Goal: Task Accomplishment & Management: Manage account settings

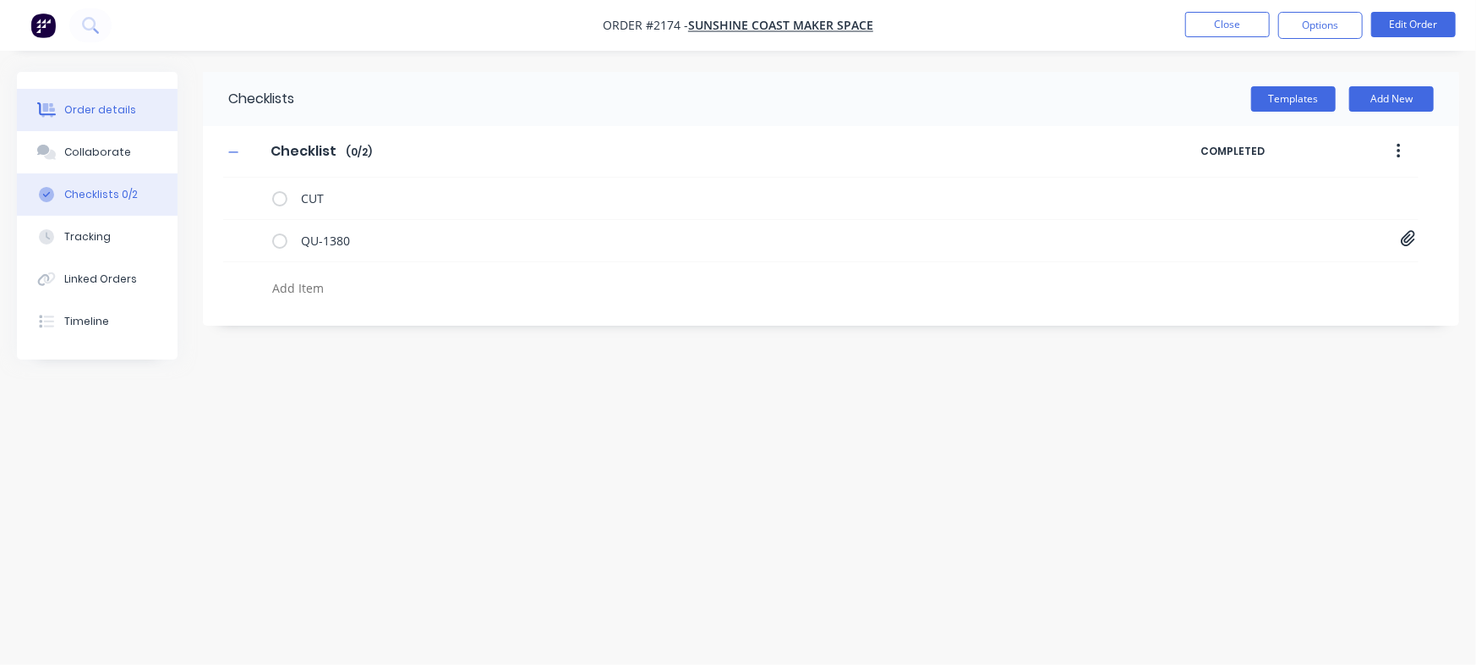
click at [73, 102] on div "Order details" at bounding box center [100, 109] width 72 height 15
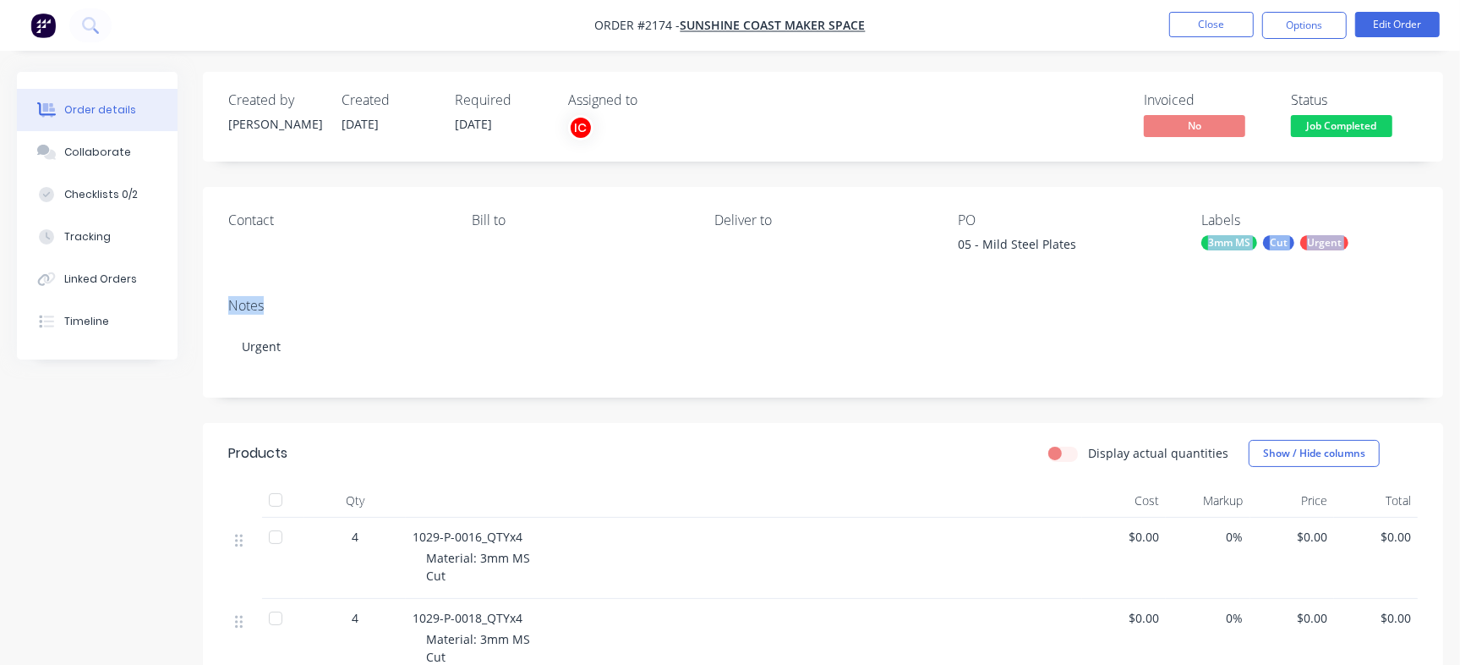
drag, startPoint x: 1458, startPoint y: 194, endPoint x: 1474, endPoint y: 246, distance: 54.6
click at [114, 189] on div "Checklists 0/2" at bounding box center [101, 194] width 74 height 15
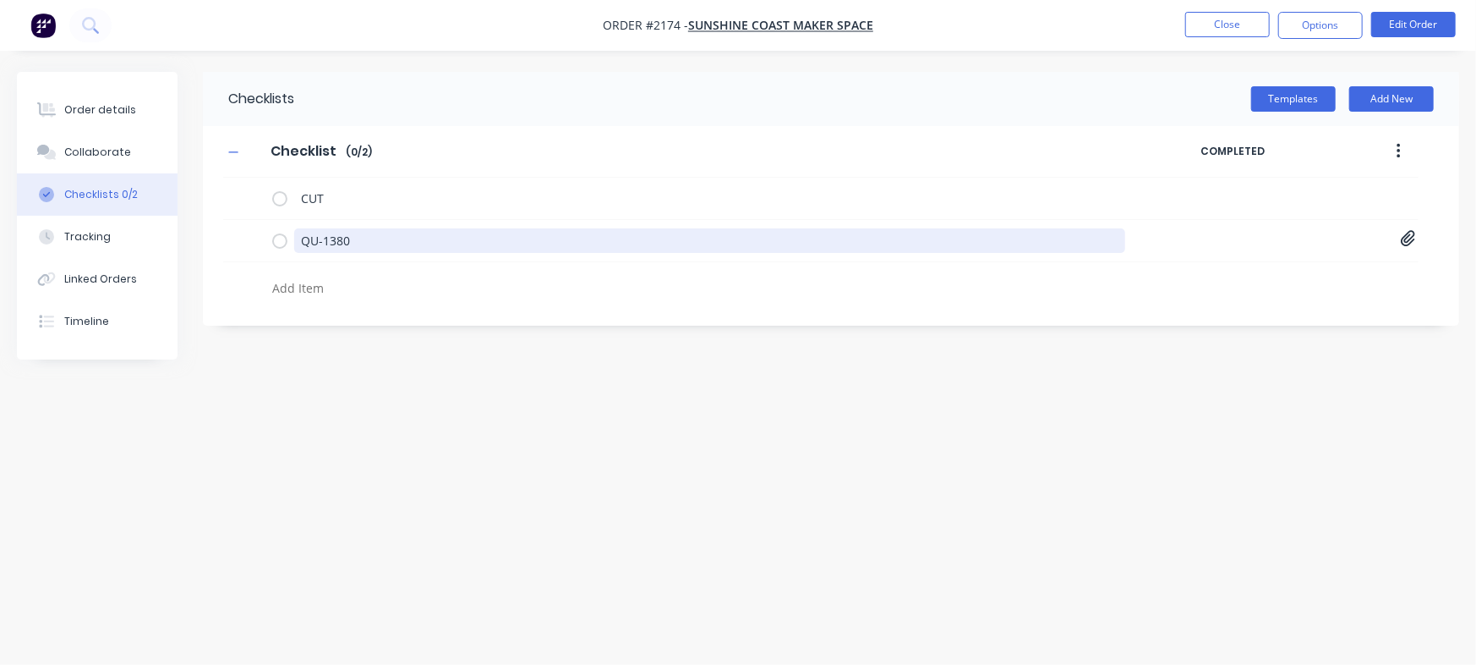
drag, startPoint x: 380, startPoint y: 243, endPoint x: 282, endPoint y: 0, distance: 262.0
click at [121, 205] on div "Order details Collaborate Checklists 0/2 Tracking Linked Orders Timeline Order …" at bounding box center [738, 300] width 1476 height 457
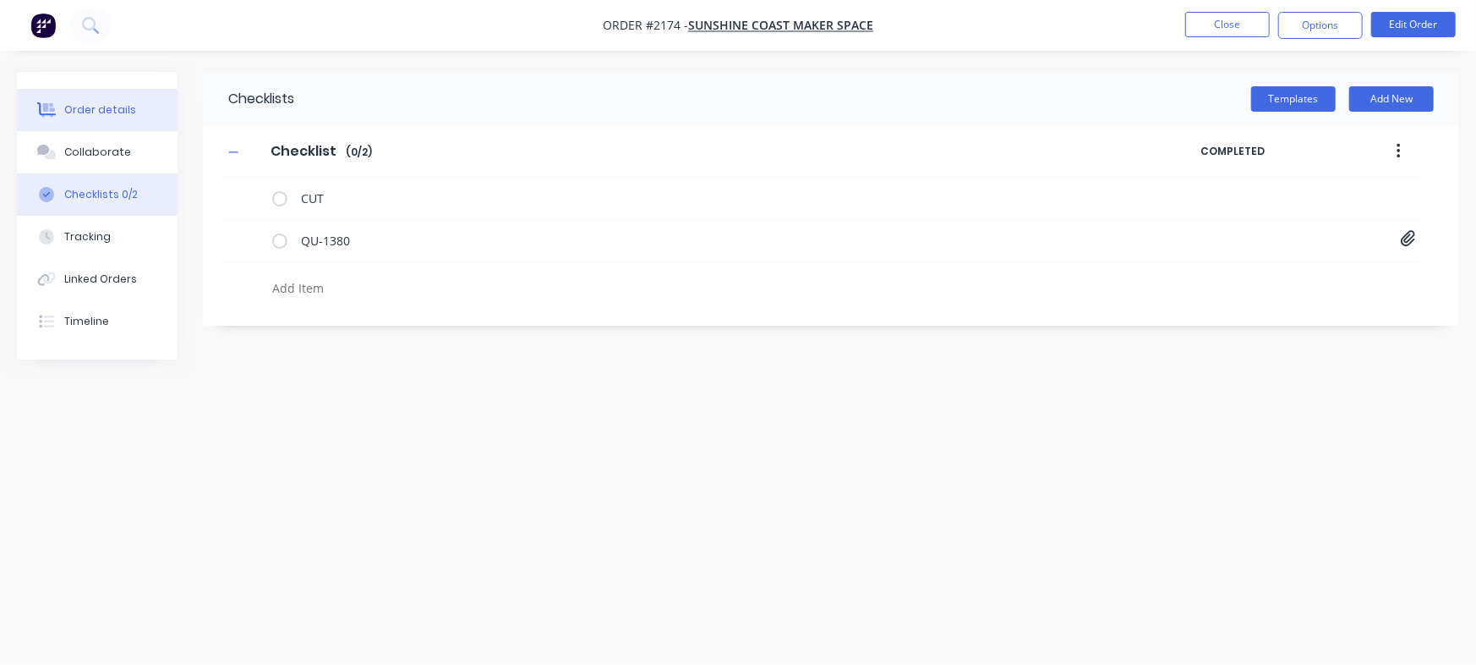
click at [127, 115] on div "Order details" at bounding box center [100, 109] width 72 height 15
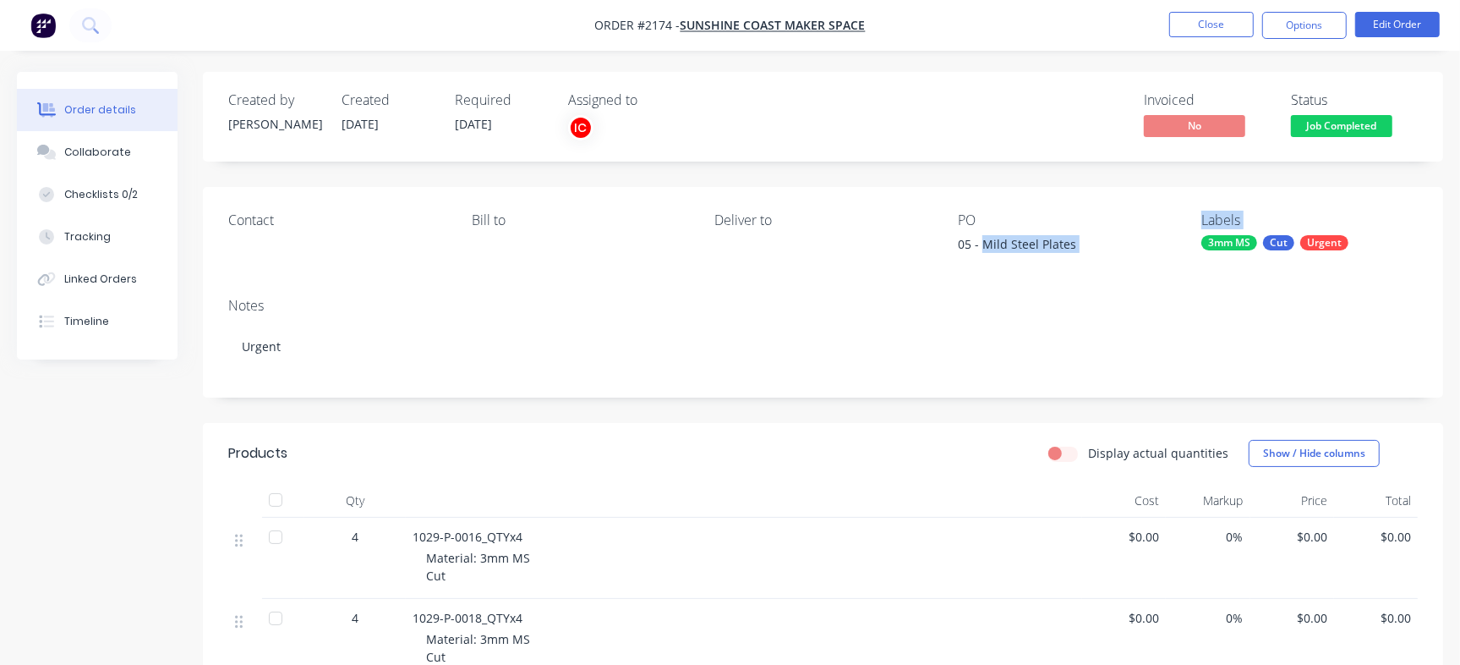
drag, startPoint x: 982, startPoint y: 242, endPoint x: 1188, endPoint y: 238, distance: 205.5
click at [1188, 238] on div "Contact Bill to Deliver to PO 05 - Mild Steel Plates Labels 3mm MS Cut Urgent" at bounding box center [823, 235] width 1240 height 97
copy div "Mild Steel Plates Labels"
click at [129, 189] on div "Checklists 0/2" at bounding box center [101, 194] width 74 height 15
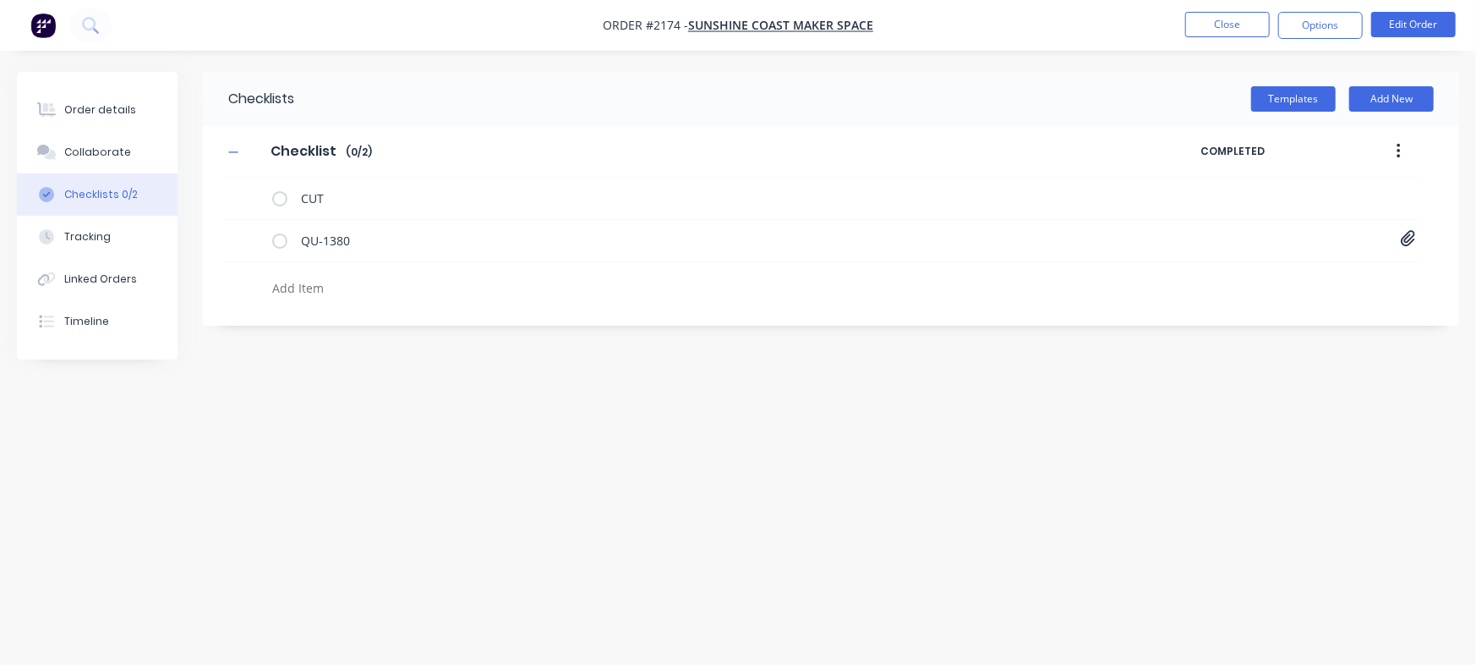
type textarea "x"
click at [304, 289] on textarea at bounding box center [649, 288] width 769 height 25
paste textarea "INV-2923"
type textarea "INV-2923"
type textarea "x"
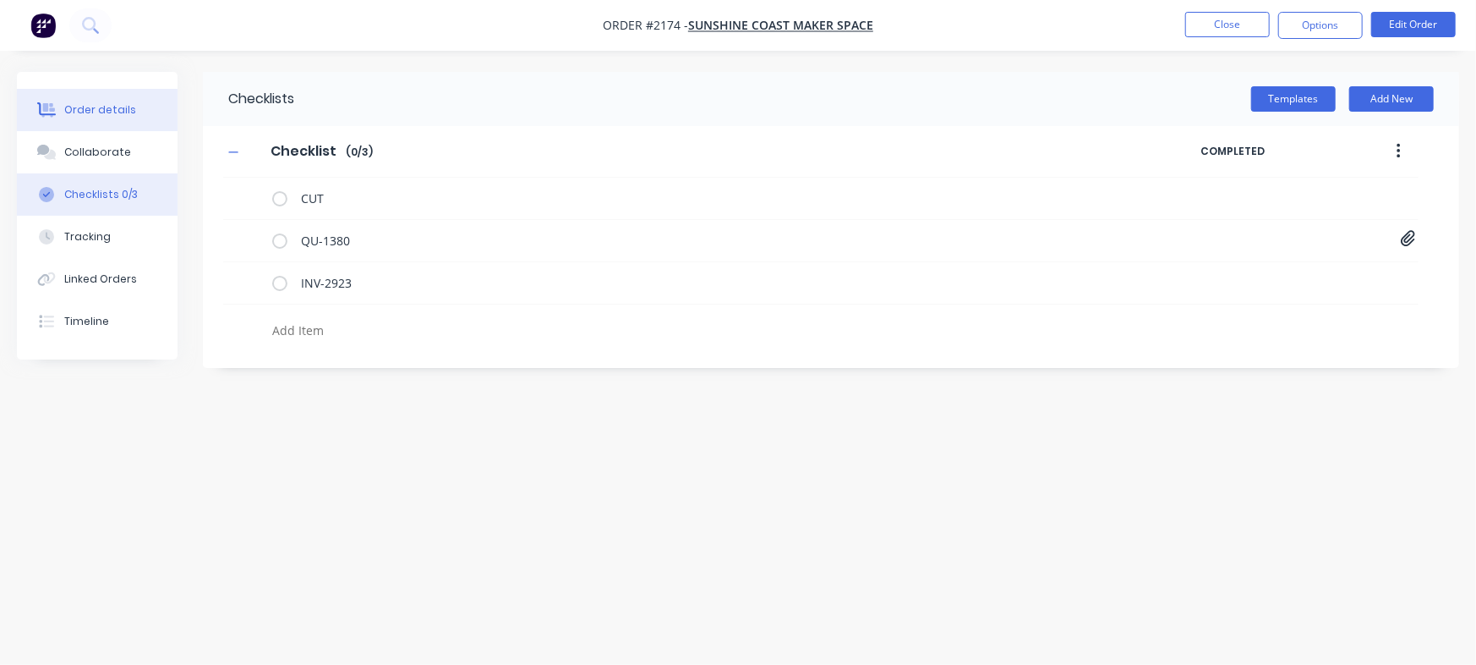
type textarea "x"
click at [107, 122] on button "Order details" at bounding box center [97, 110] width 161 height 42
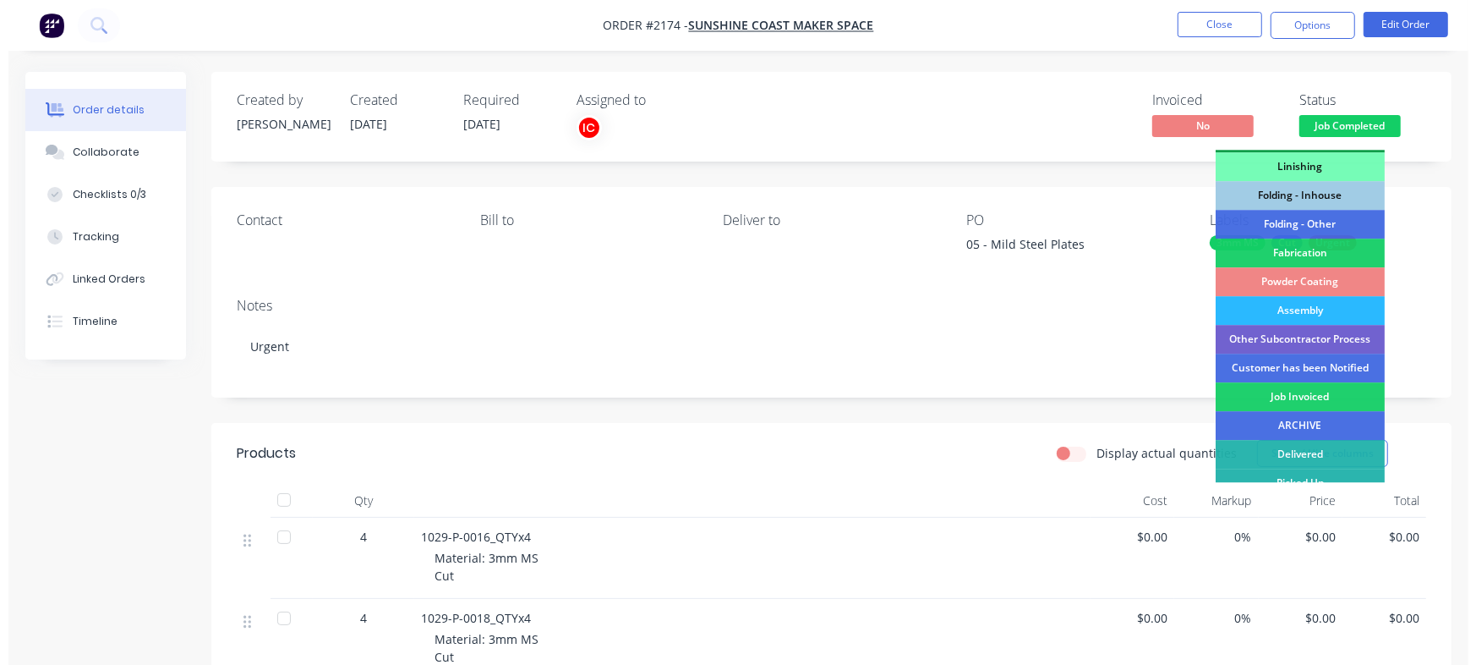
scroll to position [473, 0]
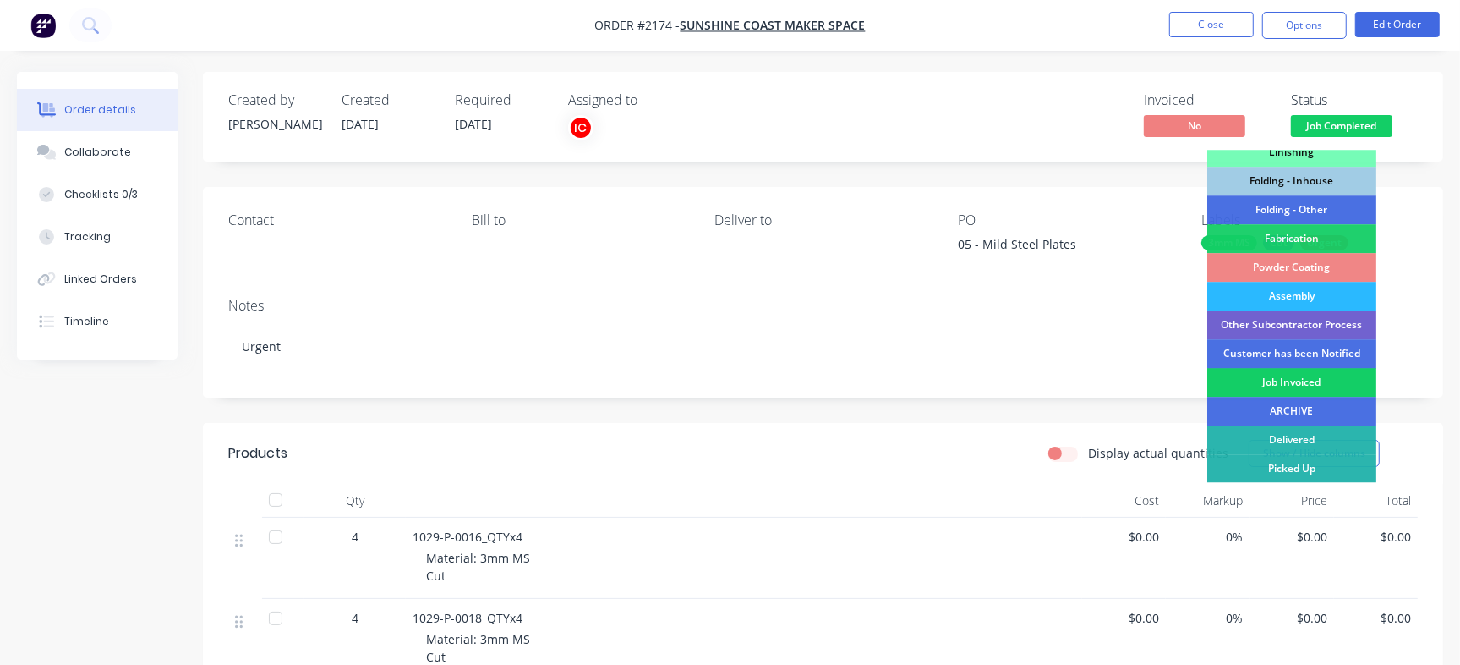
click at [1289, 380] on div "Job Invoiced" at bounding box center [1291, 382] width 169 height 29
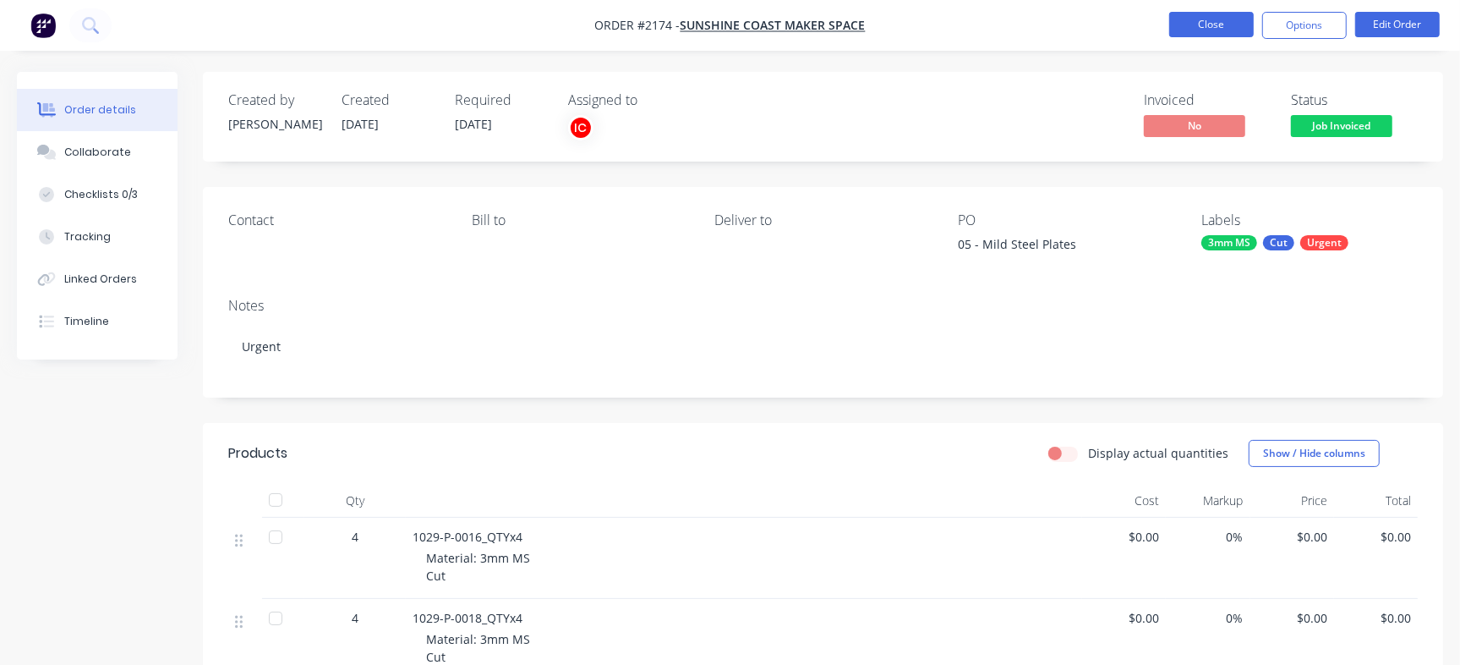
click at [1206, 24] on button "Close" at bounding box center [1211, 24] width 85 height 25
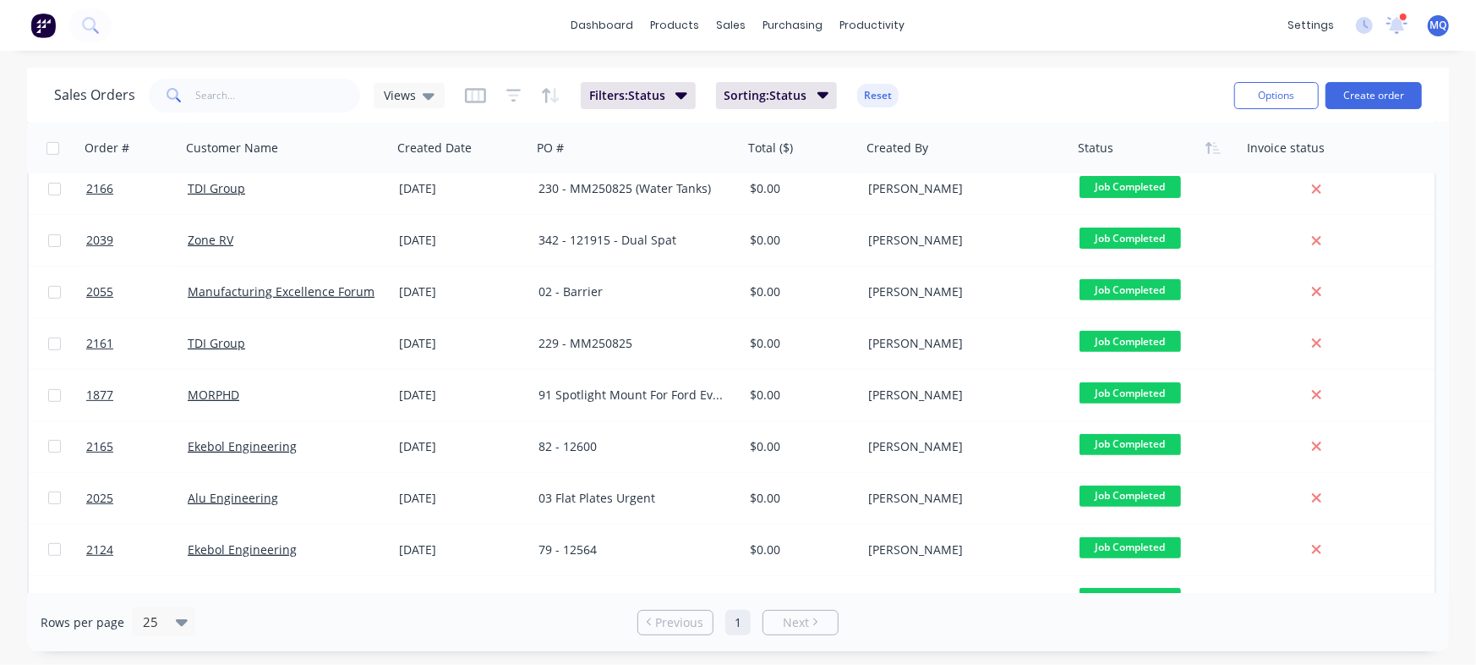
scroll to position [345, 0]
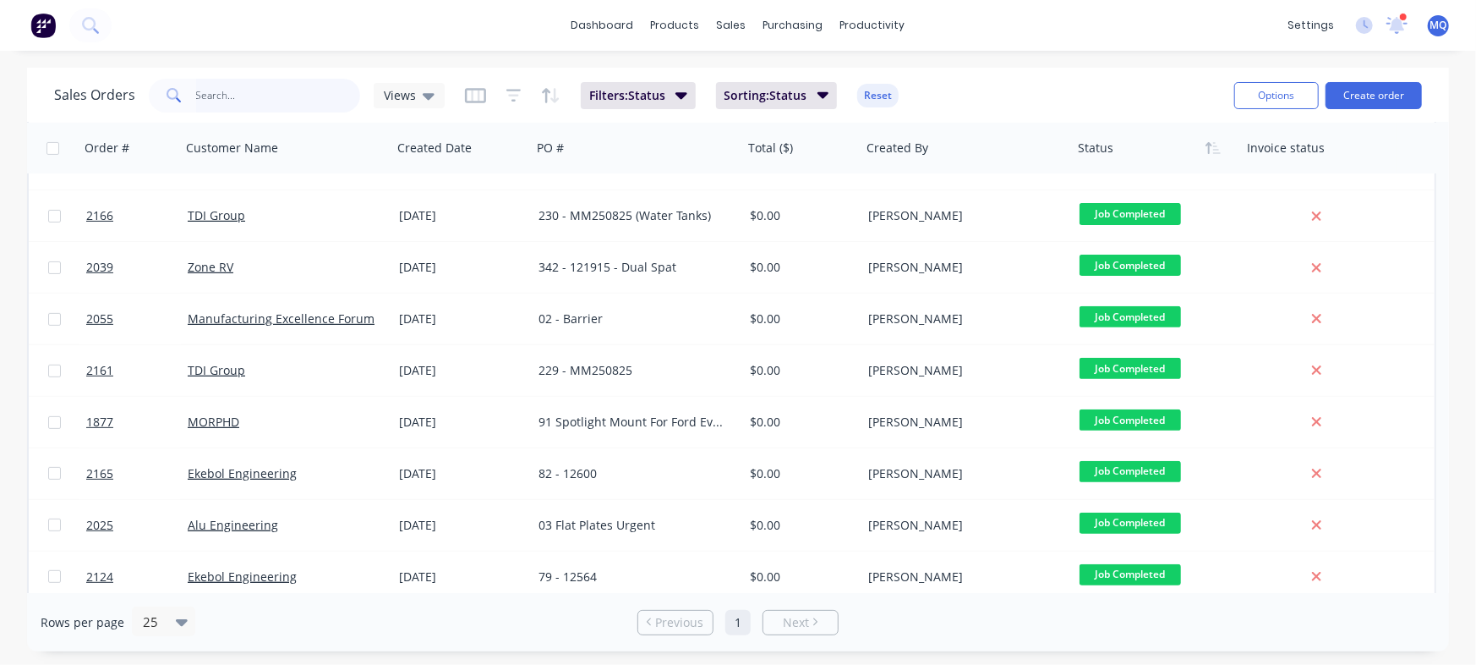
click at [279, 107] on input "text" at bounding box center [278, 96] width 165 height 34
type input "ekebol"
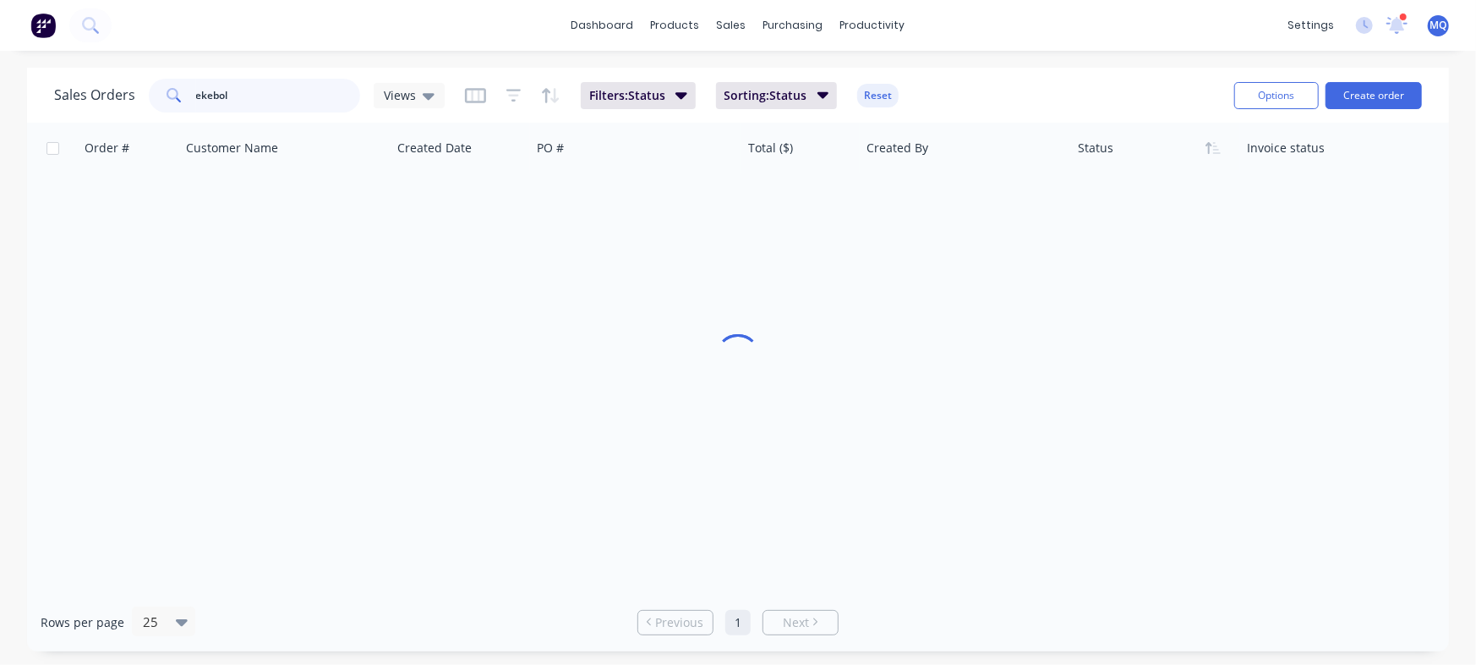
scroll to position [0, 0]
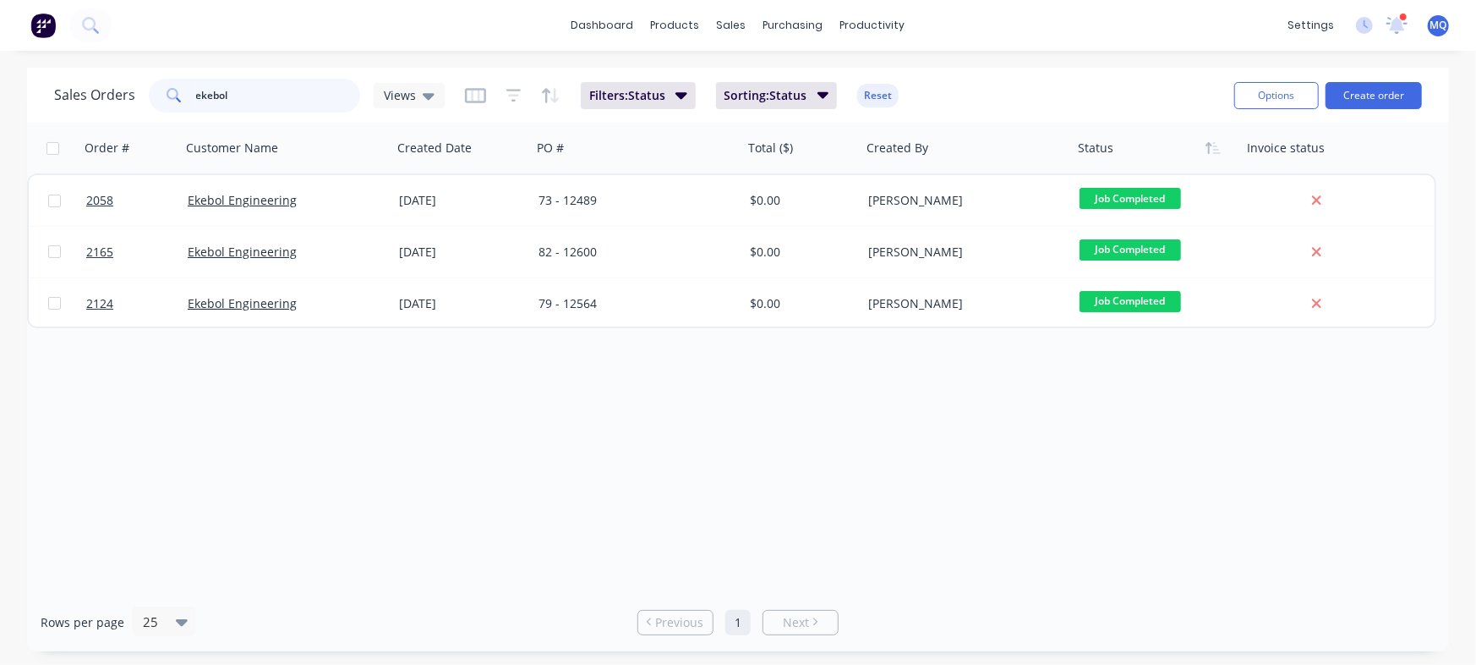
drag, startPoint x: 297, startPoint y: 86, endPoint x: 25, endPoint y: 35, distance: 276.2
click at [25, 35] on div "dashboard products sales purchasing productivity dashboard products Product Cat…" at bounding box center [738, 332] width 1476 height 665
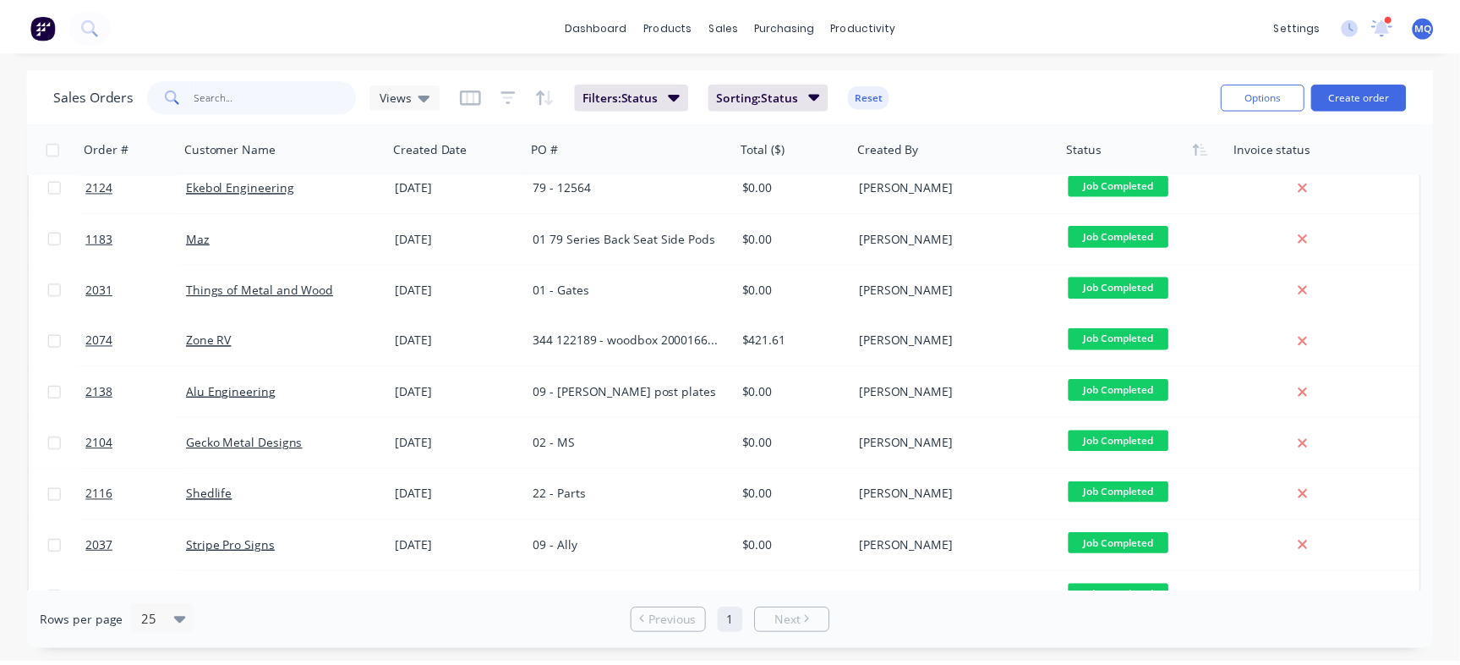
scroll to position [816, 0]
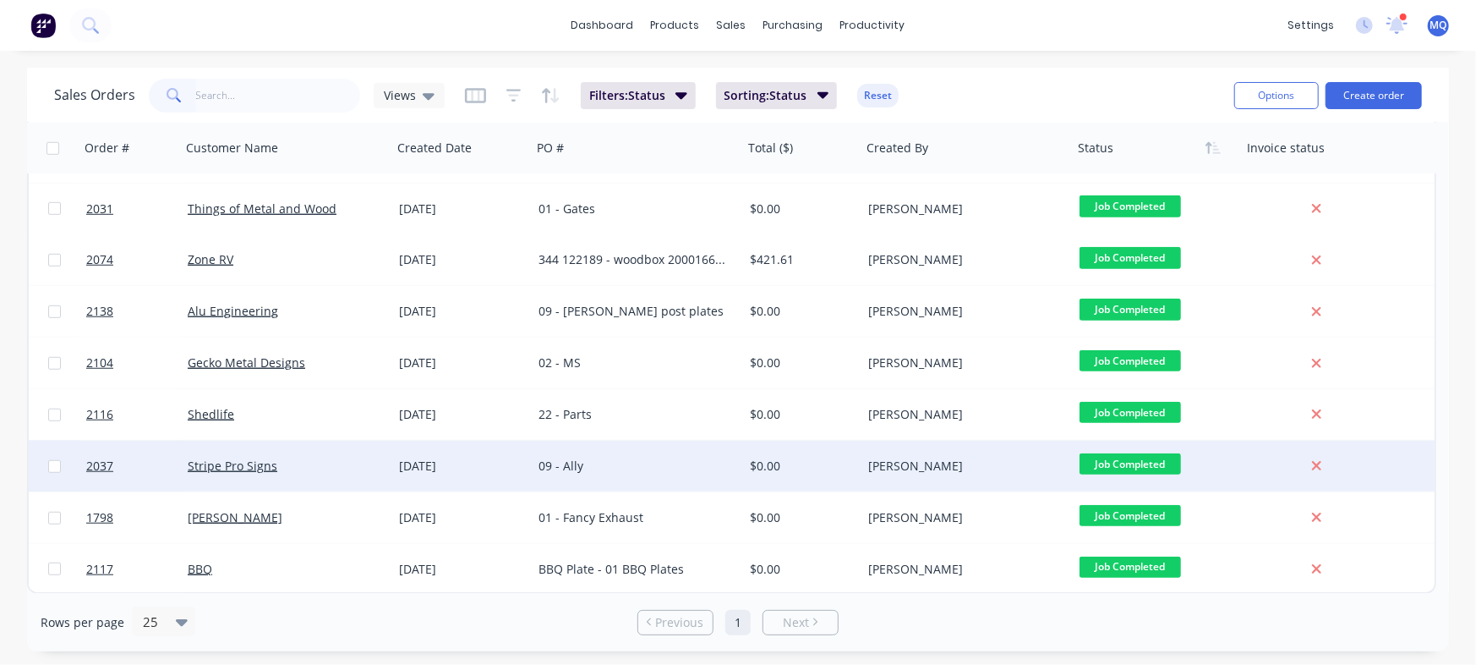
click at [639, 479] on div "09 - Ally" at bounding box center [637, 465] width 211 height 51
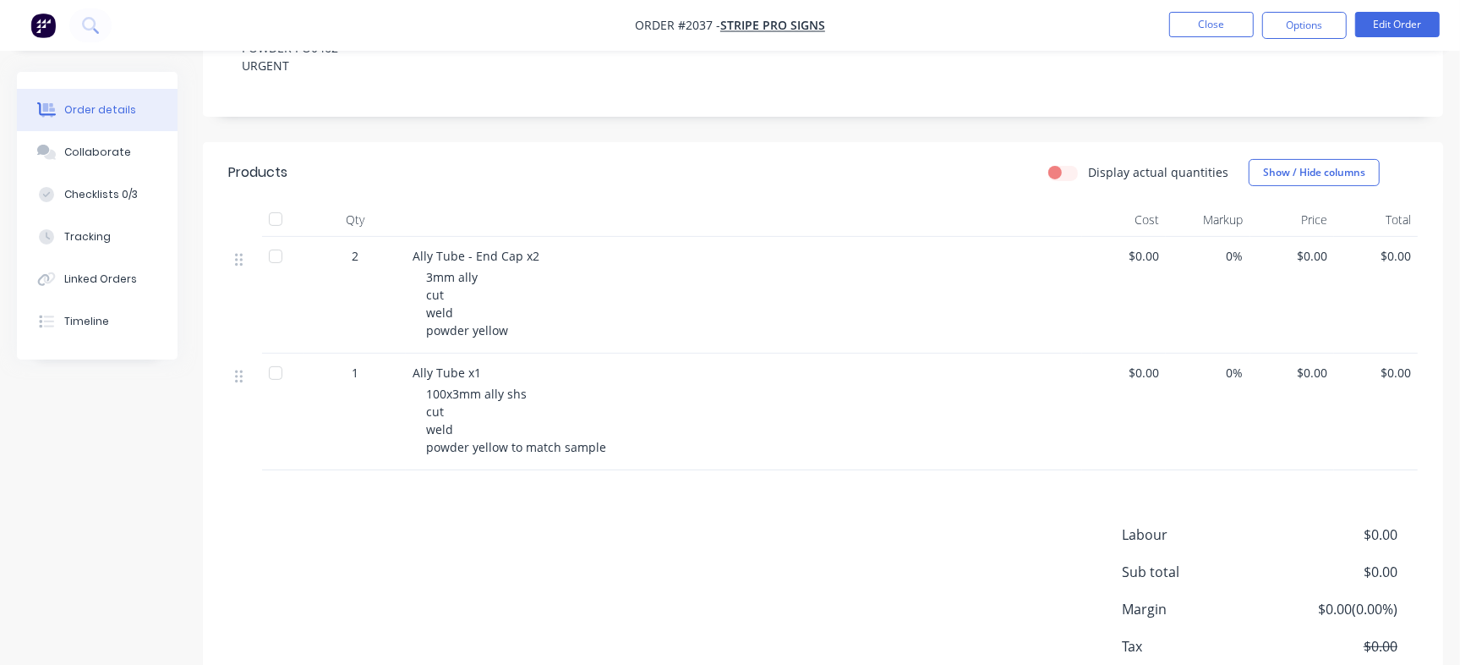
scroll to position [310, 0]
click at [104, 167] on button "Collaborate" at bounding box center [97, 152] width 161 height 42
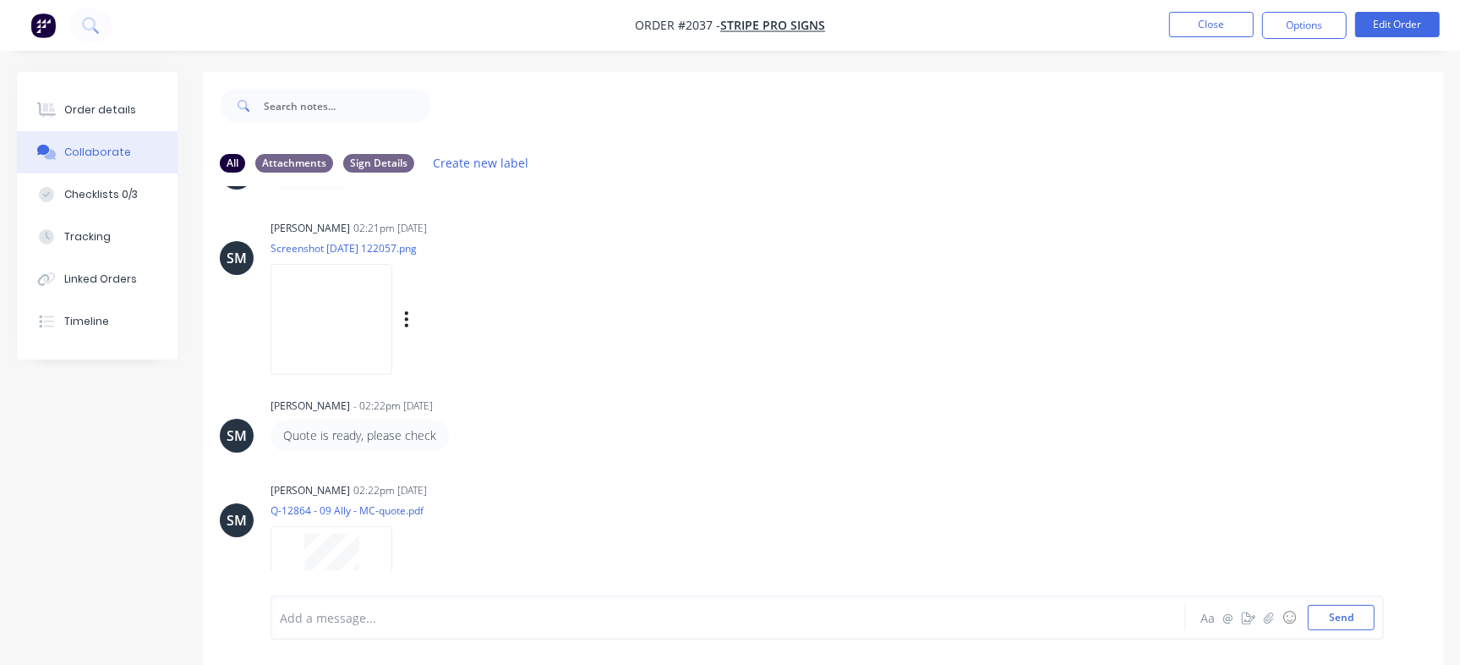
scroll to position [695, 0]
click at [365, 321] on img at bounding box center [332, 315] width 122 height 111
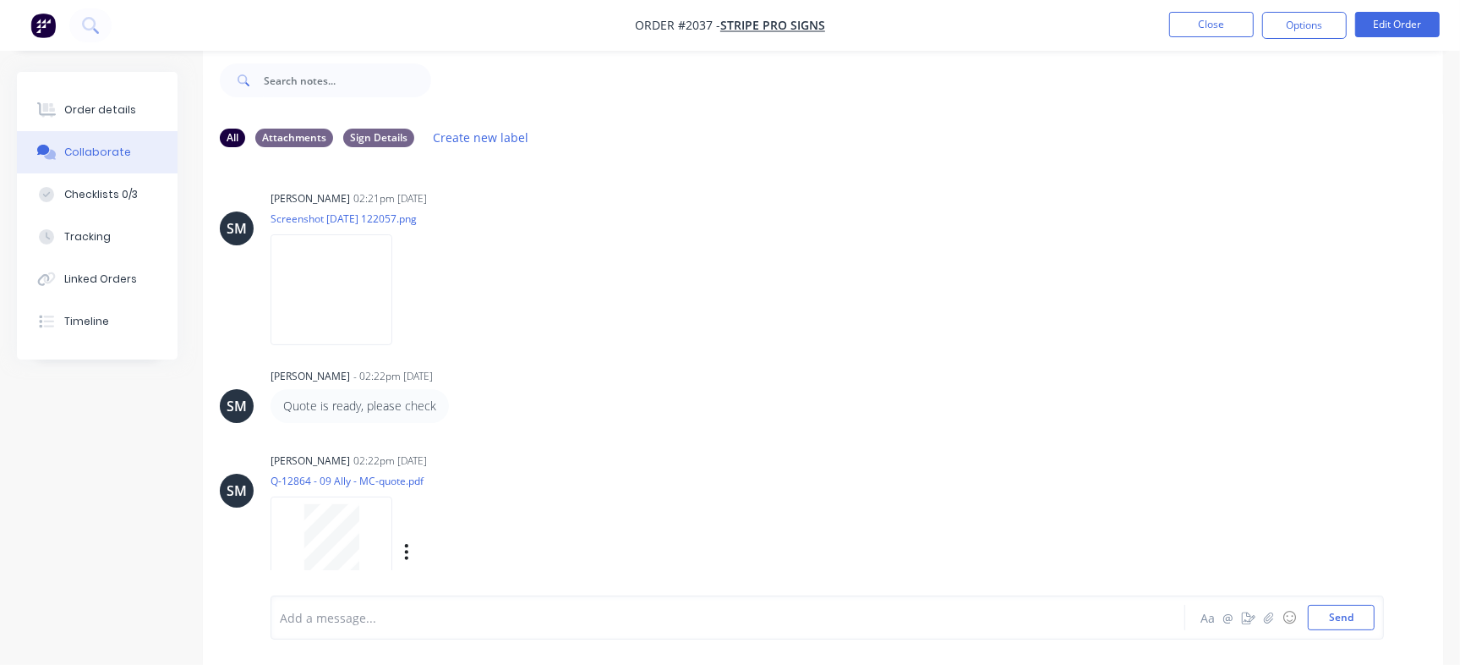
click at [383, 539] on div at bounding box center [331, 543] width 107 height 78
click at [337, 323] on img at bounding box center [332, 289] width 122 height 111
click at [64, 111] on div "Order details" at bounding box center [100, 109] width 72 height 15
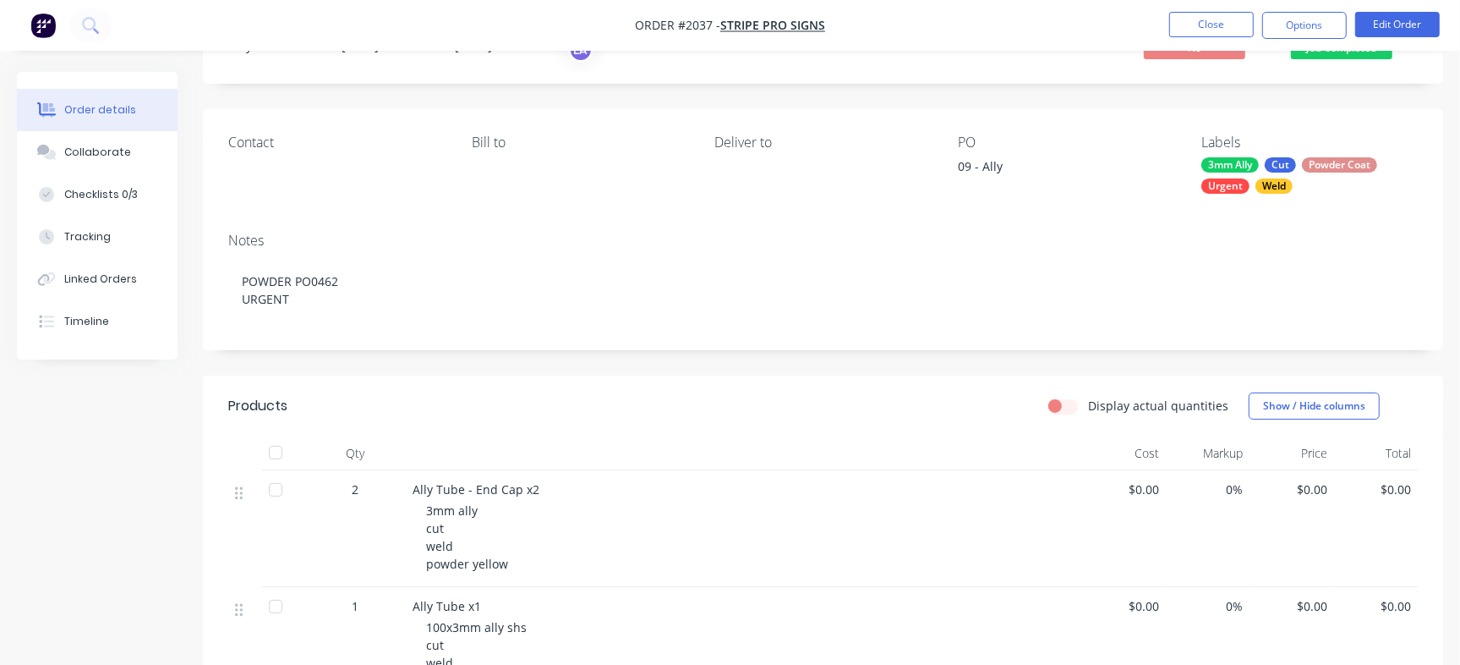
scroll to position [42, 0]
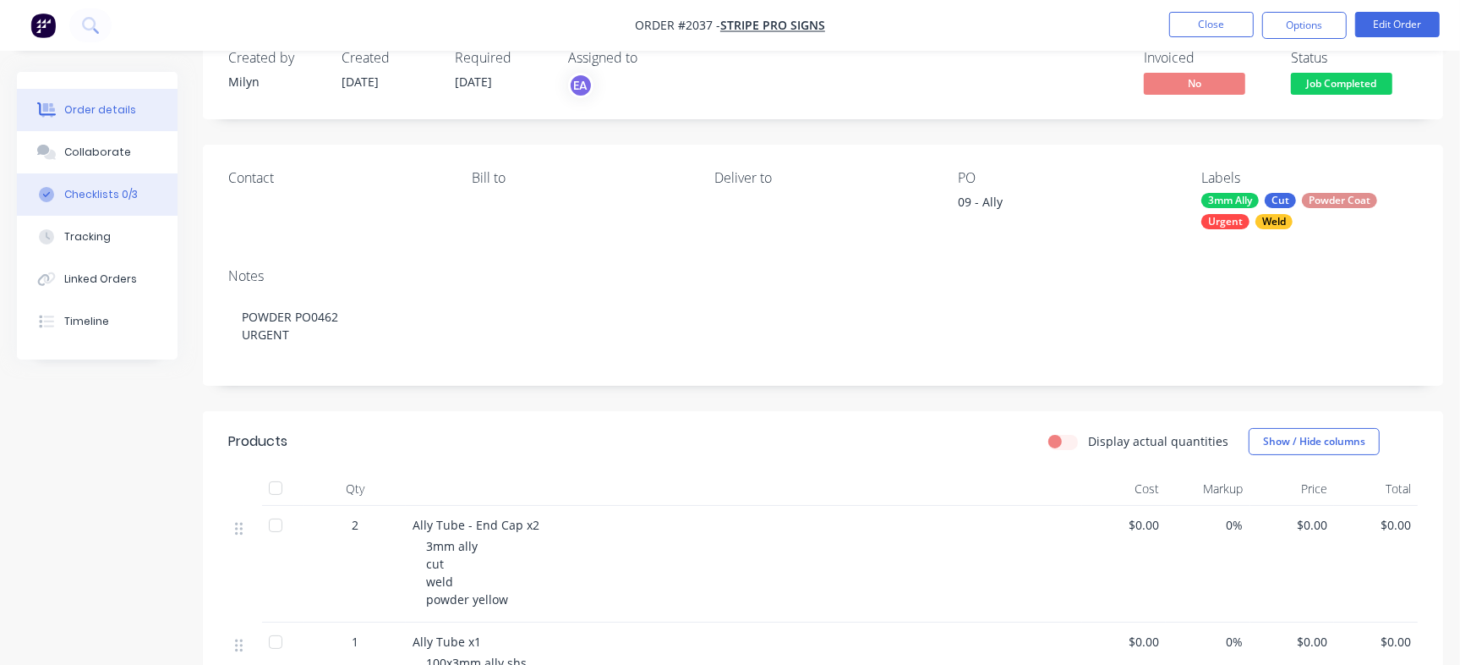
click at [113, 194] on div "Checklists 0/3" at bounding box center [101, 194] width 74 height 15
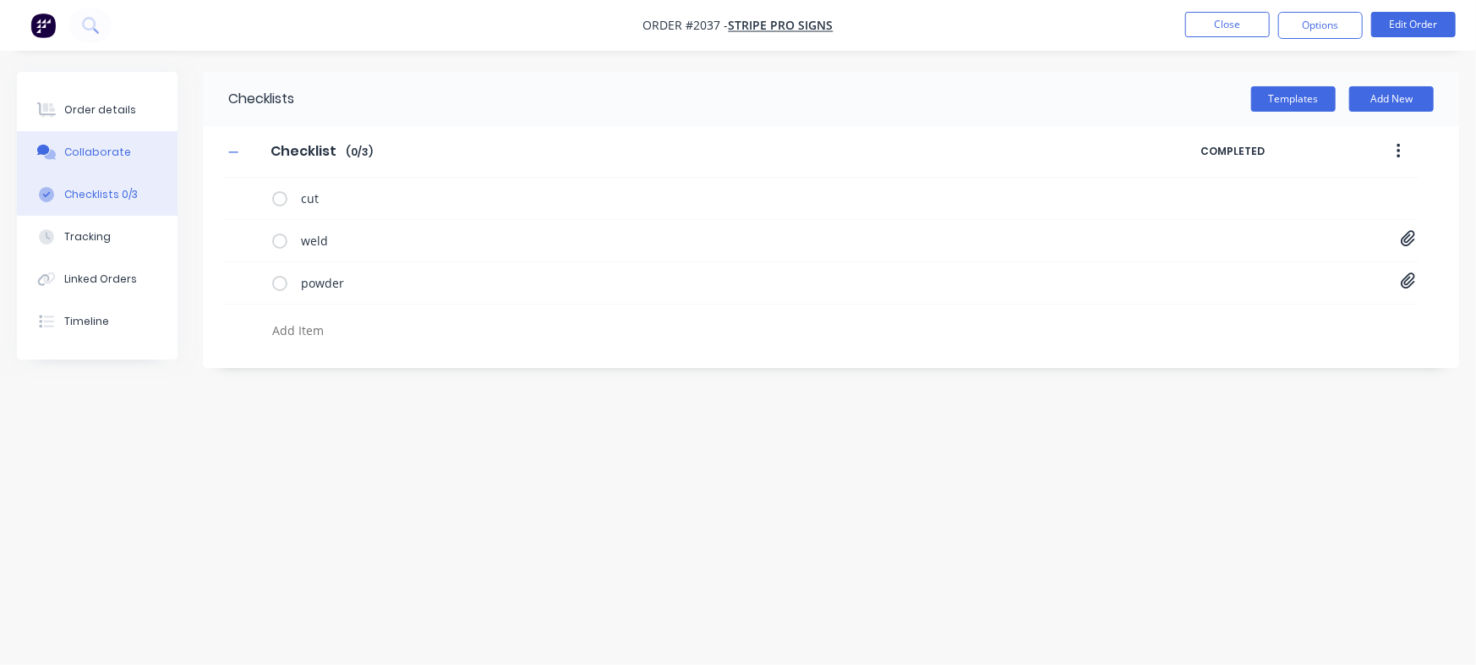
drag, startPoint x: 123, startPoint y: 107, endPoint x: 110, endPoint y: 147, distance: 42.8
click at [123, 106] on div "Order details" at bounding box center [100, 109] width 72 height 15
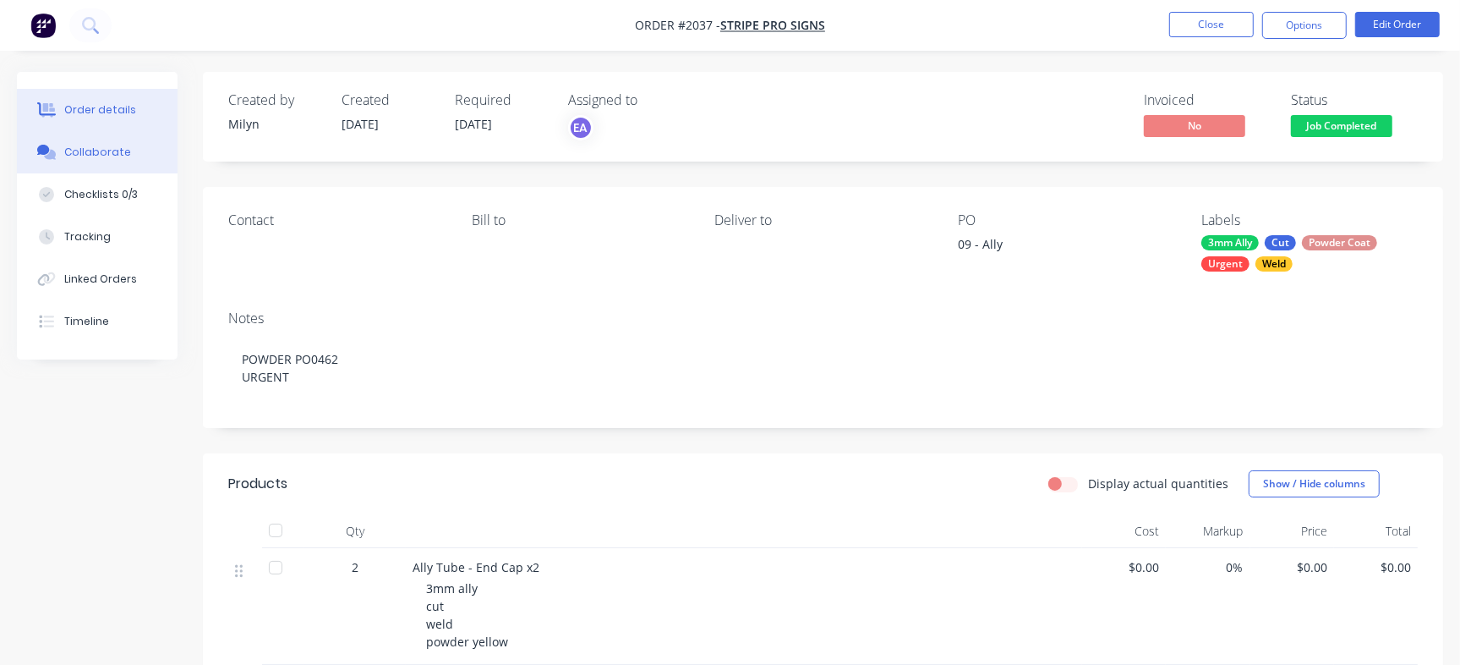
click at [110, 147] on div "Collaborate" at bounding box center [97, 152] width 67 height 15
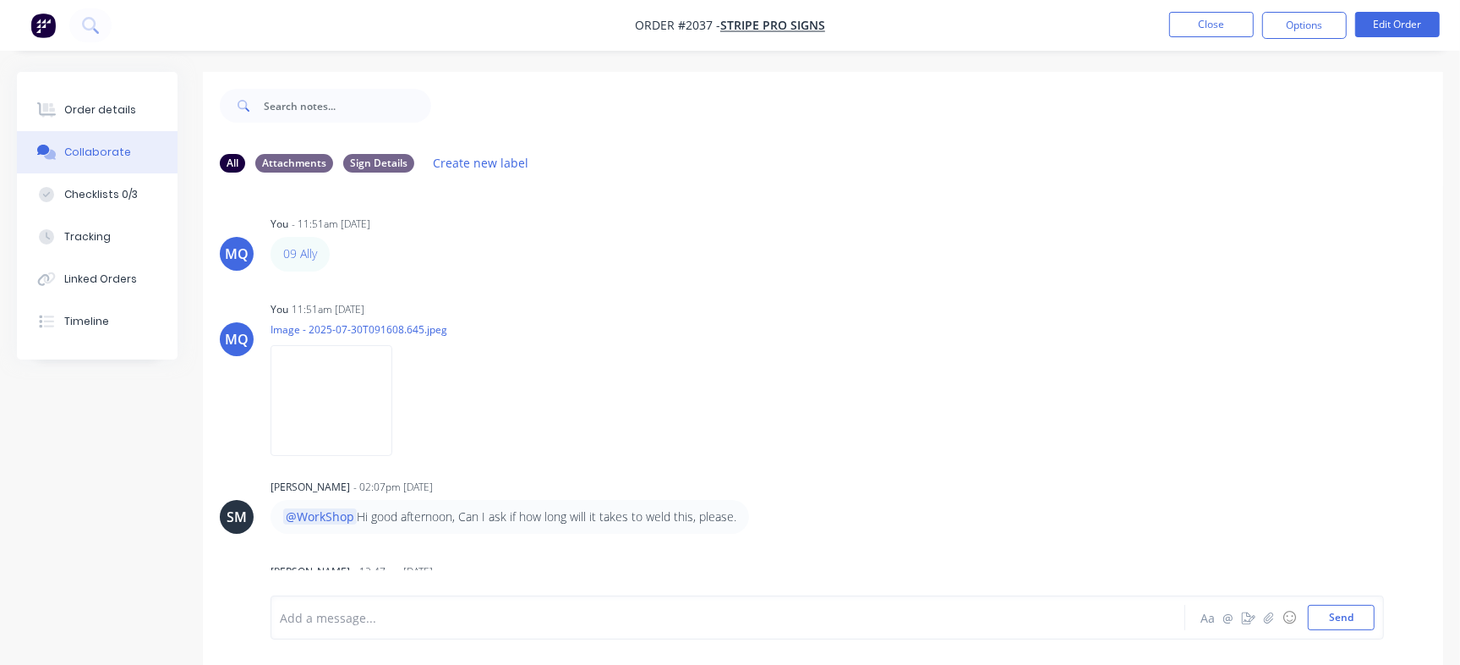
scroll to position [739, 0]
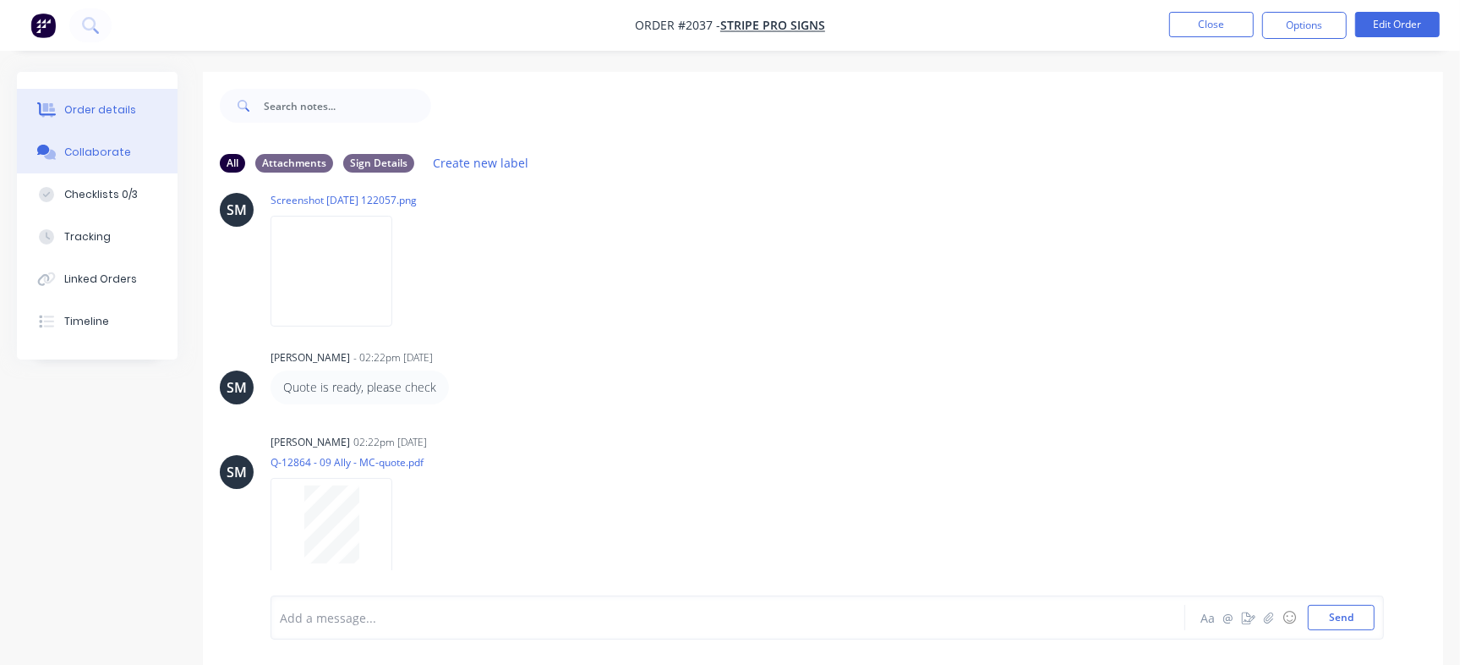
click at [92, 102] on div "Order details" at bounding box center [100, 109] width 72 height 15
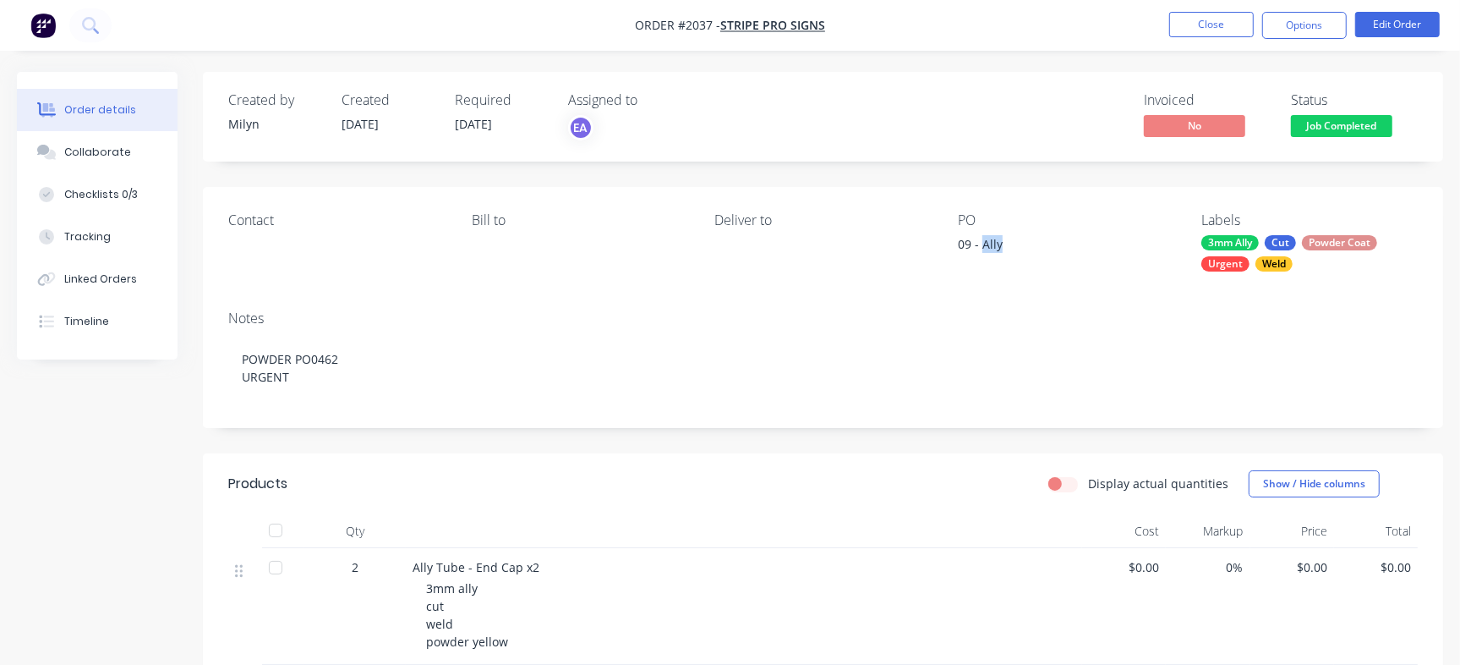
drag, startPoint x: 982, startPoint y: 241, endPoint x: 1031, endPoint y: 240, distance: 49.9
click at [1031, 240] on div "09 - Ally" at bounding box center [1063, 247] width 211 height 24
copy div "Ally"
drag, startPoint x: 413, startPoint y: 561, endPoint x: 518, endPoint y: 571, distance: 105.3
click at [518, 571] on span "Ally Tube - End Cap x2" at bounding box center [476, 567] width 127 height 16
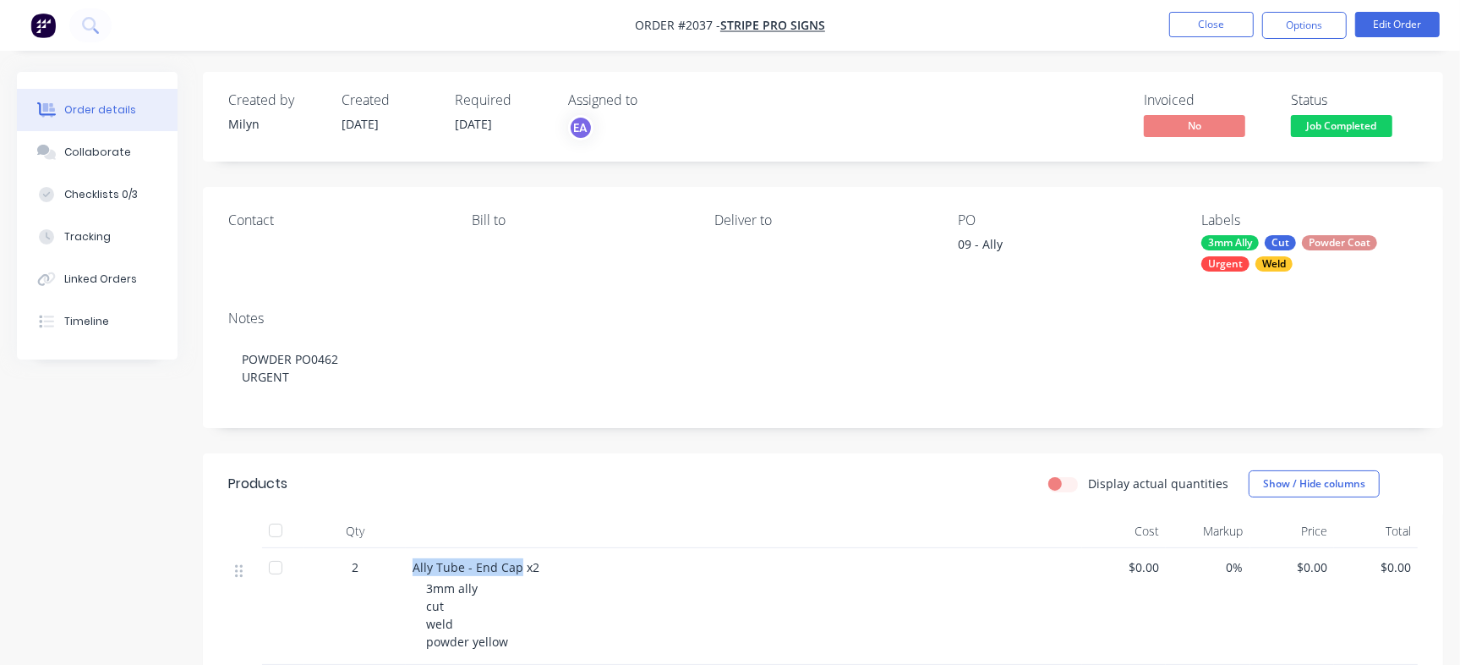
copy span "Ally Tube - End Cap"
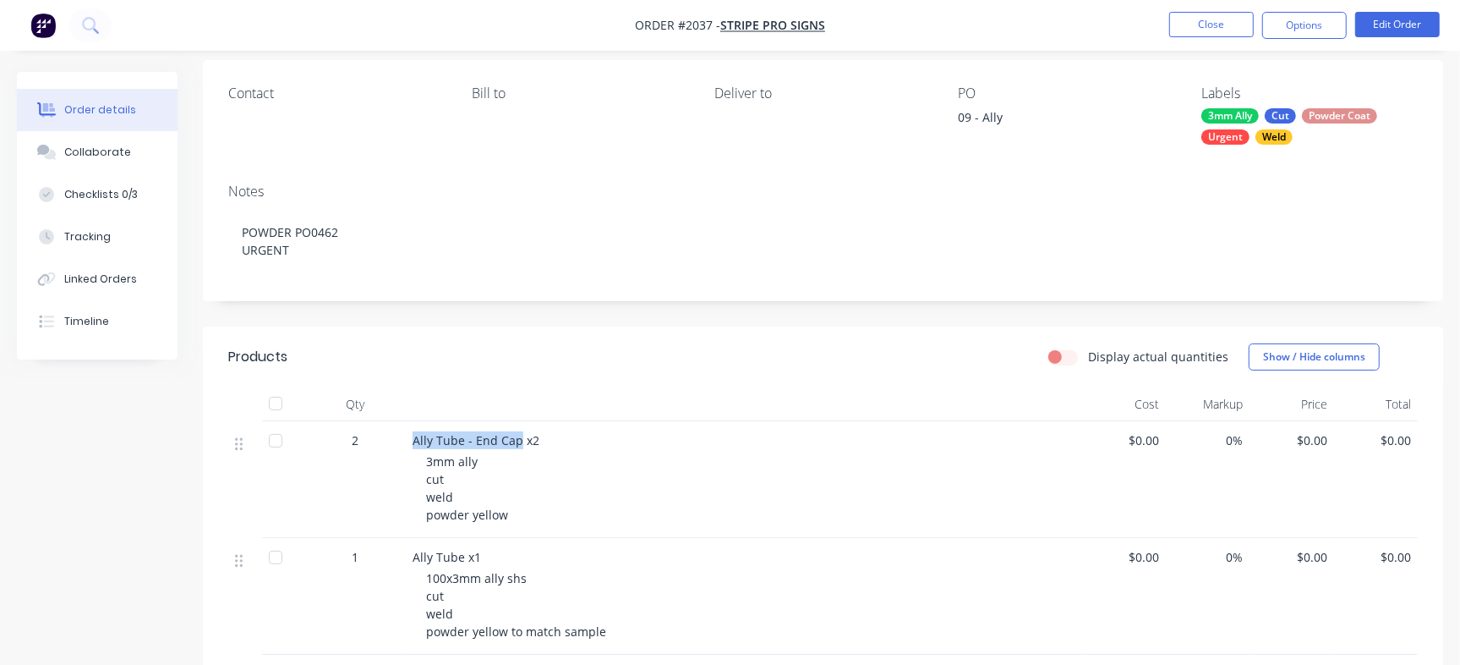
scroll to position [99, 0]
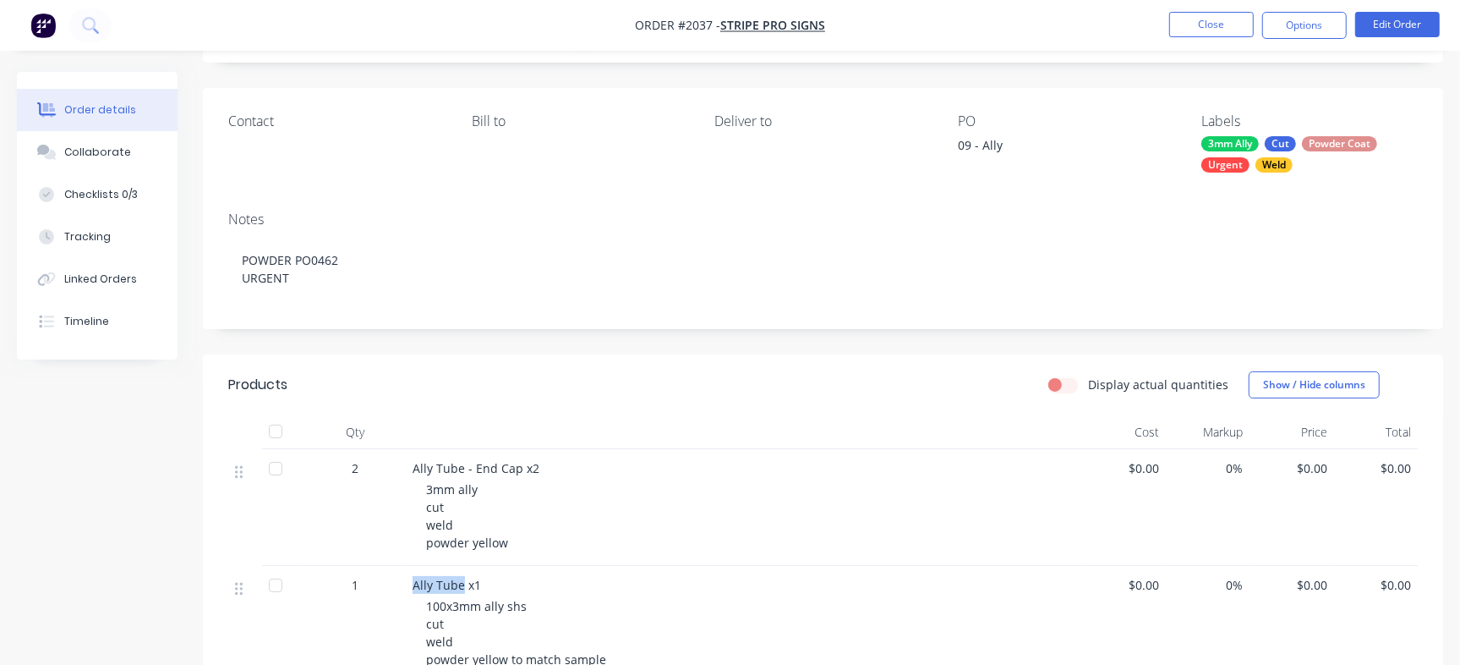
drag, startPoint x: 440, startPoint y: 582, endPoint x: 462, endPoint y: 583, distance: 22.0
click at [462, 583] on div "Ally Tube x1 100x3mm ally shs cut weld powder yellow to match sample" at bounding box center [744, 624] width 676 height 117
copy span "Ally Tube"
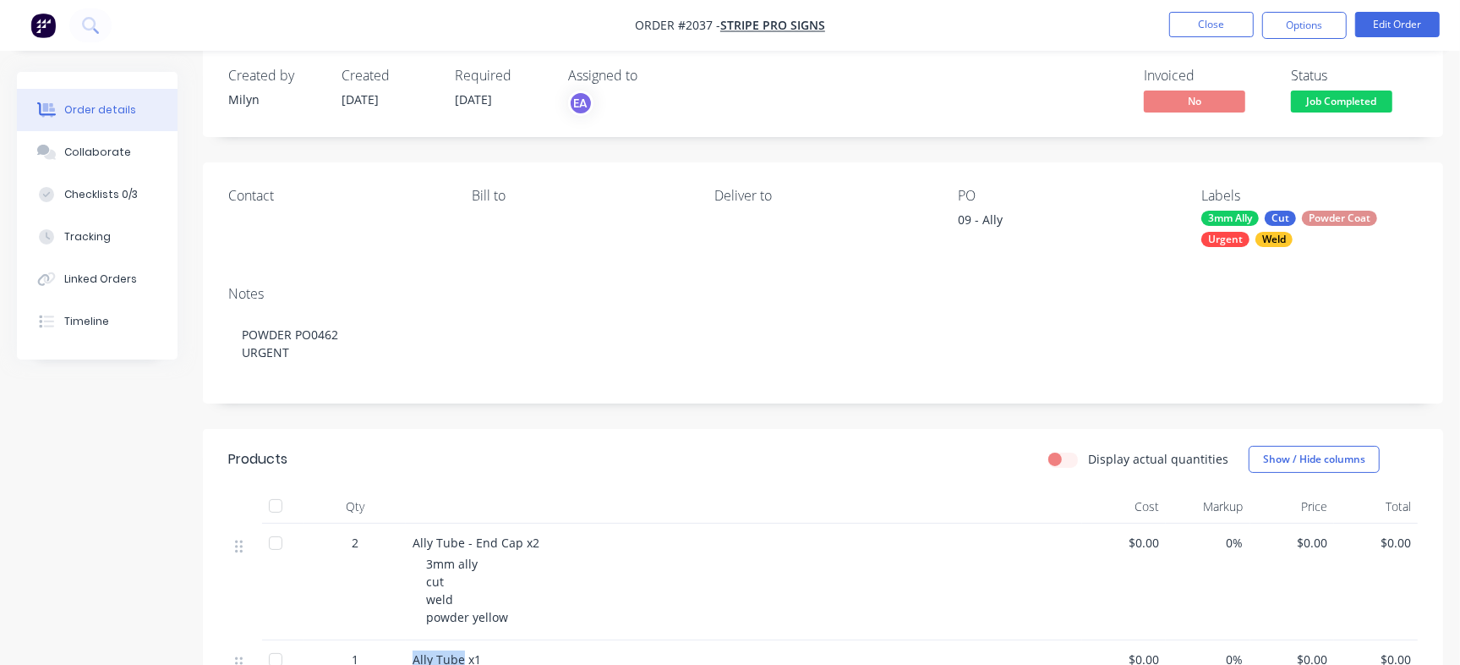
scroll to position [59, 0]
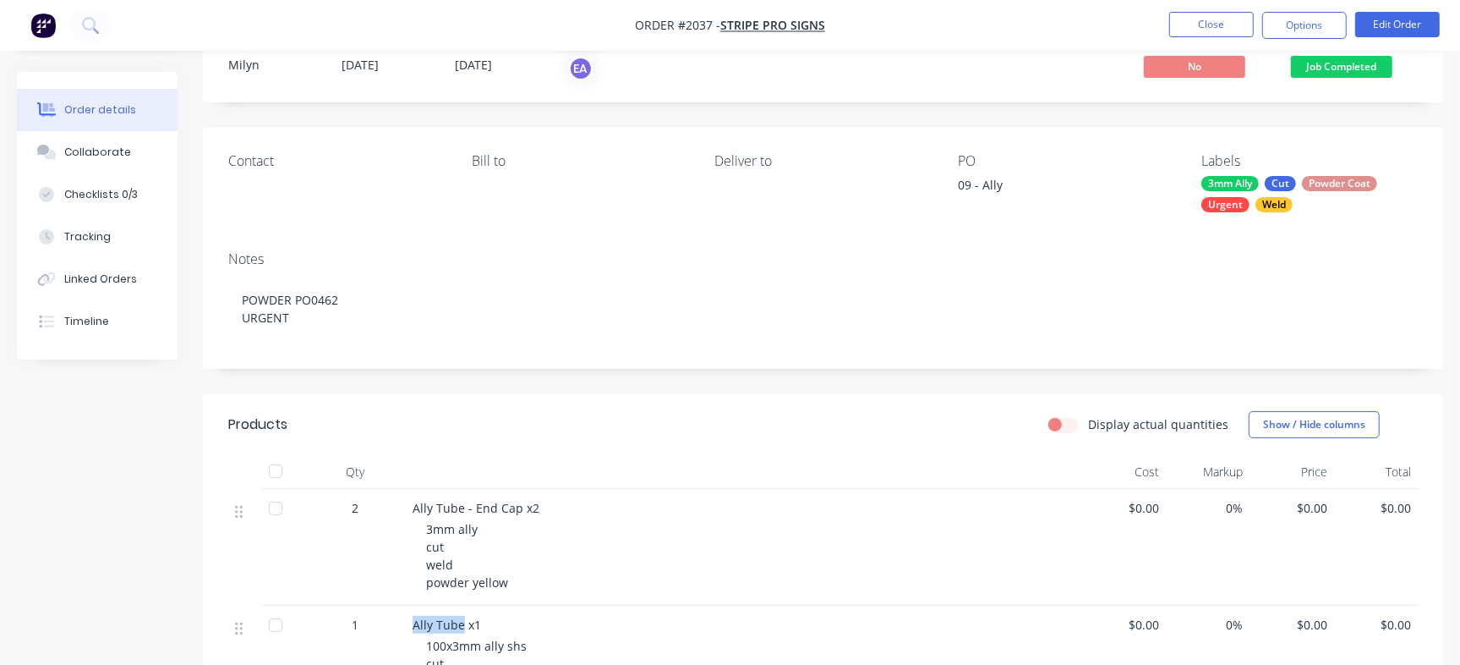
click at [440, 617] on span "Ally Tube x1" at bounding box center [447, 624] width 68 height 16
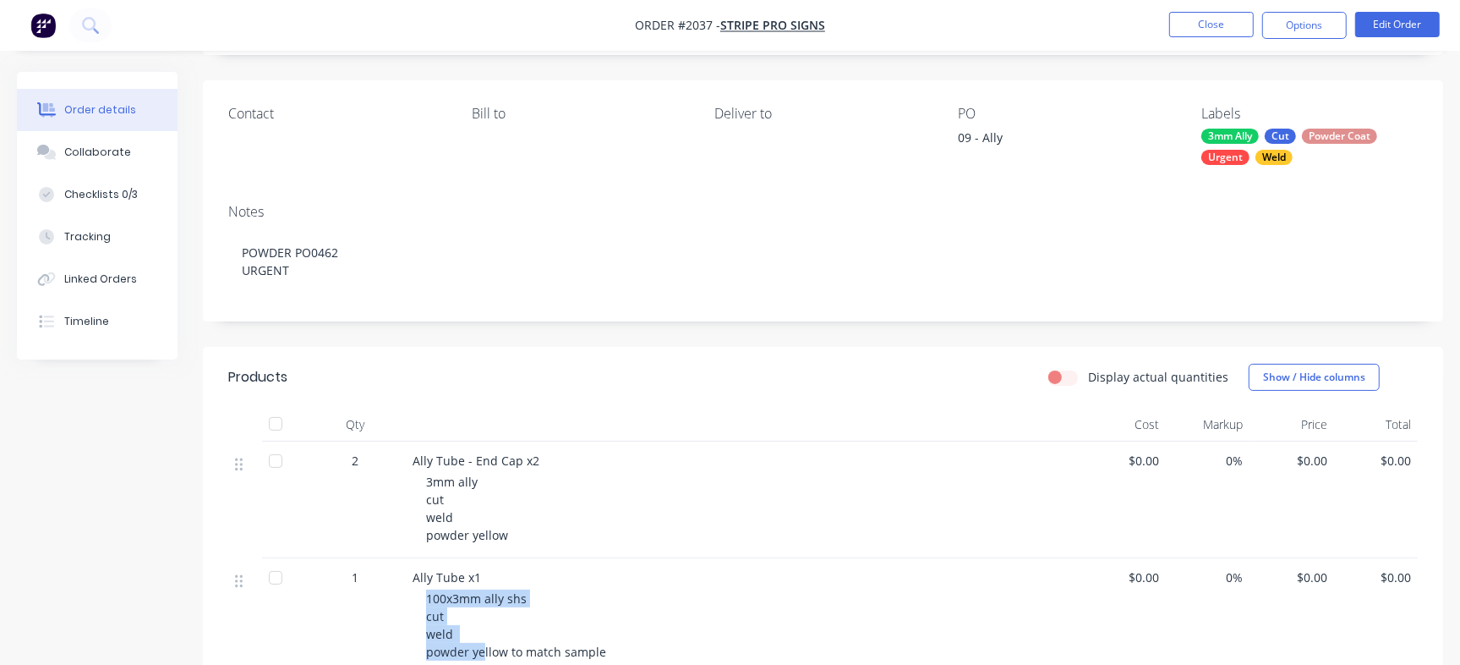
scroll to position [109, 0]
drag, startPoint x: 427, startPoint y: 641, endPoint x: 451, endPoint y: 598, distance: 49.6
click at [451, 598] on span "100x3mm ally shs cut weld powder yellow to match sample" at bounding box center [516, 622] width 180 height 69
copy span "100x"
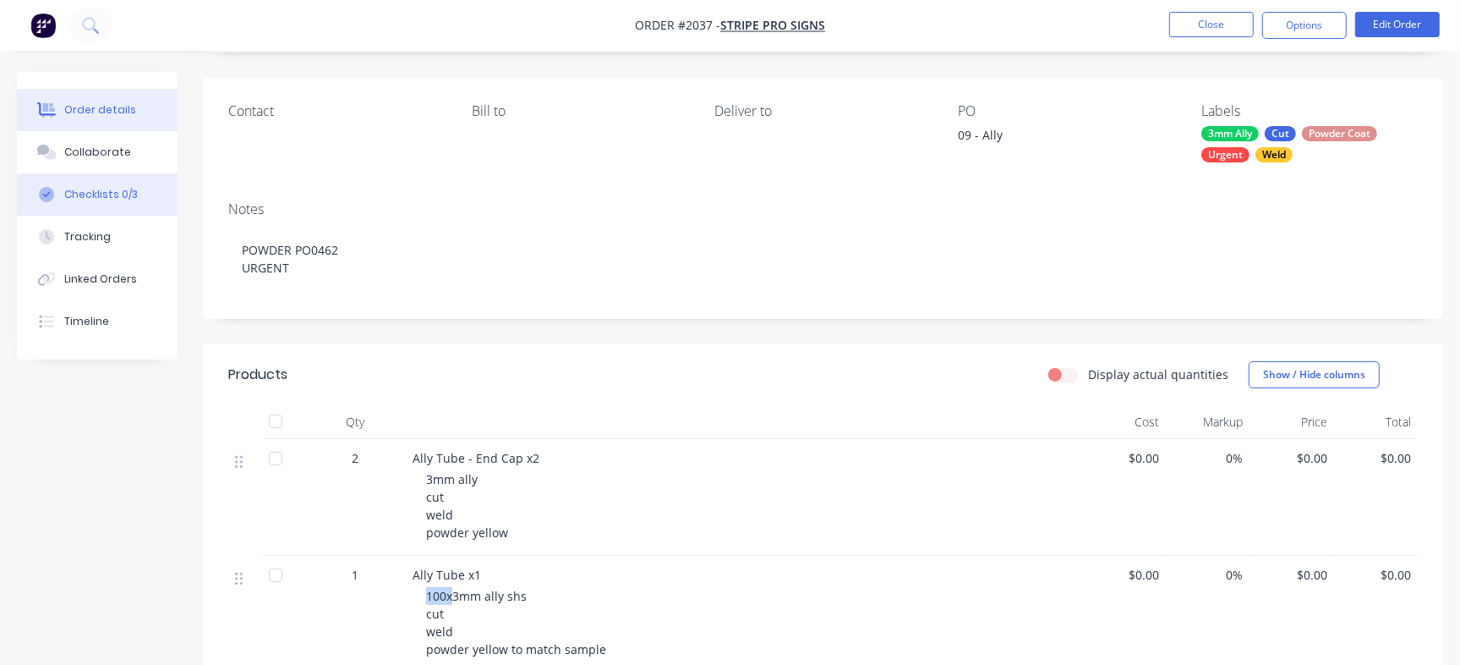
click at [115, 189] on div "Checklists 0/3" at bounding box center [101, 194] width 74 height 15
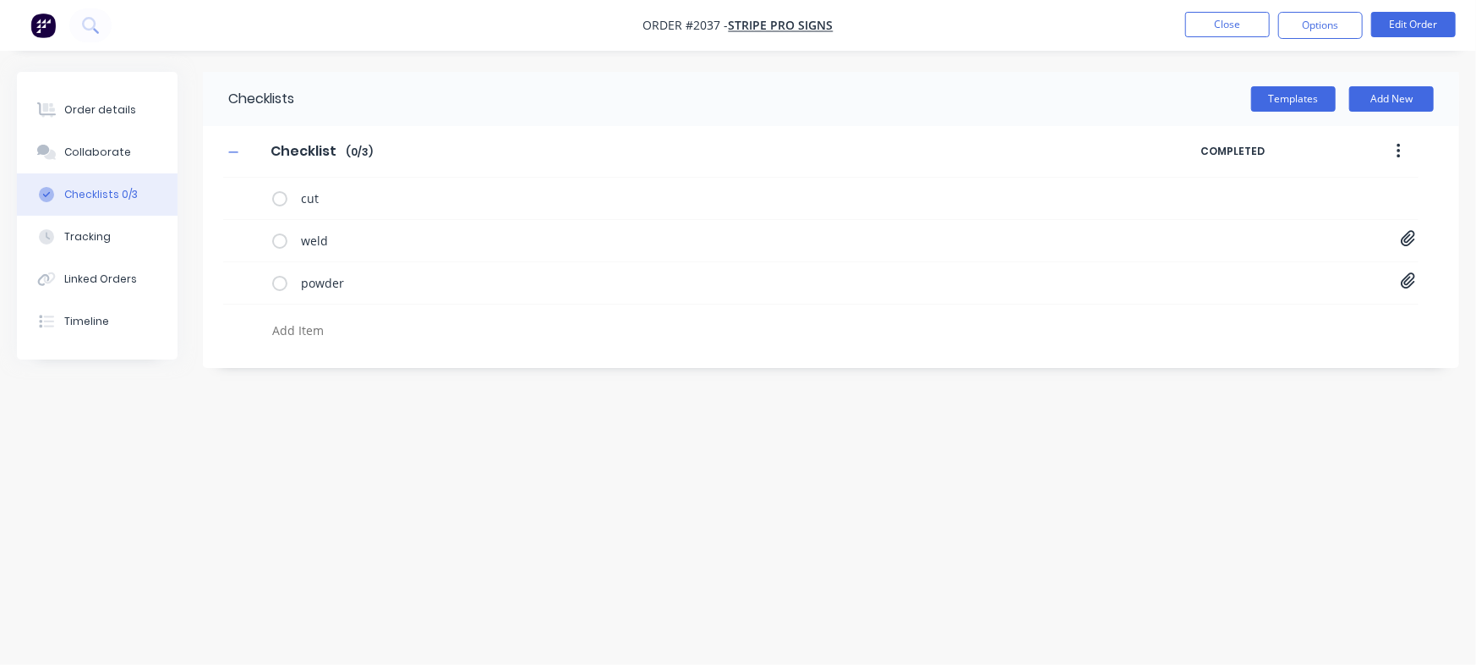
type textarea "x"
click at [395, 325] on textarea at bounding box center [649, 330] width 769 height 25
paste textarea "INV-2924"
type textarea "INV-2924"
type textarea "x"
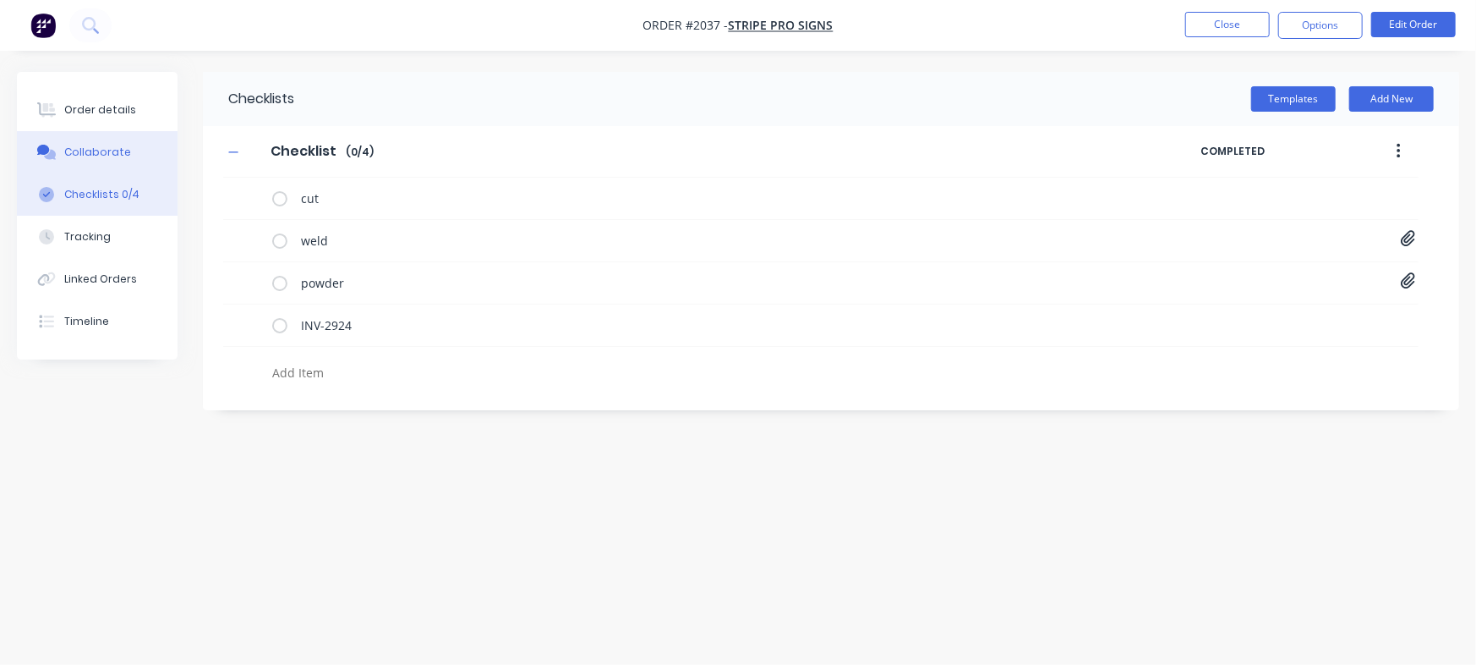
click at [156, 157] on button "Collaborate" at bounding box center [97, 152] width 161 height 42
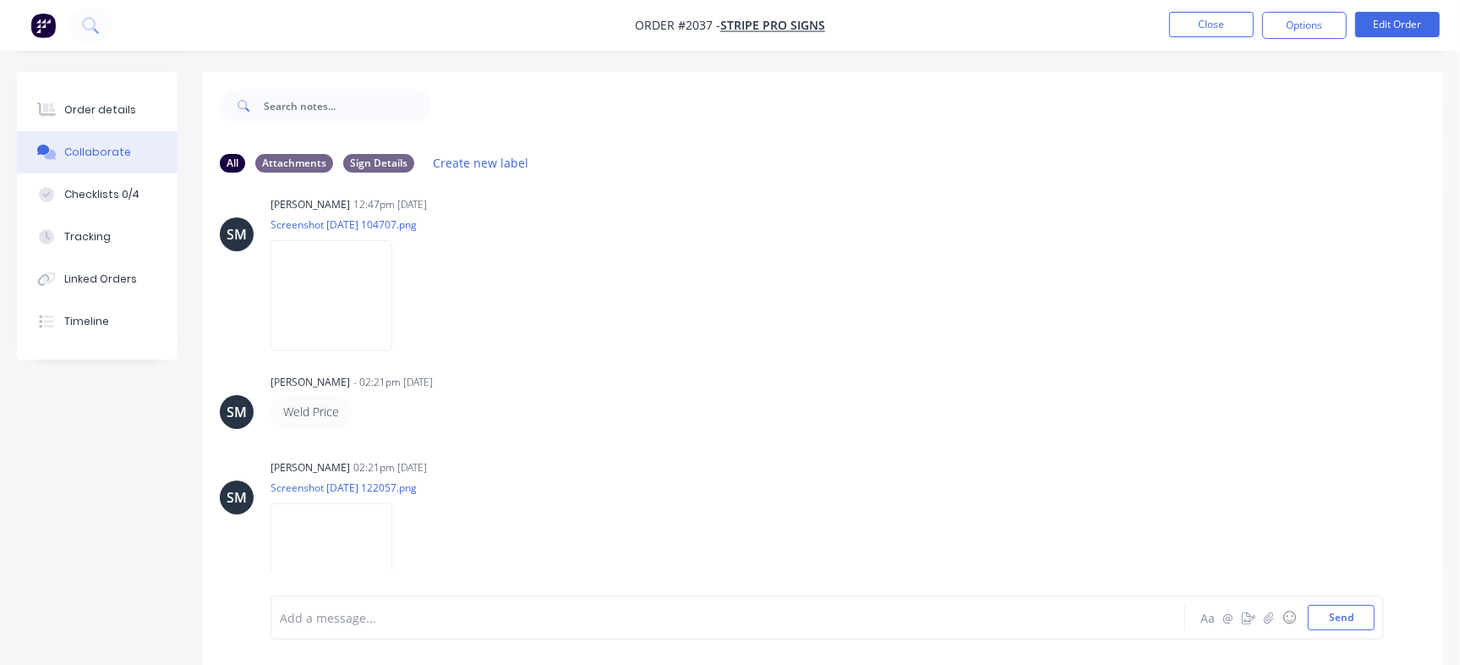
scroll to position [399, 0]
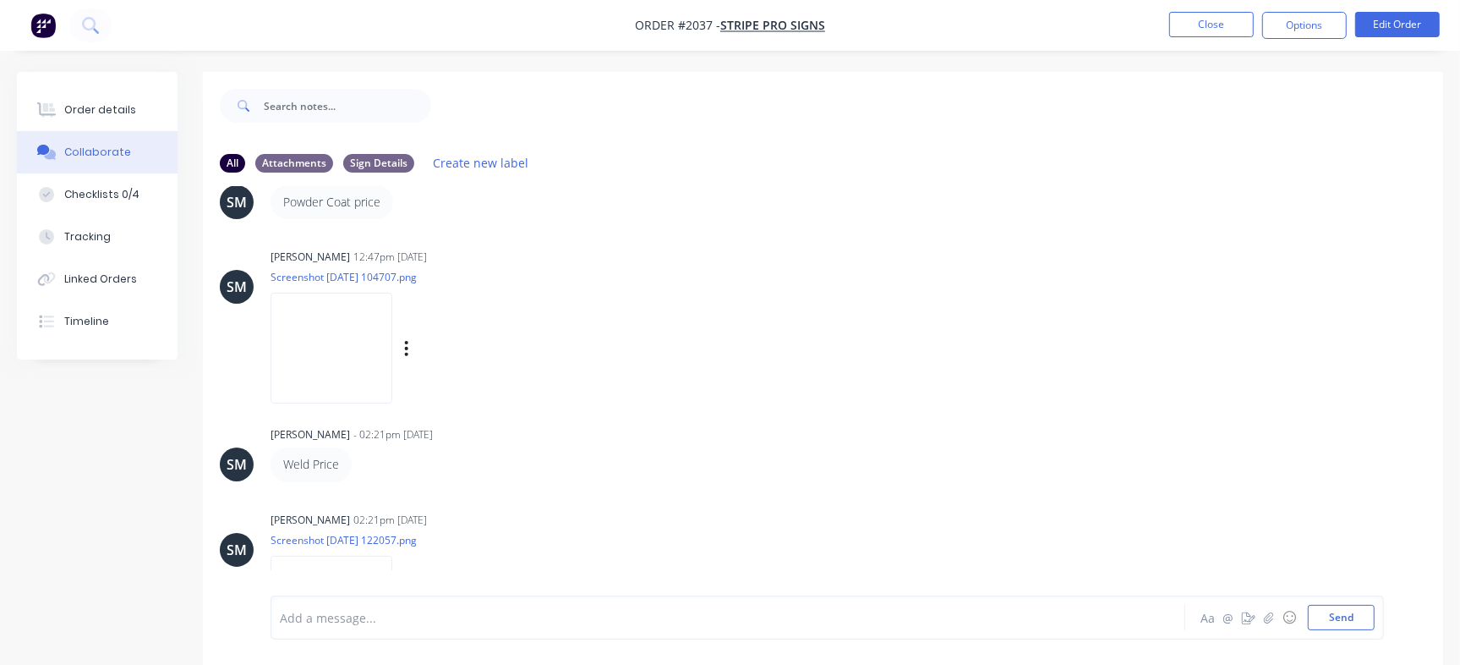
click at [357, 319] on img at bounding box center [332, 348] width 122 height 111
click at [88, 102] on div "Order details" at bounding box center [100, 109] width 72 height 15
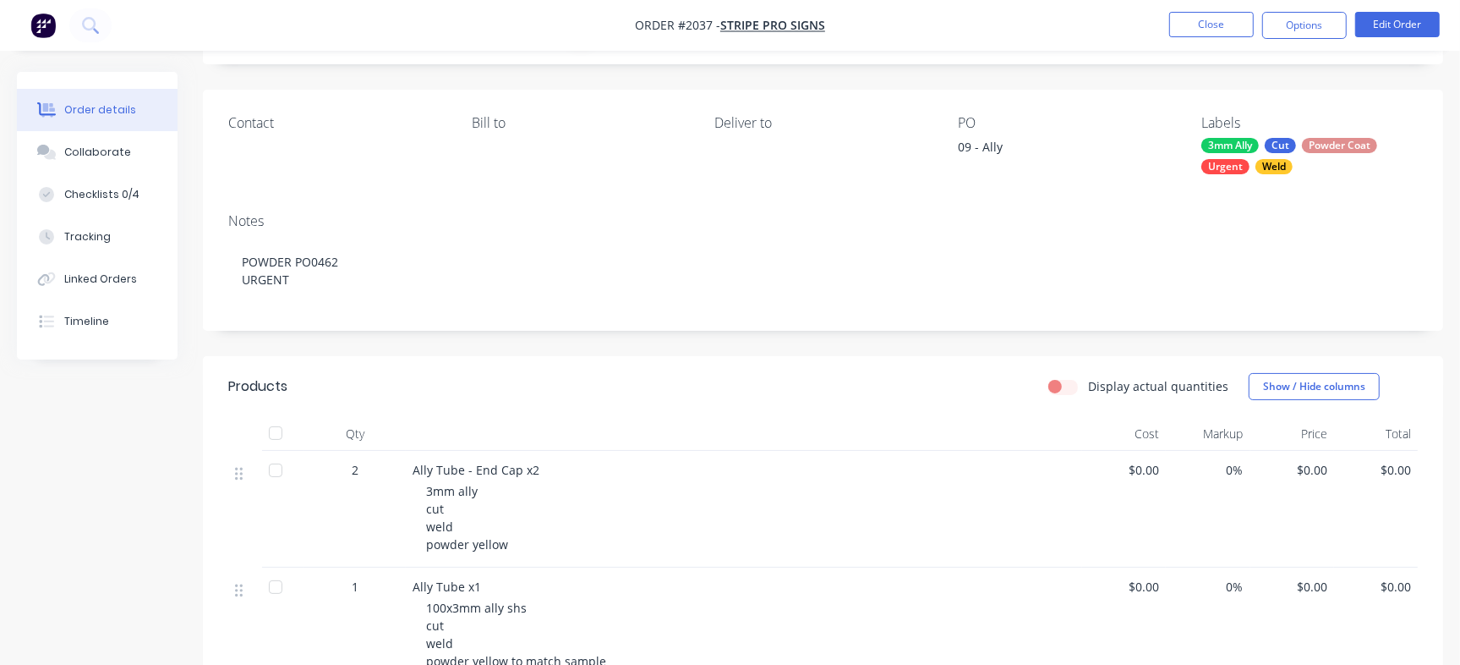
scroll to position [145, 0]
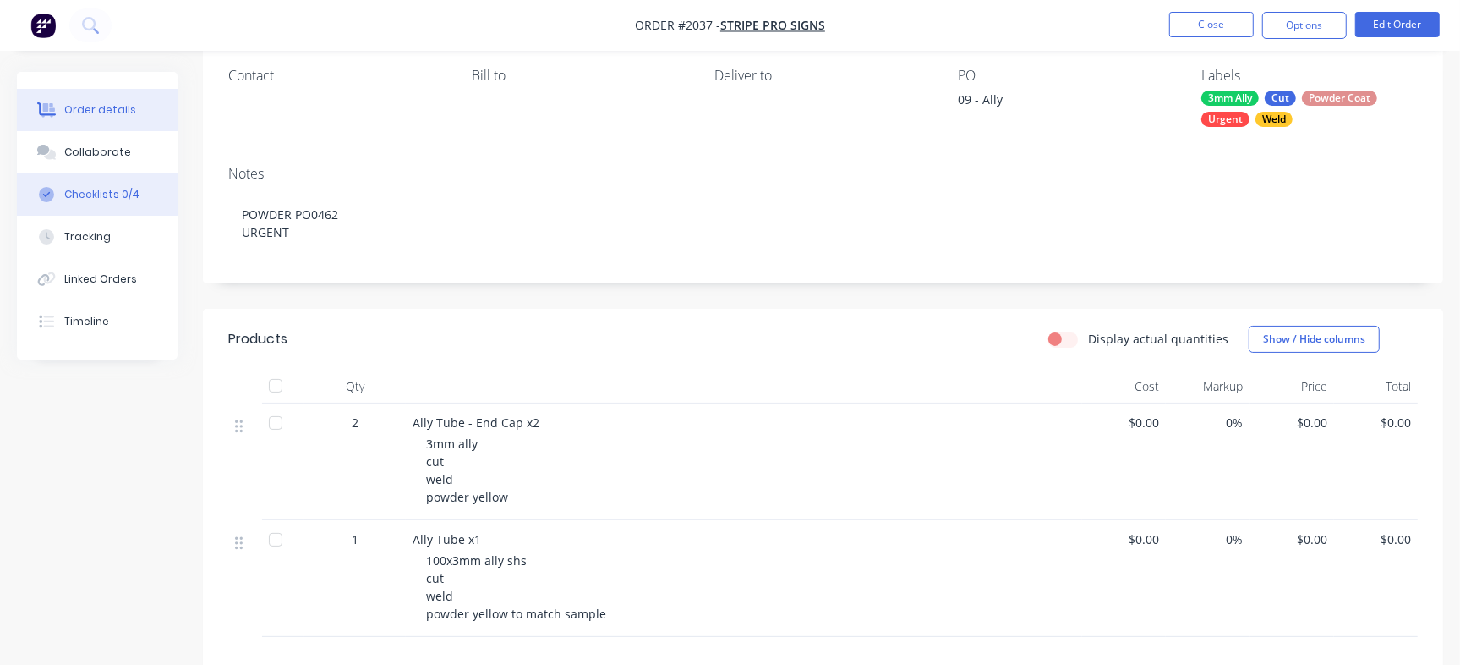
click at [109, 198] on div "Checklists 0/4" at bounding box center [101, 194] width 75 height 15
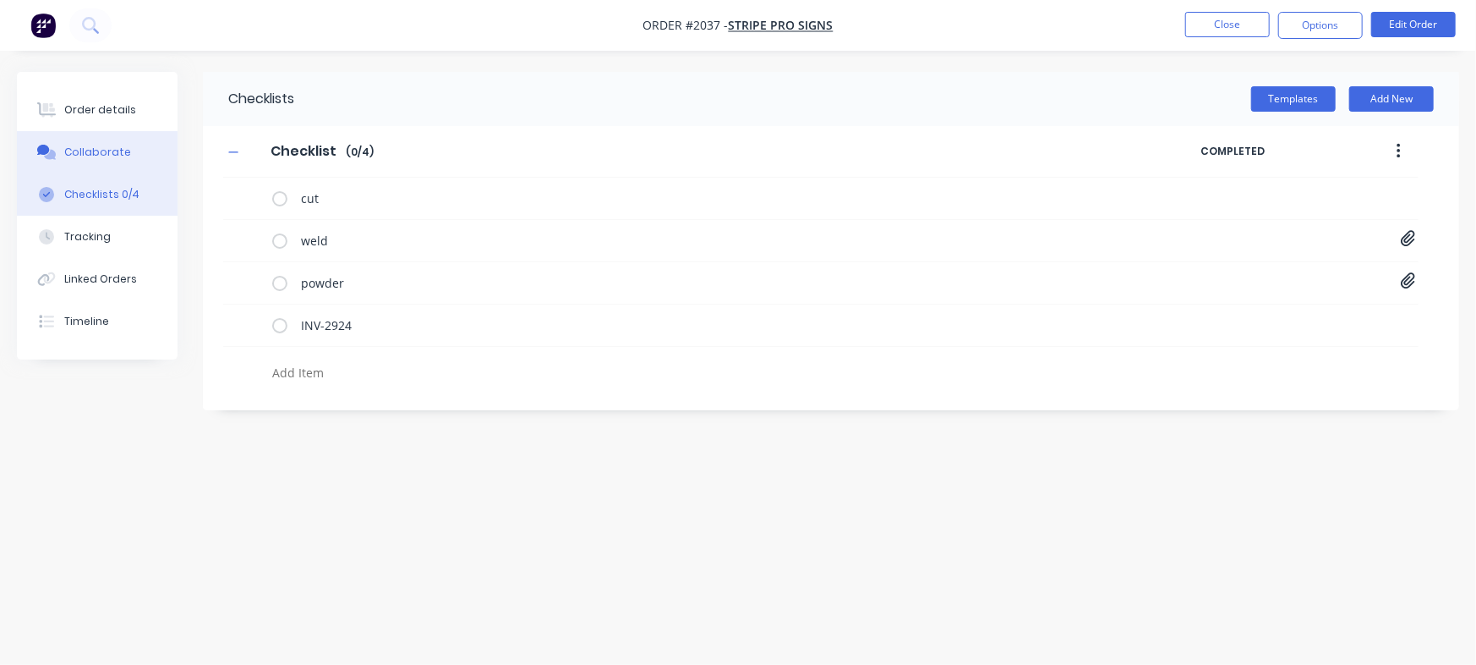
click at [101, 150] on div "Collaborate" at bounding box center [97, 152] width 67 height 15
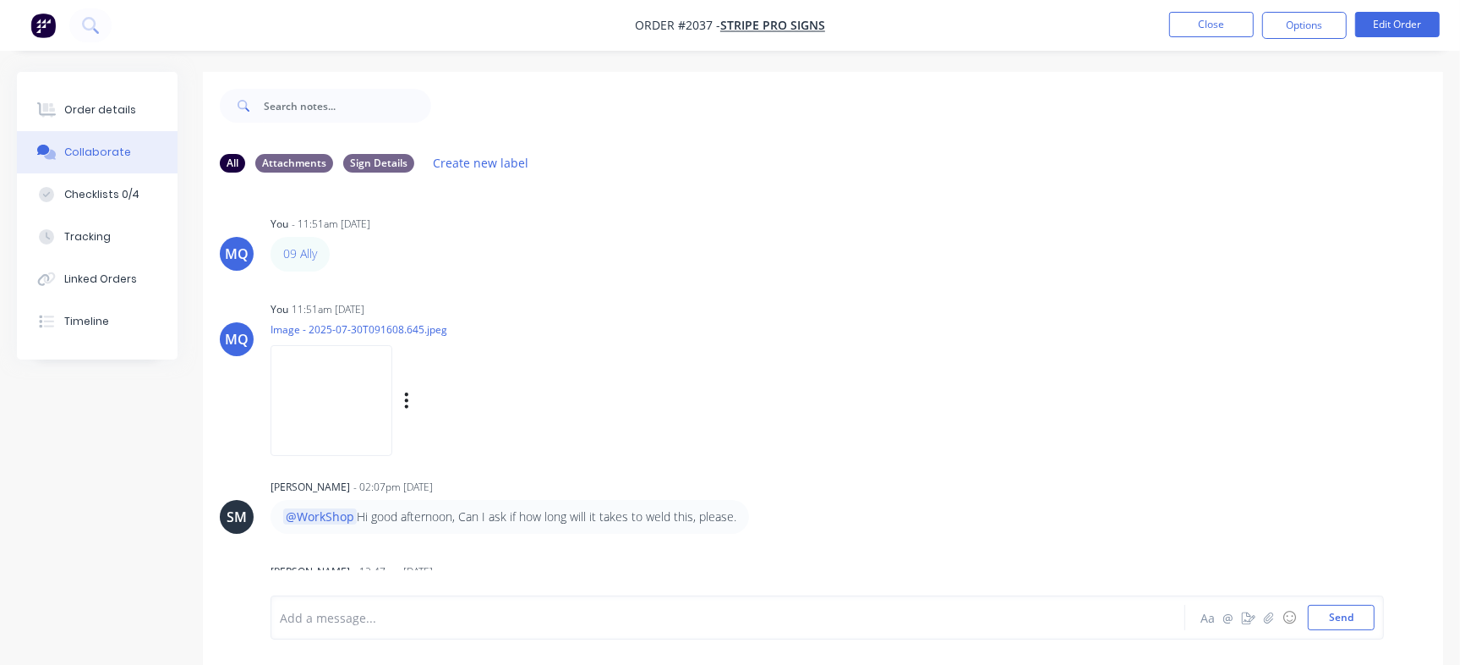
click at [320, 387] on img at bounding box center [332, 400] width 122 height 111
click at [137, 187] on button "Checklists 0/4" at bounding box center [97, 194] width 161 height 42
type textarea "x"
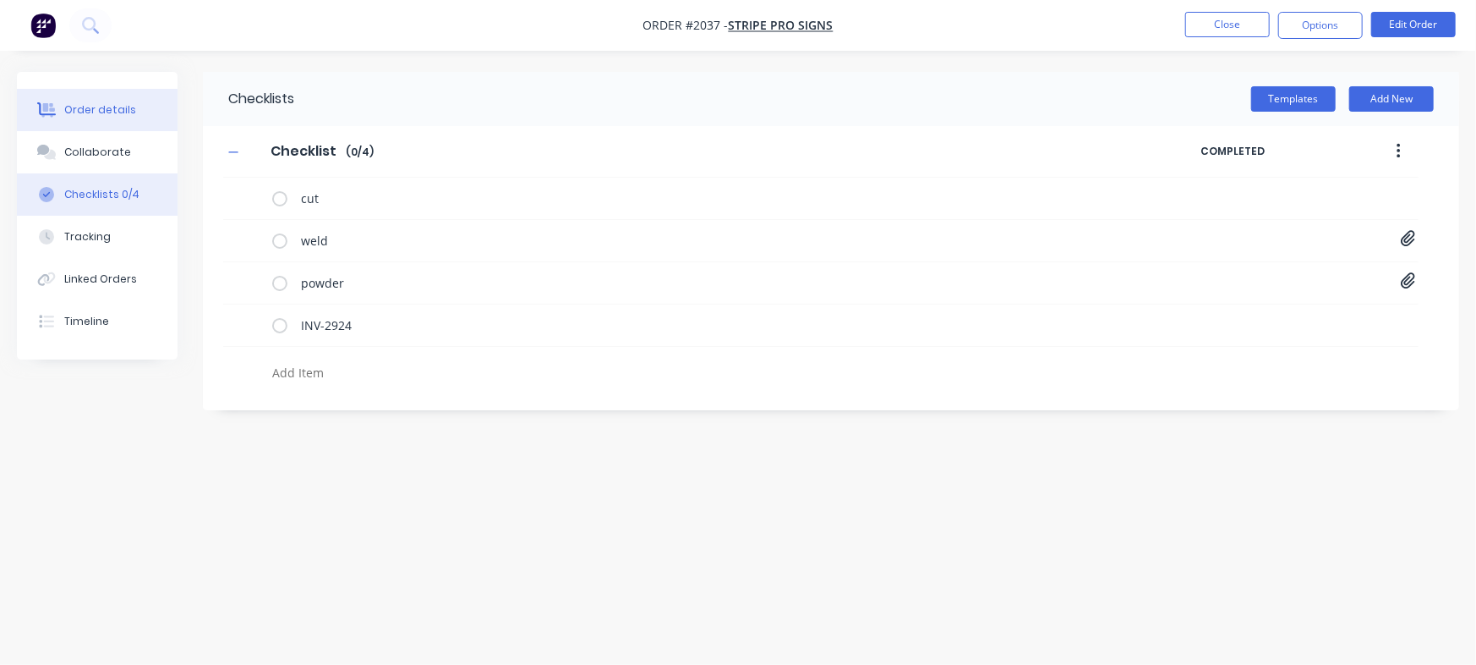
click at [68, 91] on button "Order details" at bounding box center [97, 110] width 161 height 42
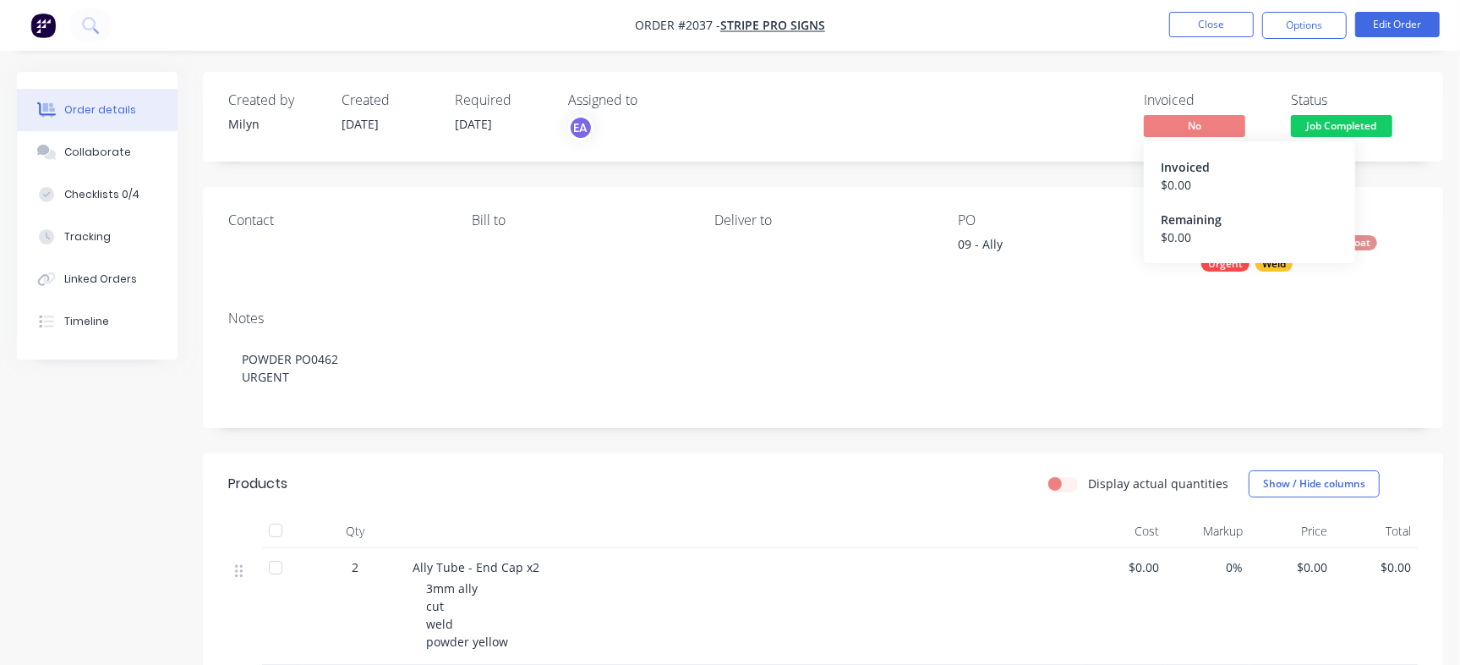
click at [1365, 129] on span "Job Completed" at bounding box center [1341, 125] width 101 height 21
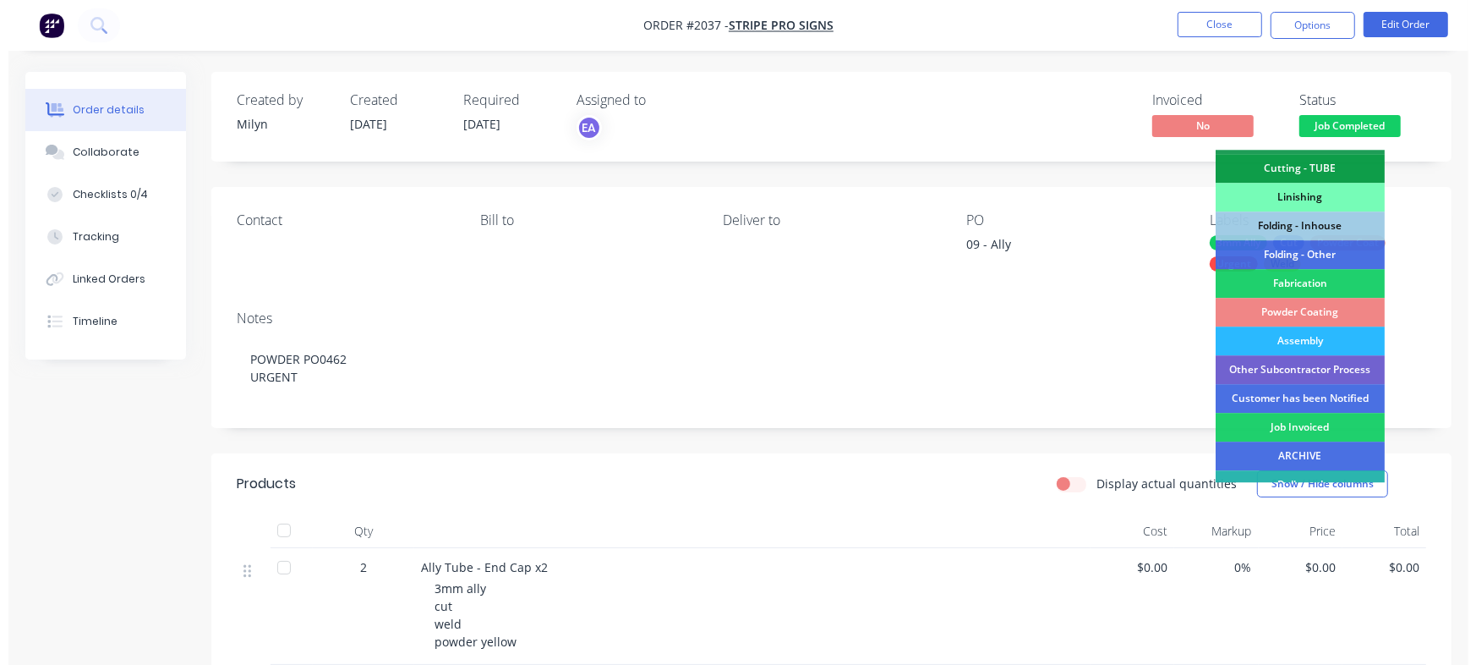
scroll to position [456, 0]
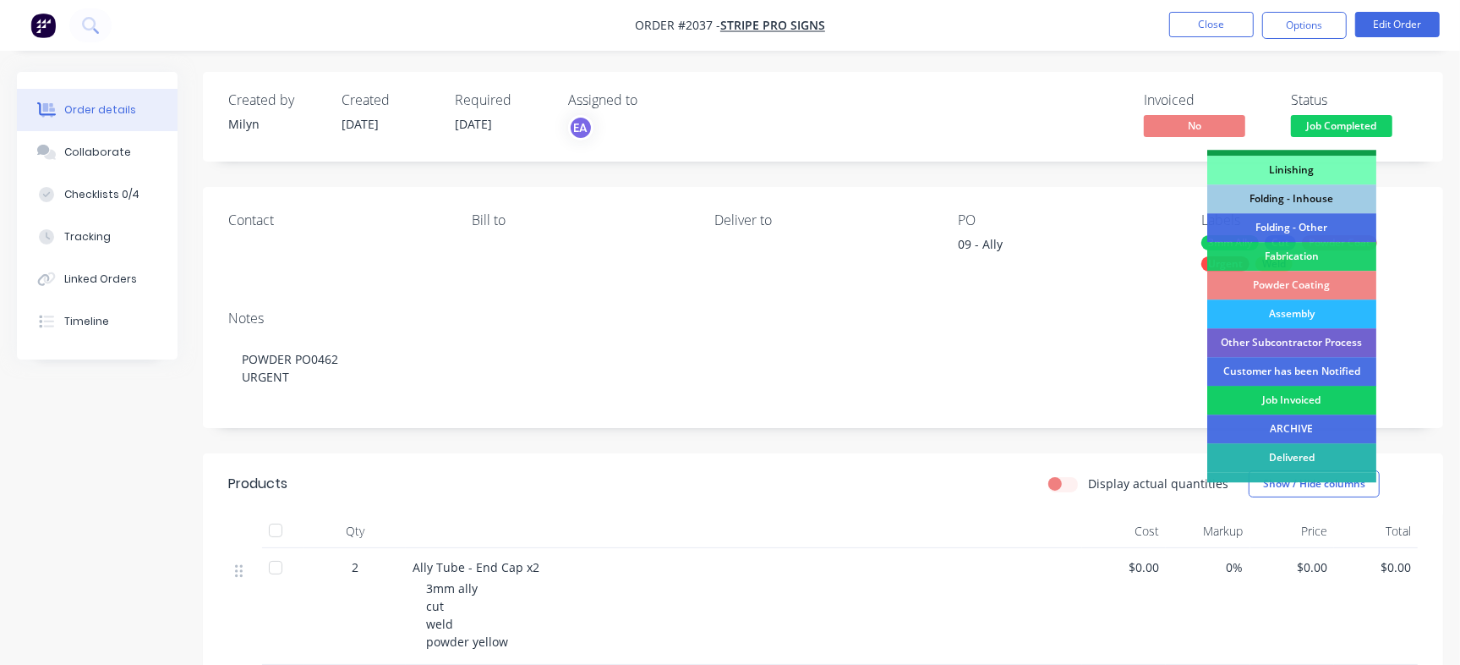
click at [1322, 402] on div "Job Invoiced" at bounding box center [1291, 400] width 169 height 29
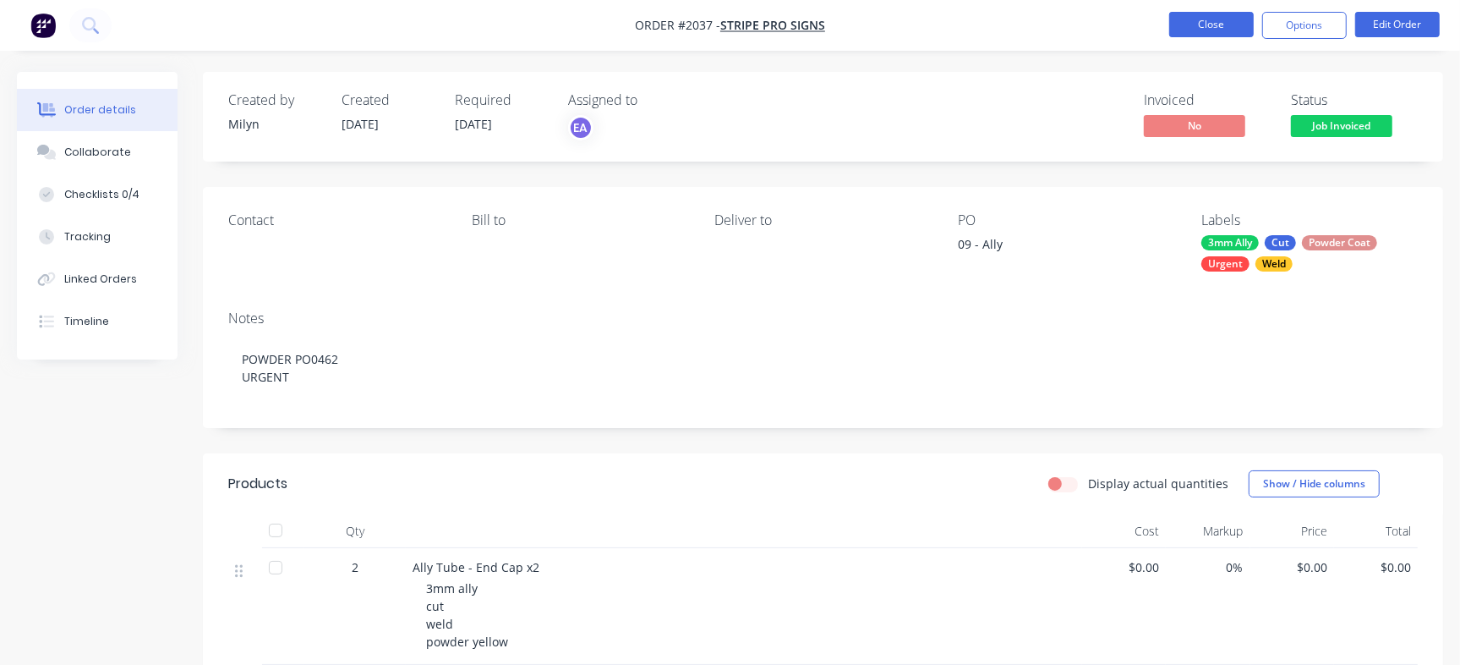
click at [1210, 25] on button "Close" at bounding box center [1211, 24] width 85 height 25
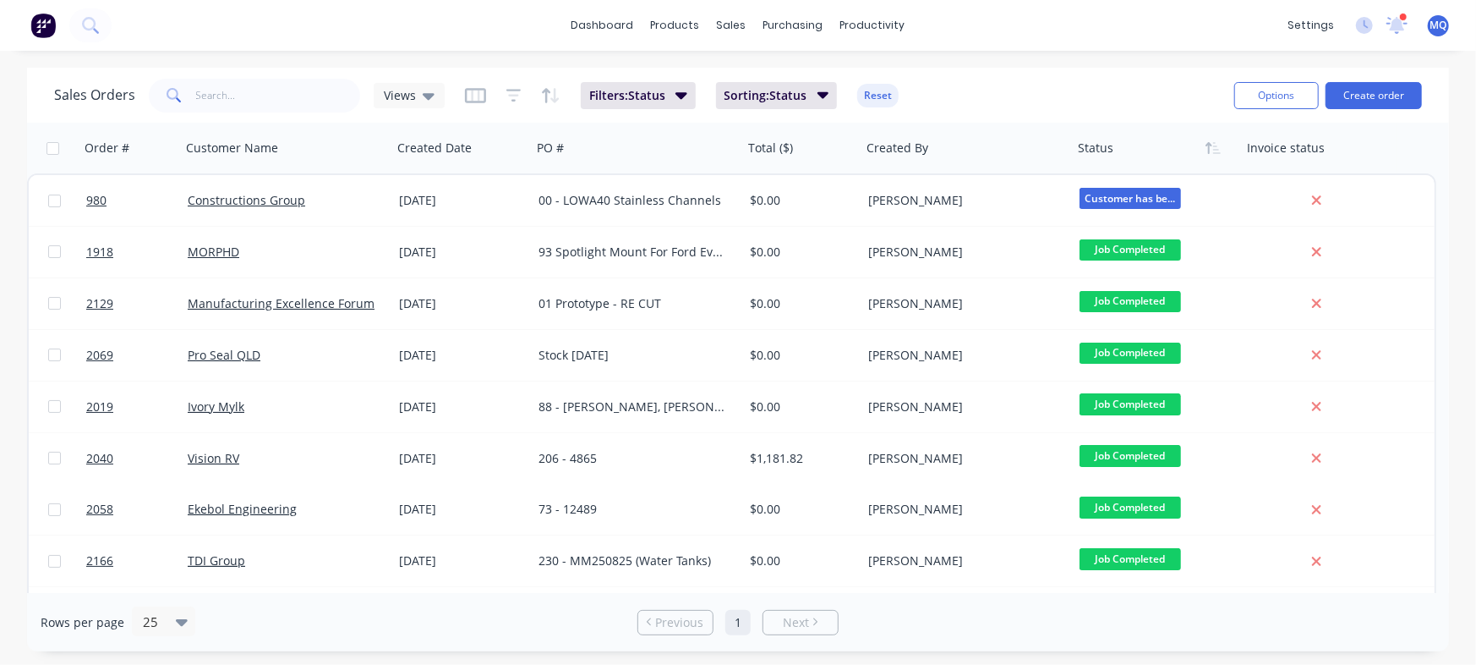
click at [300, 113] on div "Sales Orders Views Filters: Status Sorting: Status Reset" at bounding box center [637, 94] width 1167 height 41
click at [298, 102] on input "text" at bounding box center [278, 96] width 165 height 34
type input "ekebol"
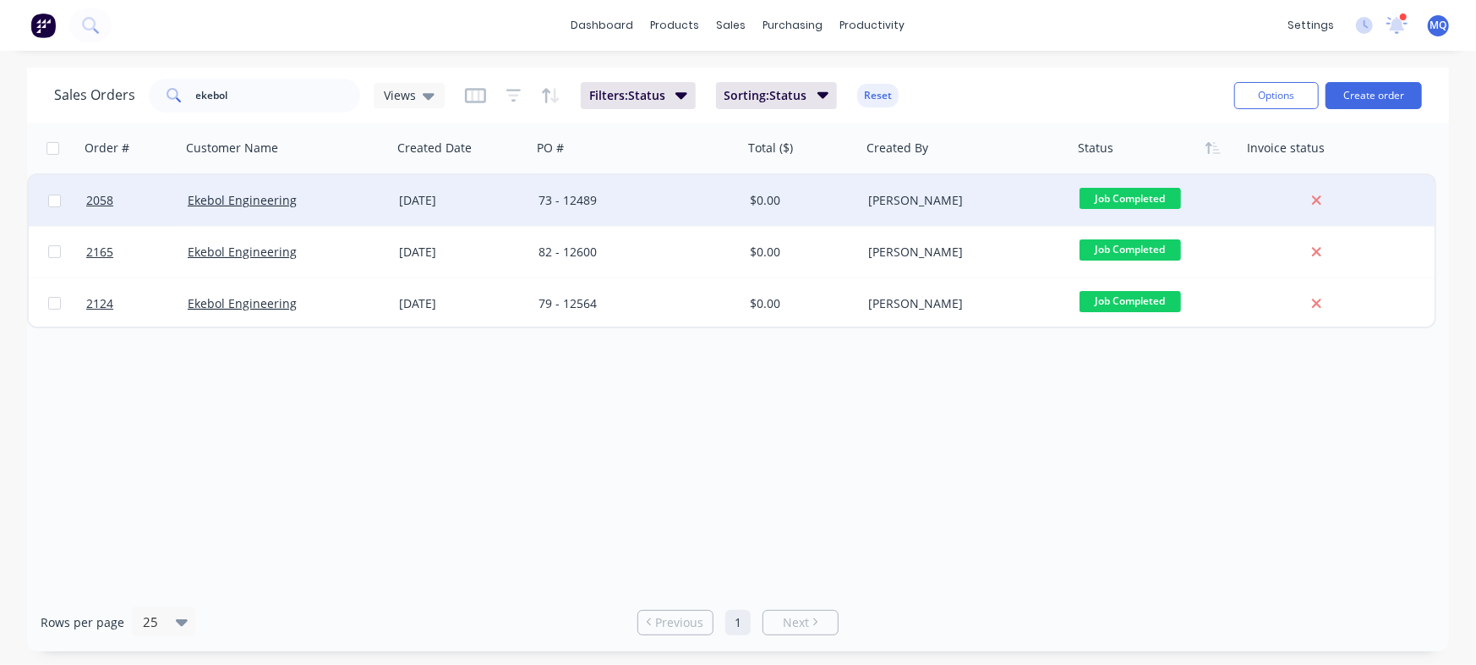
click at [323, 193] on div "Ekebol Engineering" at bounding box center [282, 200] width 188 height 17
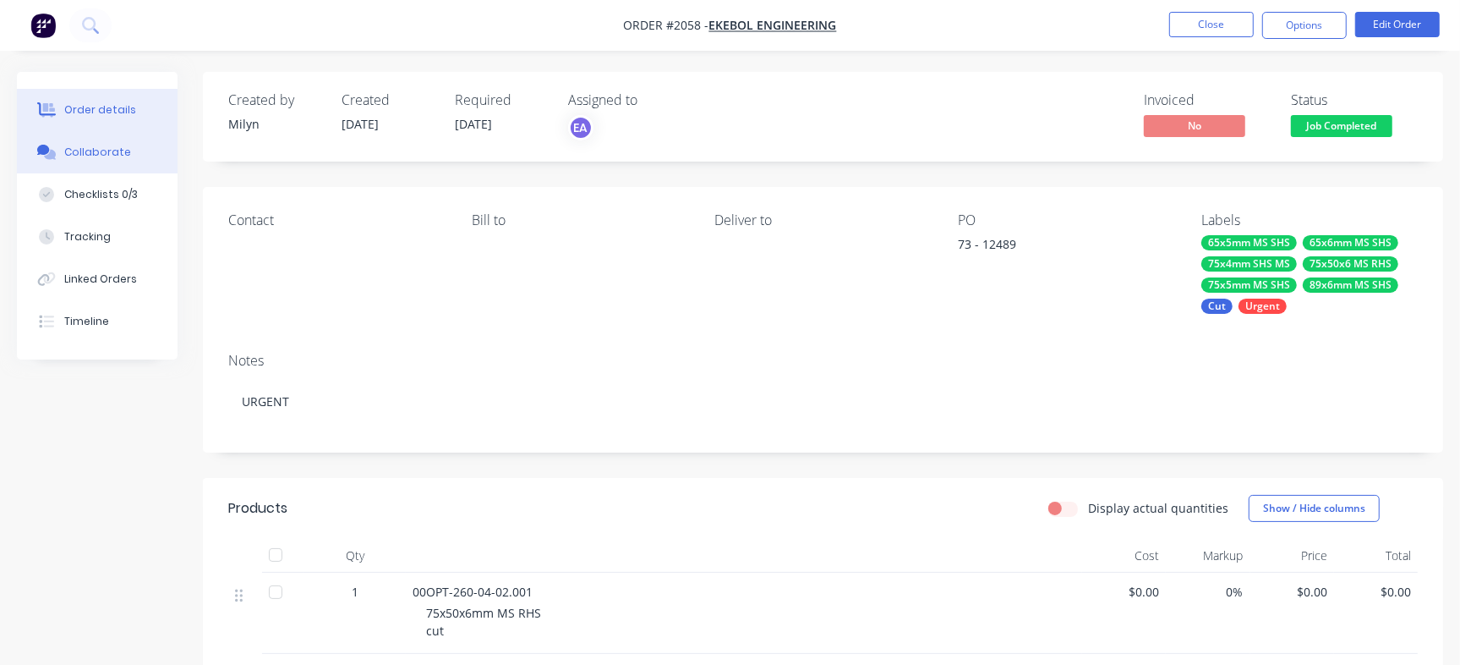
click at [109, 142] on button "Collaborate" at bounding box center [97, 152] width 161 height 42
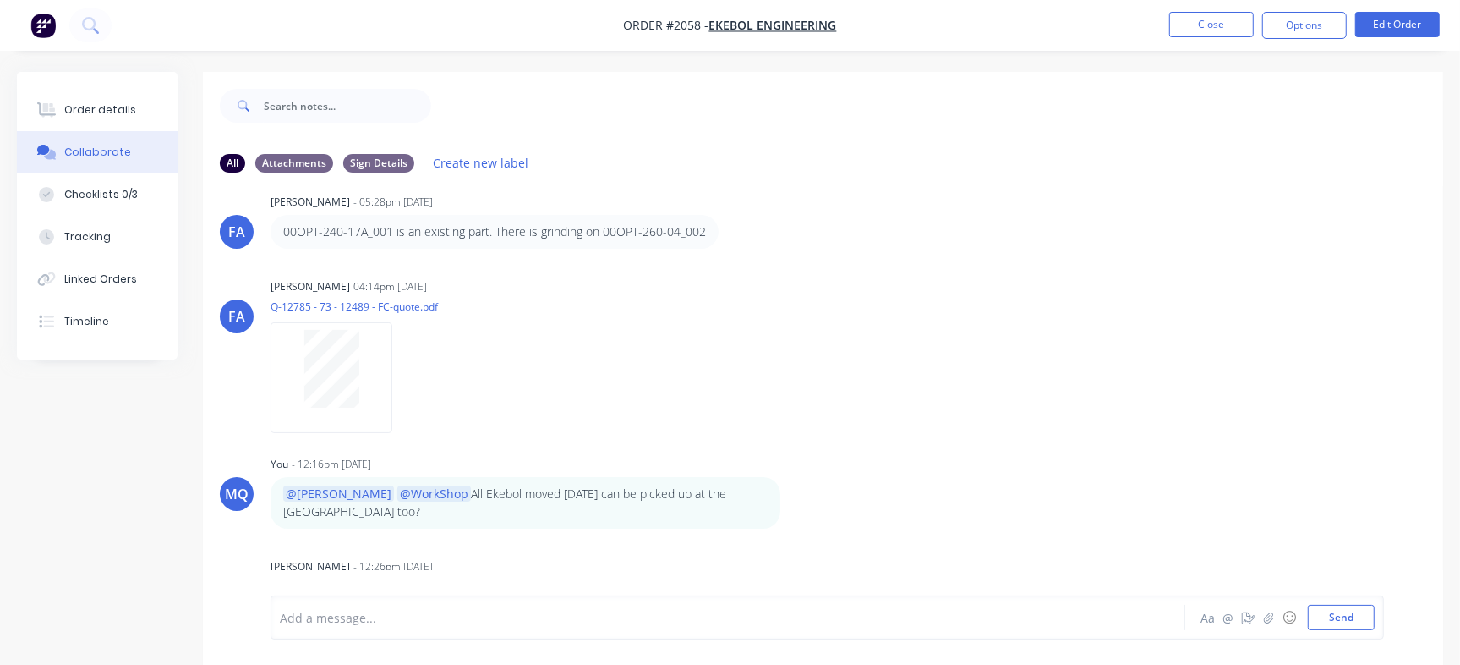
scroll to position [25, 0]
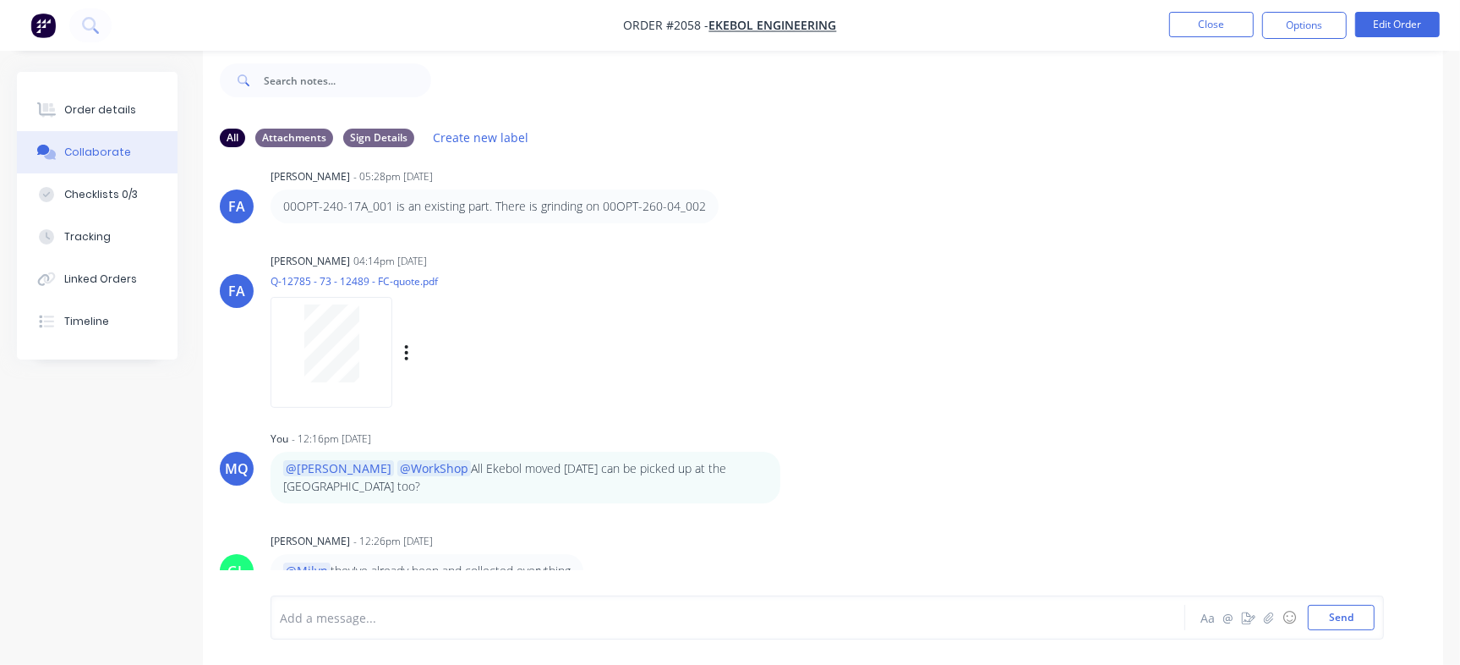
click at [359, 336] on div at bounding box center [331, 343] width 107 height 78
click at [105, 118] on button "Order details" at bounding box center [97, 110] width 161 height 42
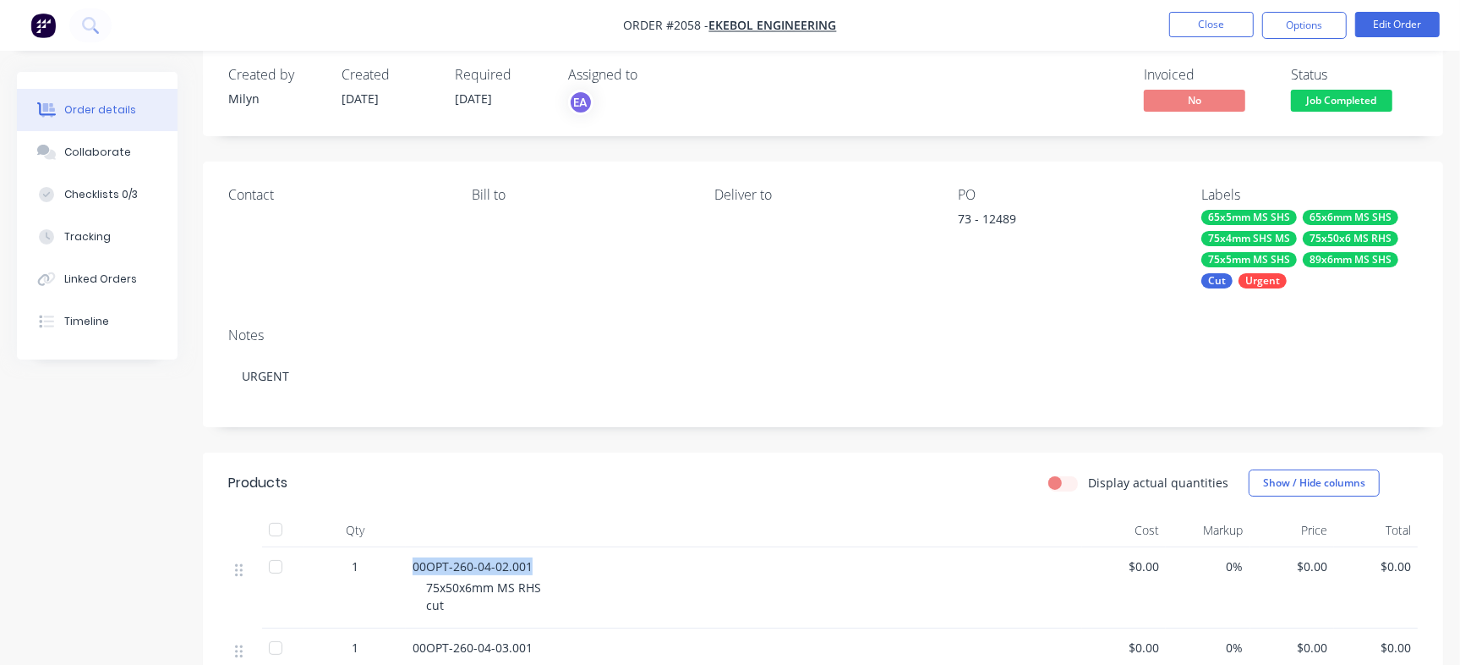
drag, startPoint x: 414, startPoint y: 567, endPoint x: 556, endPoint y: 563, distance: 142.1
click at [556, 563] on div "00OPT-260-04-02.001" at bounding box center [744, 566] width 663 height 18
copy span "00OPT-260-04-02.001"
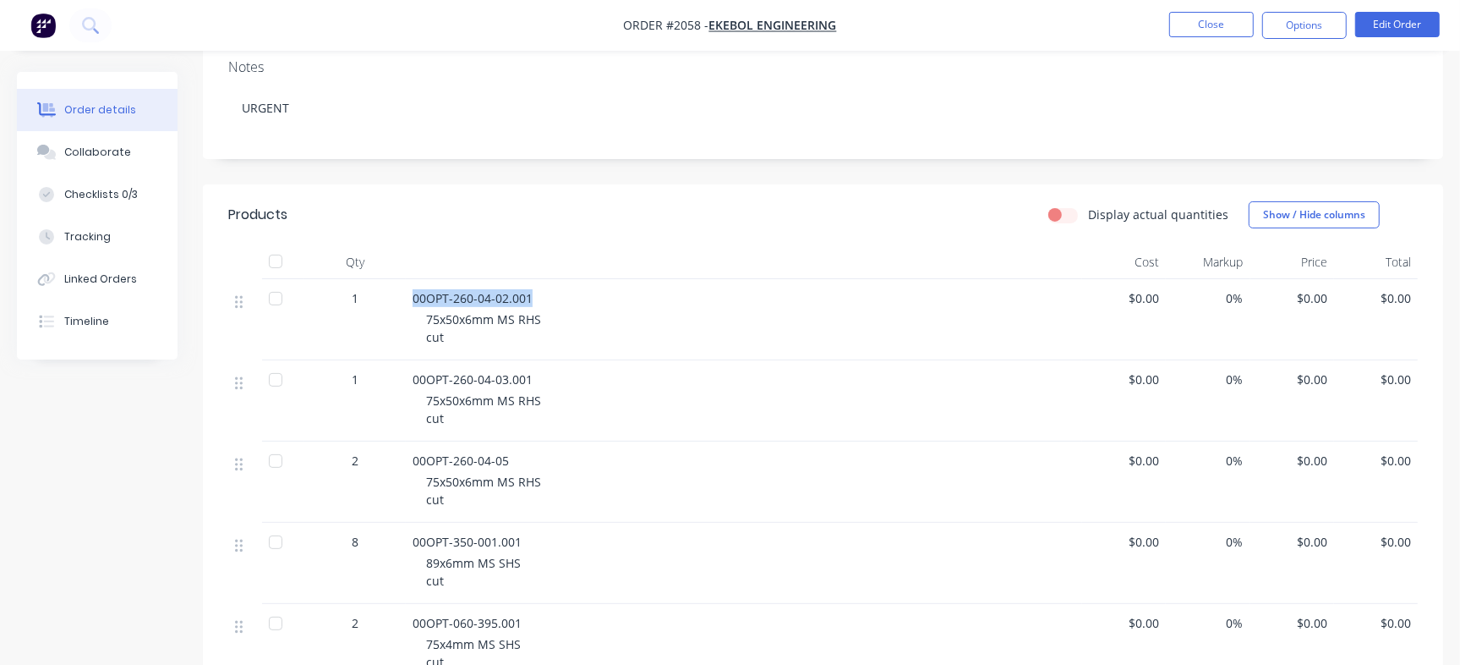
scroll to position [304, 0]
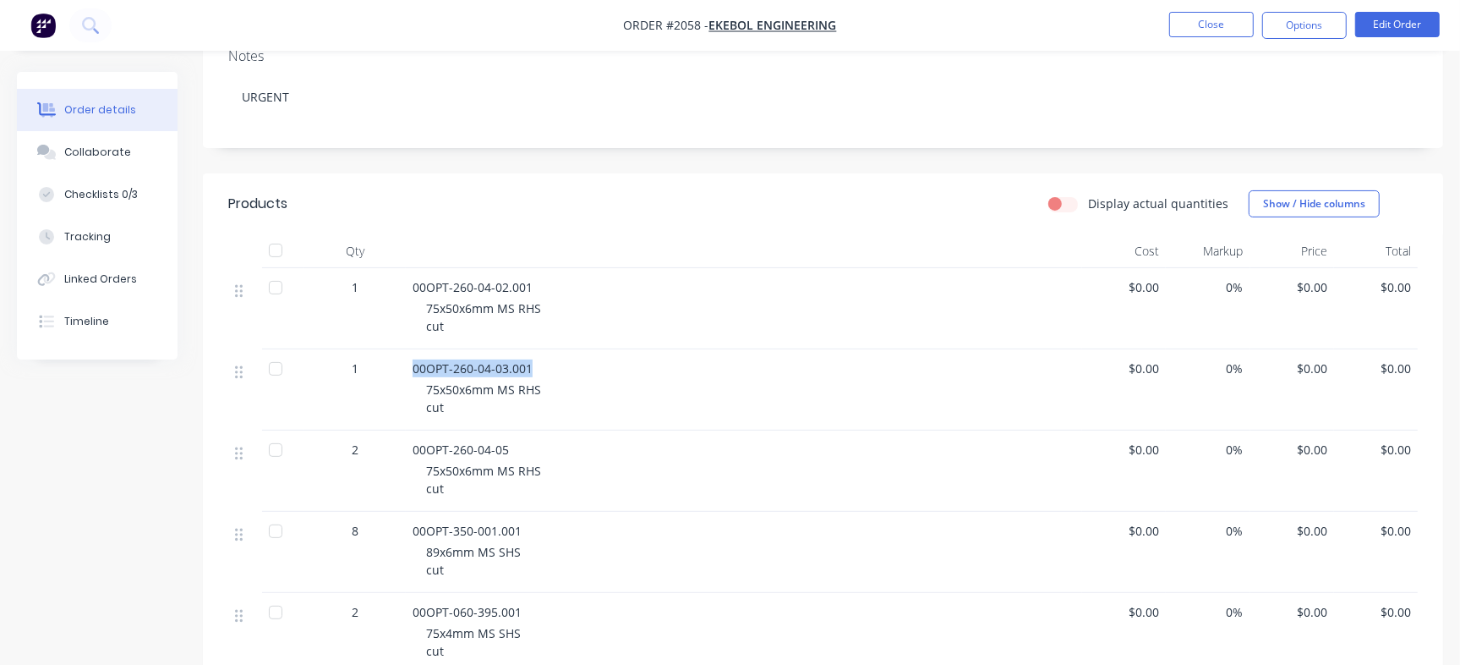
drag, startPoint x: 405, startPoint y: 363, endPoint x: 572, endPoint y: 372, distance: 167.7
click at [572, 372] on div "1 00OPT-260-04-03.001 75x50x6mm MS RHS cut $0.00 0% $0.00 $0.00" at bounding box center [823, 389] width 1190 height 81
copy div "00OPT-260-04-03.001"
drag, startPoint x: 422, startPoint y: 446, endPoint x: 566, endPoint y: 435, distance: 144.2
click at [566, 435] on div "00OPT-260-04-05 75x50x6mm MS RHS cut" at bounding box center [744, 470] width 676 height 81
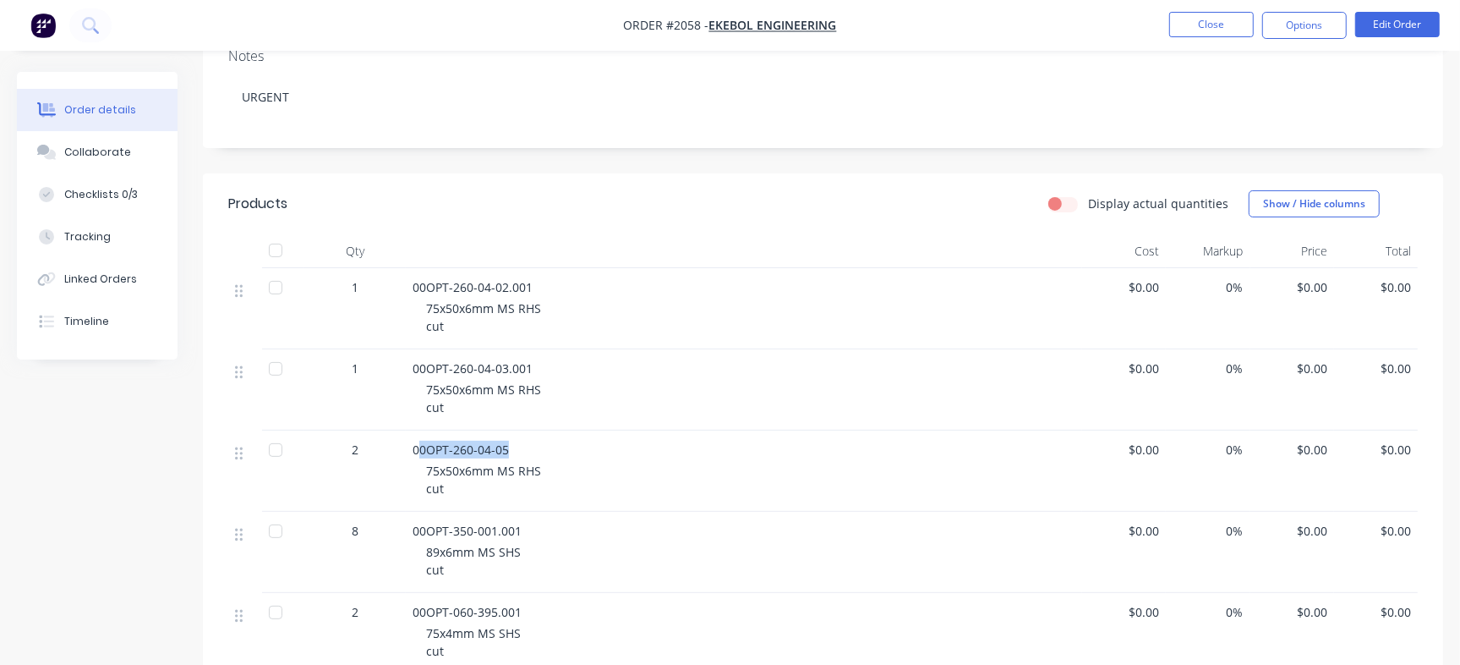
copy span "0OPT-260-04-05"
drag, startPoint x: 408, startPoint y: 529, endPoint x: 544, endPoint y: 523, distance: 136.2
click at [544, 523] on div "00OPT-350-001.001 89x6mm MS SHS cut" at bounding box center [744, 551] width 676 height 81
copy span "00OPT-350-001.001"
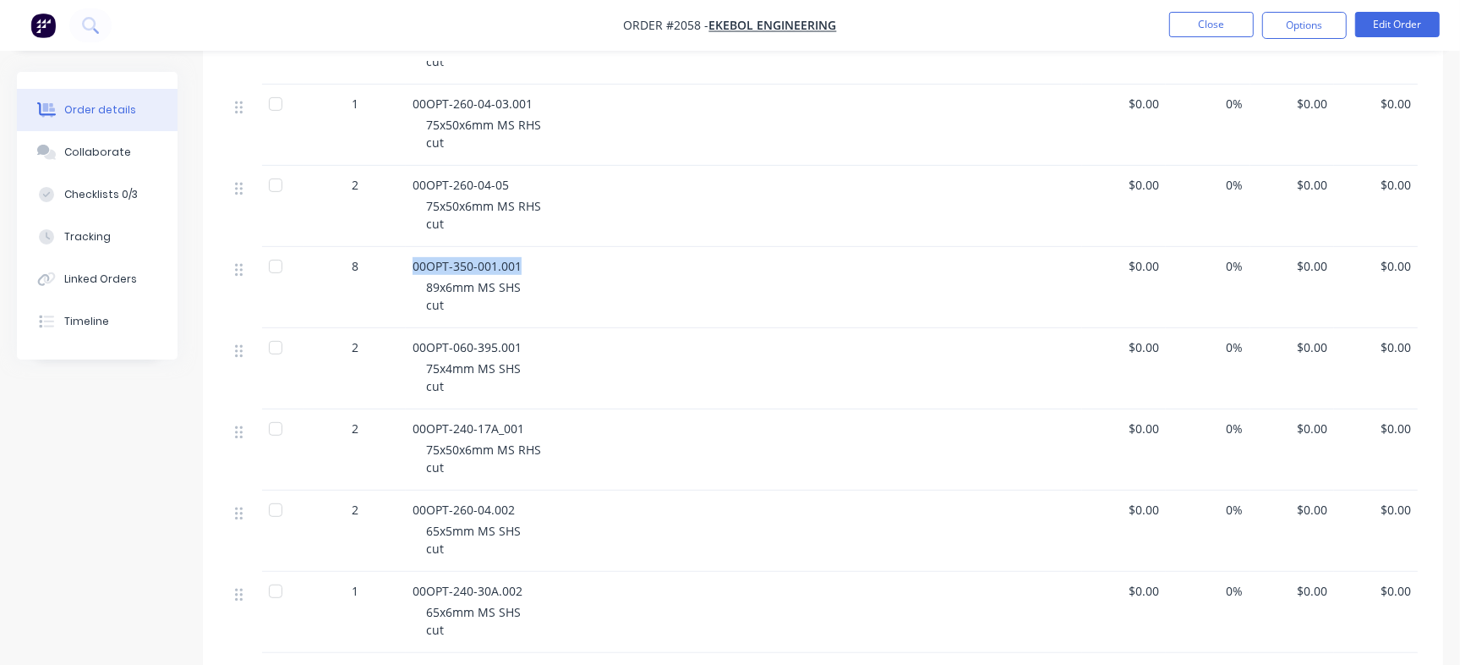
scroll to position [574, 0]
drag, startPoint x: 474, startPoint y: 337, endPoint x: 579, endPoint y: 334, distance: 104.9
click at [579, 334] on div "2 00OPT-060-395.001 75x4mm MS SHS cut $0.00 0% $0.00 $0.00" at bounding box center [823, 363] width 1190 height 81
copy div "00OPT-060-395.001"
drag, startPoint x: 405, startPoint y: 424, endPoint x: 549, endPoint y: 428, distance: 143.8
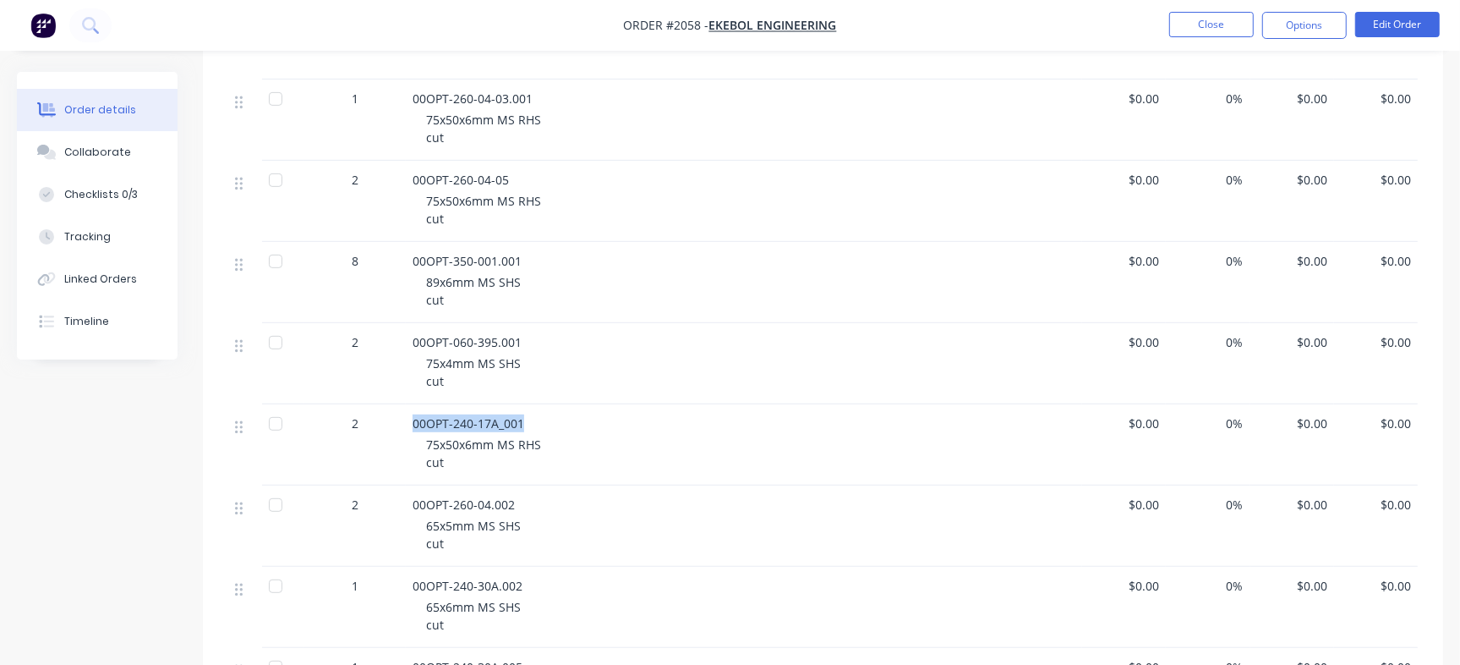
click at [549, 428] on div "00OPT-240-17A_001 75x50x6mm MS RHS cut" at bounding box center [744, 444] width 676 height 81
drag, startPoint x: 407, startPoint y: 500, endPoint x: 556, endPoint y: 495, distance: 149.7
click at [556, 495] on div "00OPT-260-04.002 65x5mm MS SHS cut" at bounding box center [744, 525] width 676 height 81
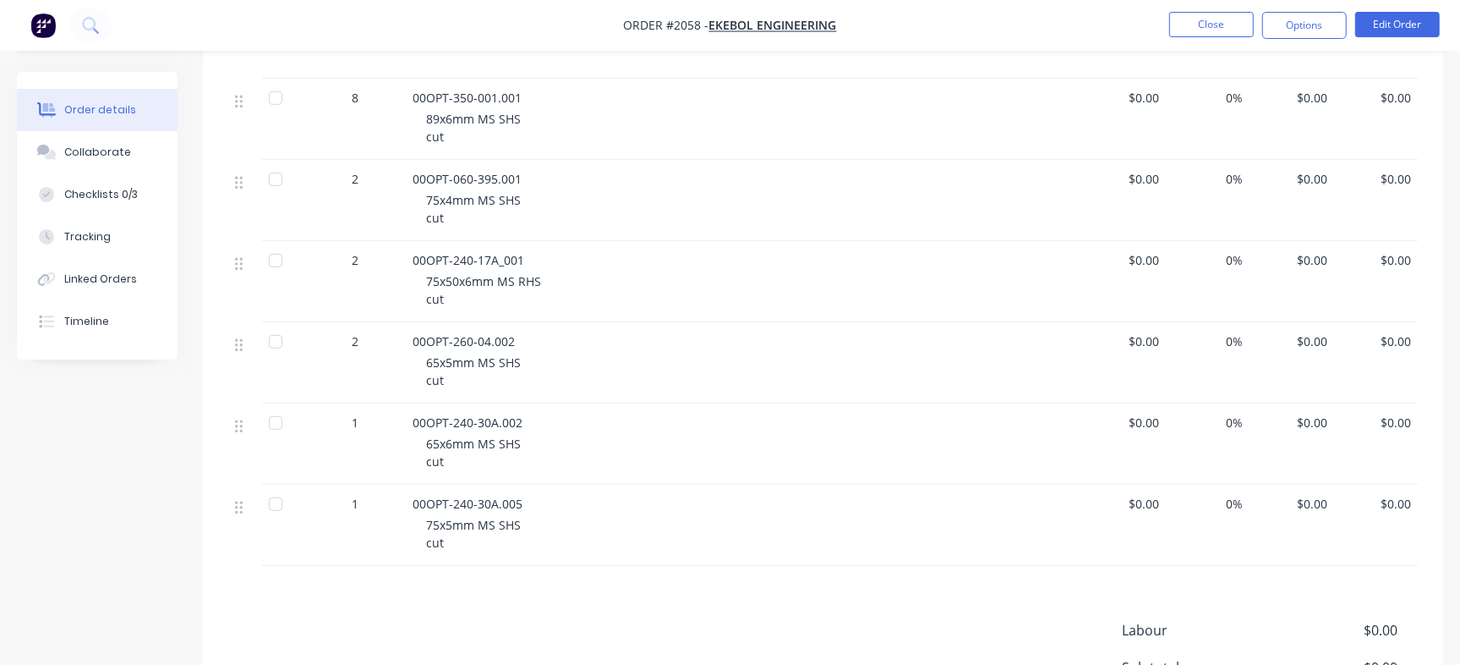
drag, startPoint x: 413, startPoint y: 413, endPoint x: 550, endPoint y: 414, distance: 136.1
click at [550, 414] on div "00OPT-240-30A.002" at bounding box center [744, 422] width 663 height 18
drag, startPoint x: 410, startPoint y: 499, endPoint x: 577, endPoint y: 490, distance: 167.7
click at [577, 490] on div "00OPT-240-30A.005 75x5mm MS SHS cut" at bounding box center [744, 524] width 676 height 81
click at [86, 155] on div "Collaborate" at bounding box center [97, 152] width 67 height 15
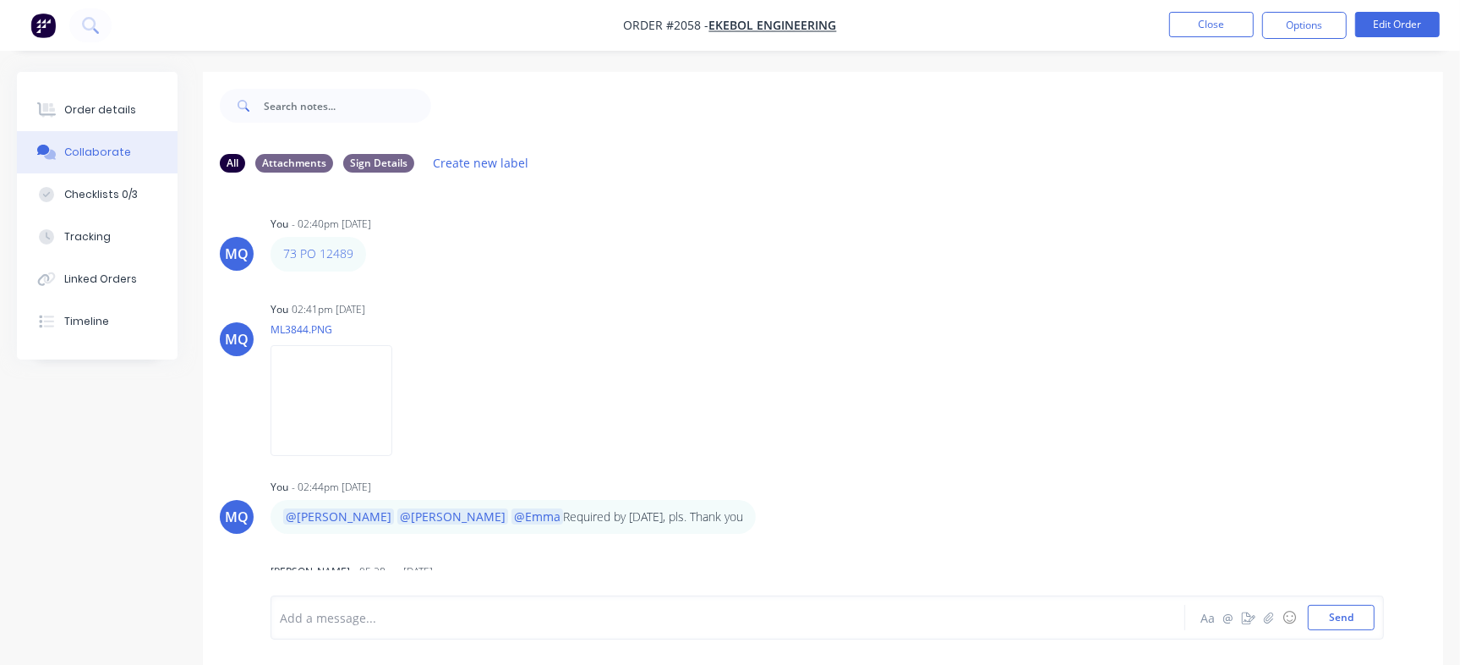
scroll to position [227, 0]
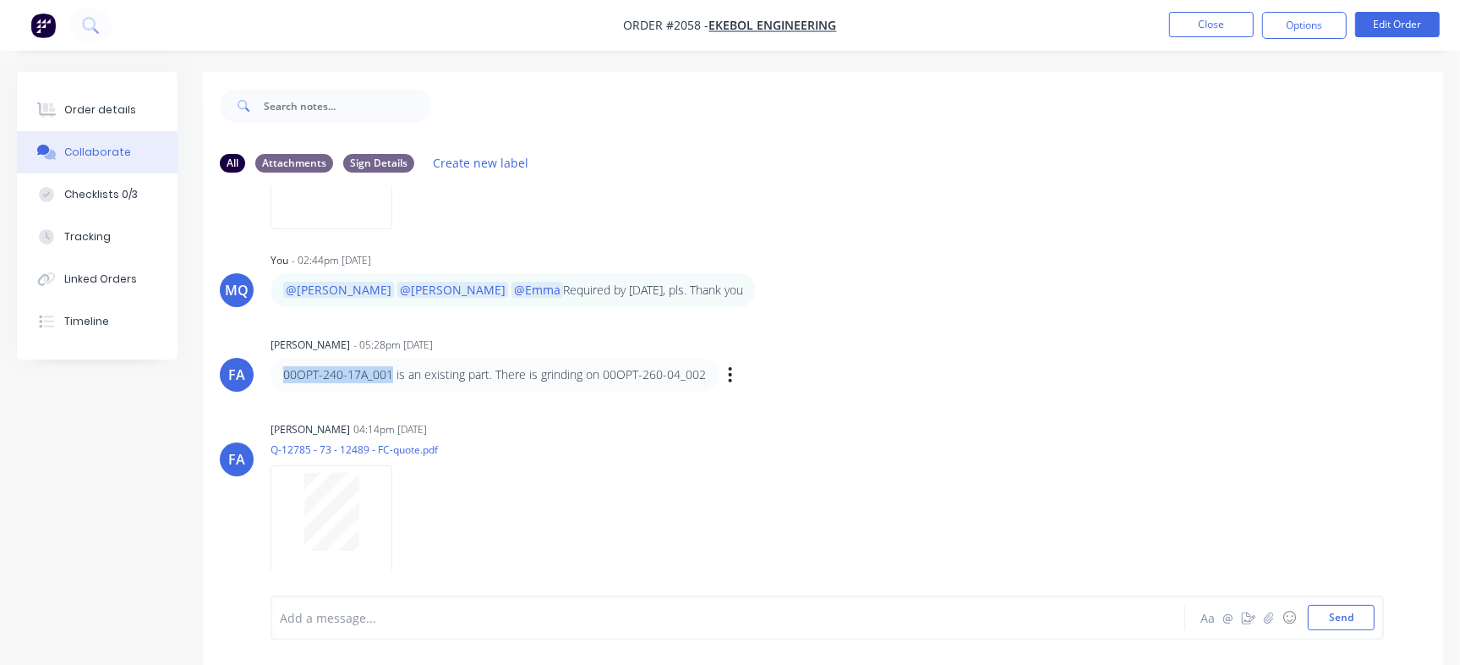
drag, startPoint x: 285, startPoint y: 383, endPoint x: 392, endPoint y: 373, distance: 107.8
click at [392, 373] on div "00OPT-240-17A_001 is an existing part. There is grinding on 00OPT-260-04_002" at bounding box center [495, 375] width 448 height 34
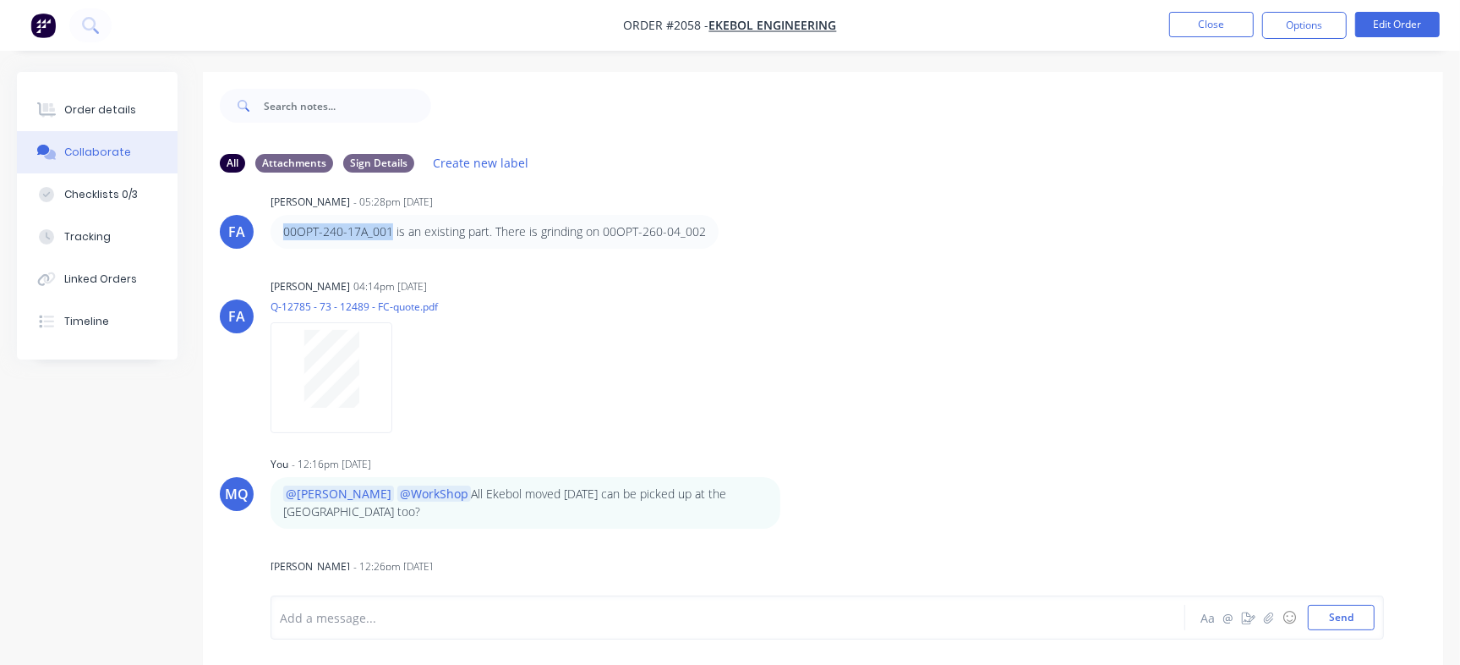
scroll to position [25, 0]
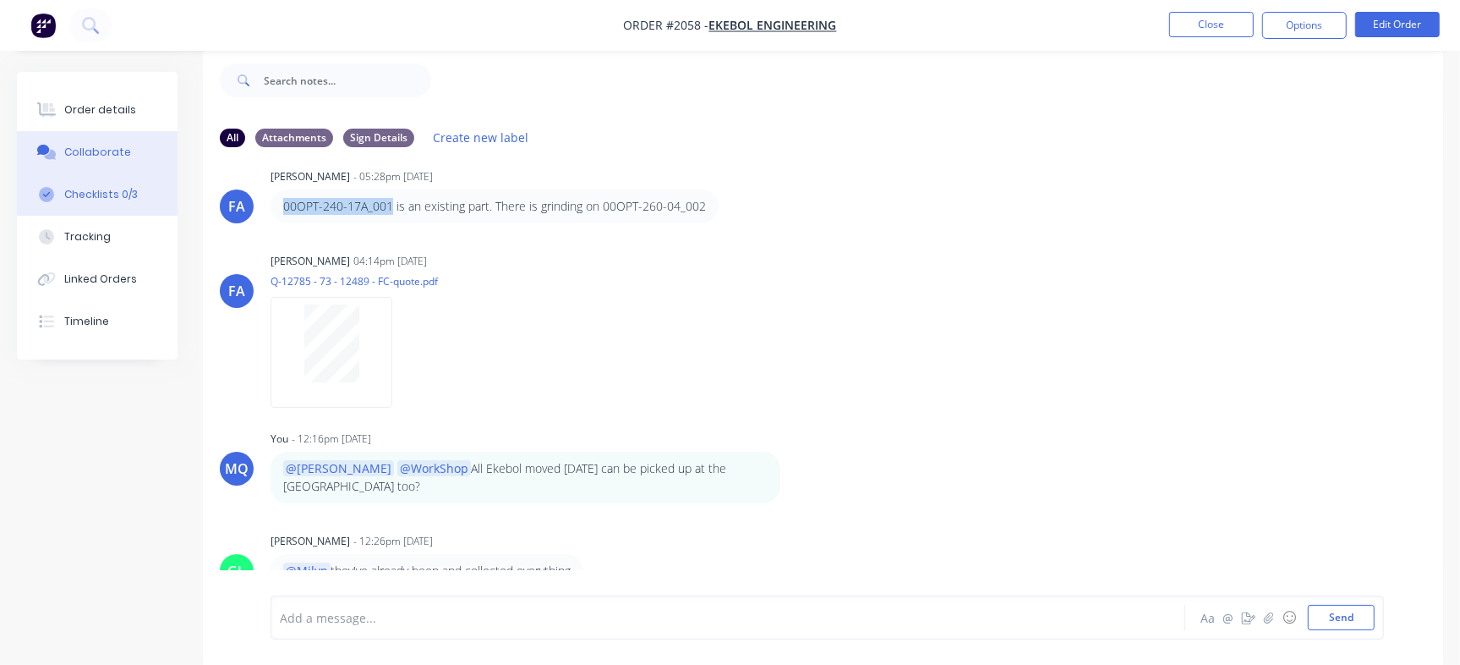
click at [142, 186] on button "Checklists 0/3" at bounding box center [97, 194] width 161 height 42
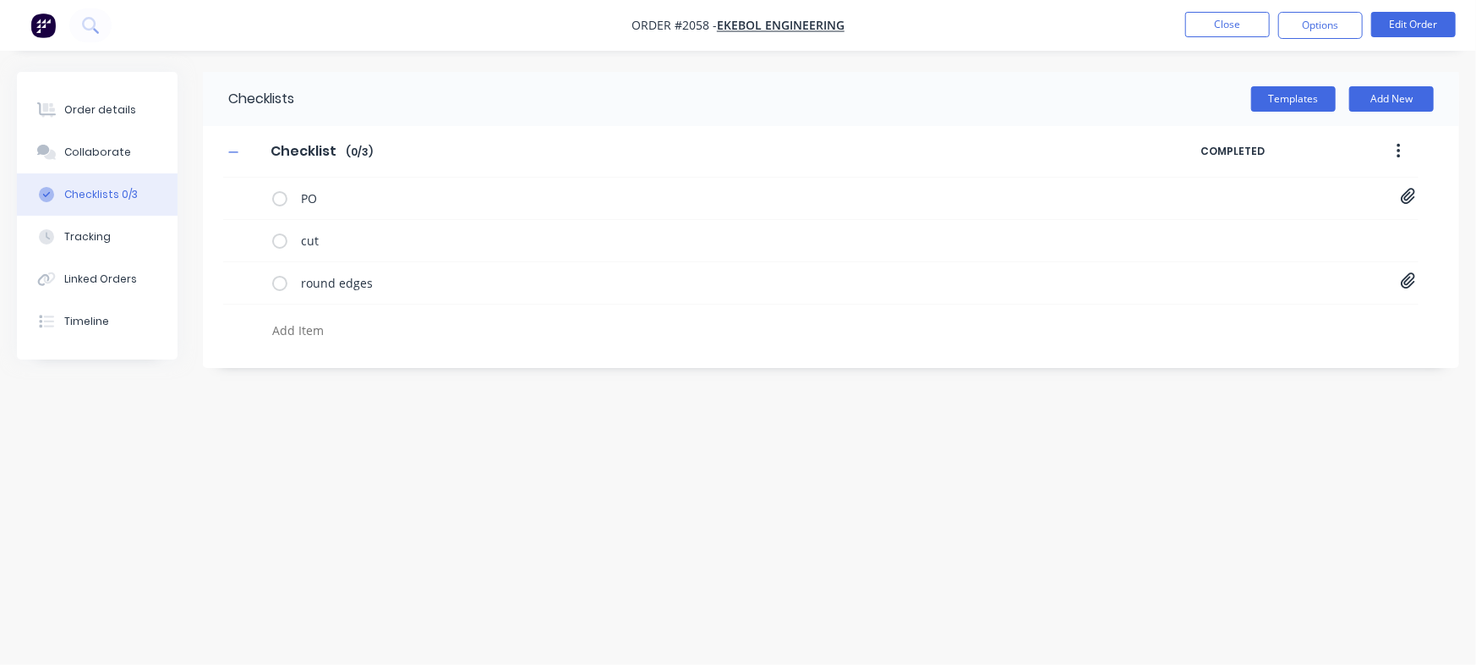
type textarea "x"
click at [334, 323] on textarea at bounding box center [649, 330] width 769 height 25
paste textarea "INV-2901"
type textarea "INV-2901"
type textarea "x"
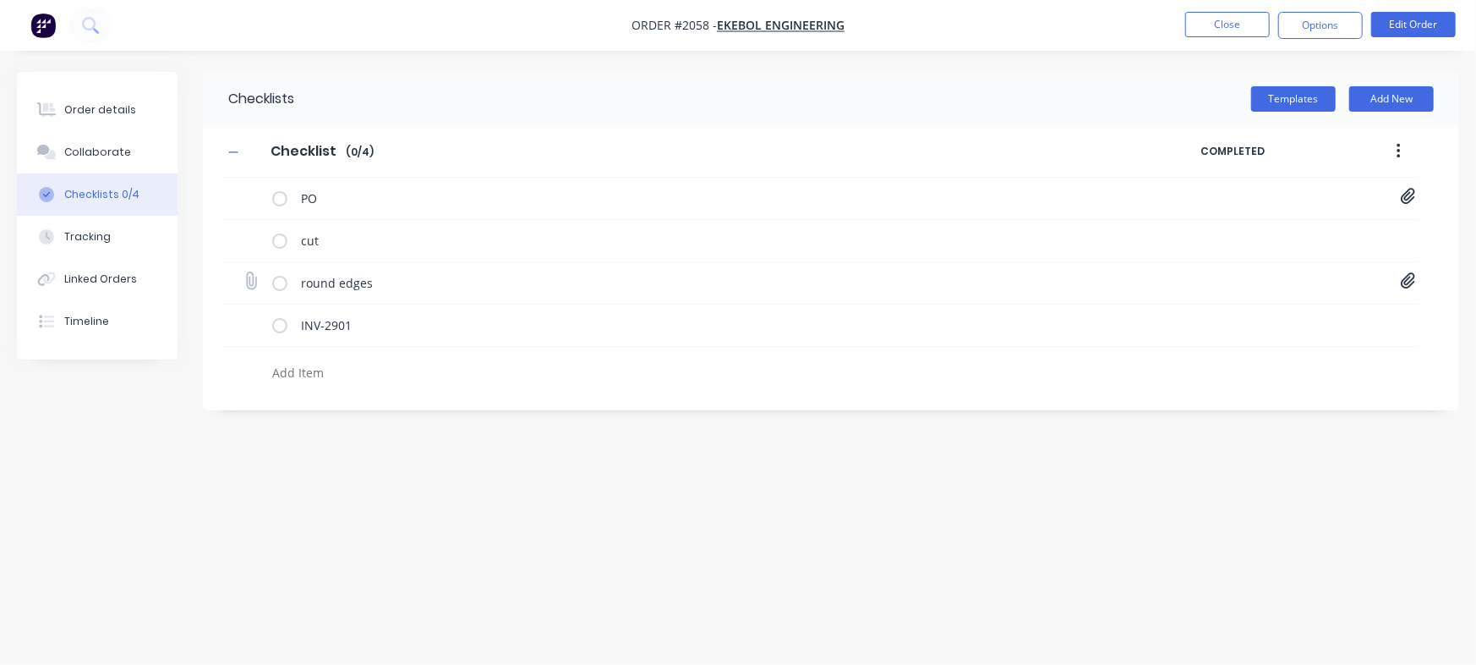
click at [1405, 279] on icon at bounding box center [1408, 280] width 15 height 17
click at [1288, 315] on link "00OPT-260-04.002.PDF" at bounding box center [1271, 318] width 197 height 18
click at [128, 112] on div "Order details" at bounding box center [100, 109] width 72 height 15
type textarea "x"
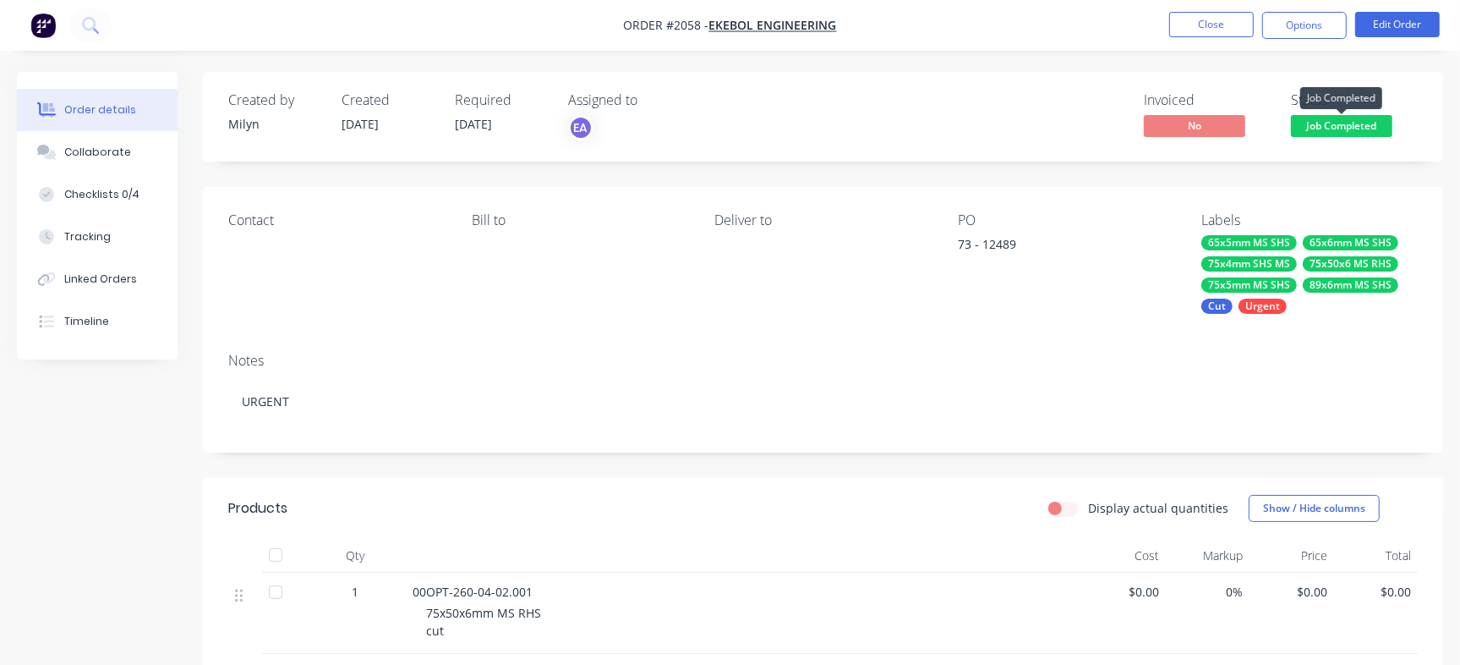
click at [1336, 117] on span "Job Completed" at bounding box center [1341, 125] width 101 height 21
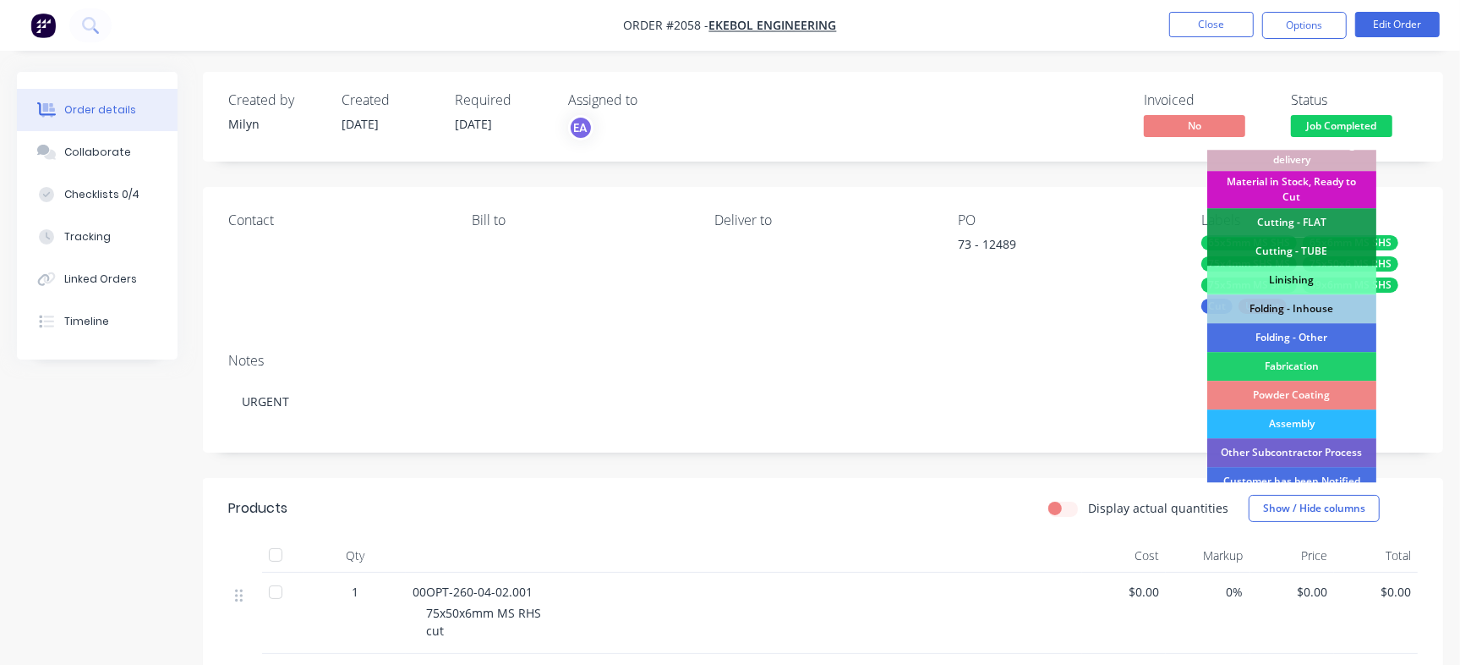
scroll to position [411, 0]
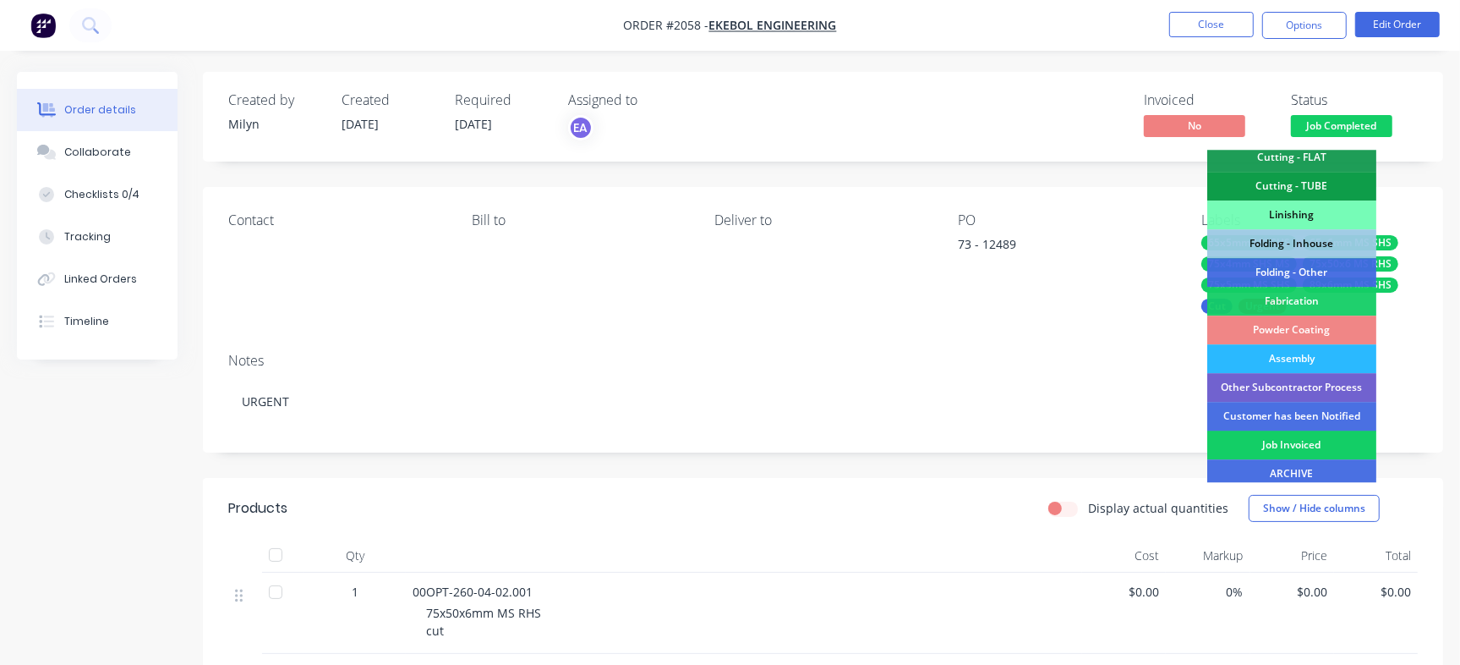
click at [1336, 446] on div "Job Invoiced" at bounding box center [1291, 444] width 169 height 29
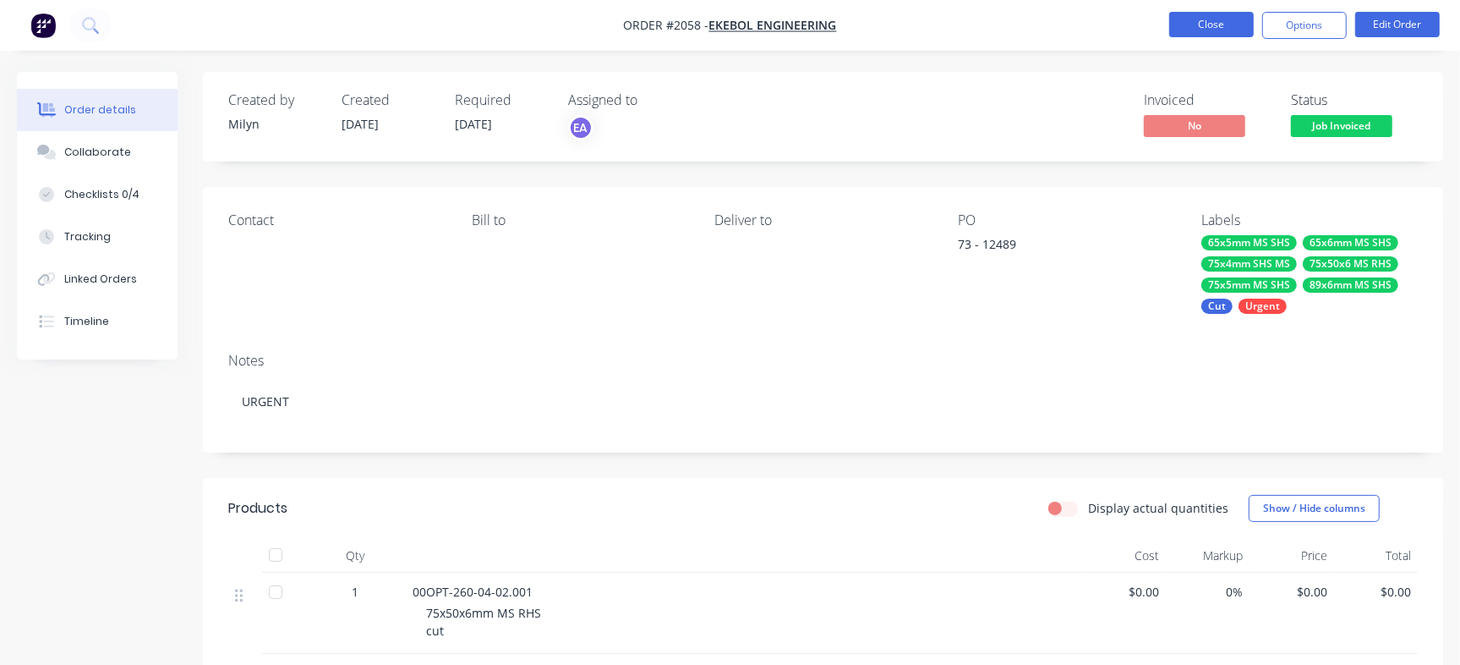
click at [1226, 25] on button "Close" at bounding box center [1211, 24] width 85 height 25
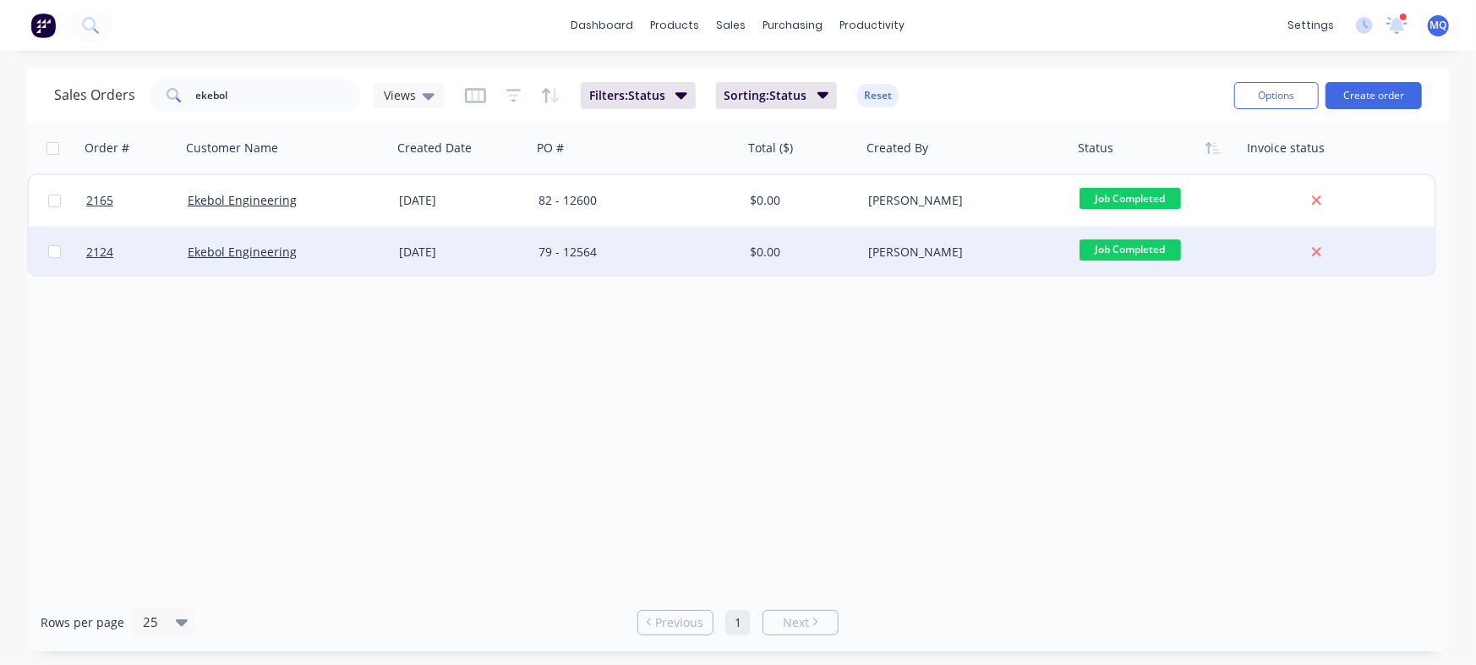
click at [659, 238] on div "79 - 12564" at bounding box center [637, 252] width 211 height 51
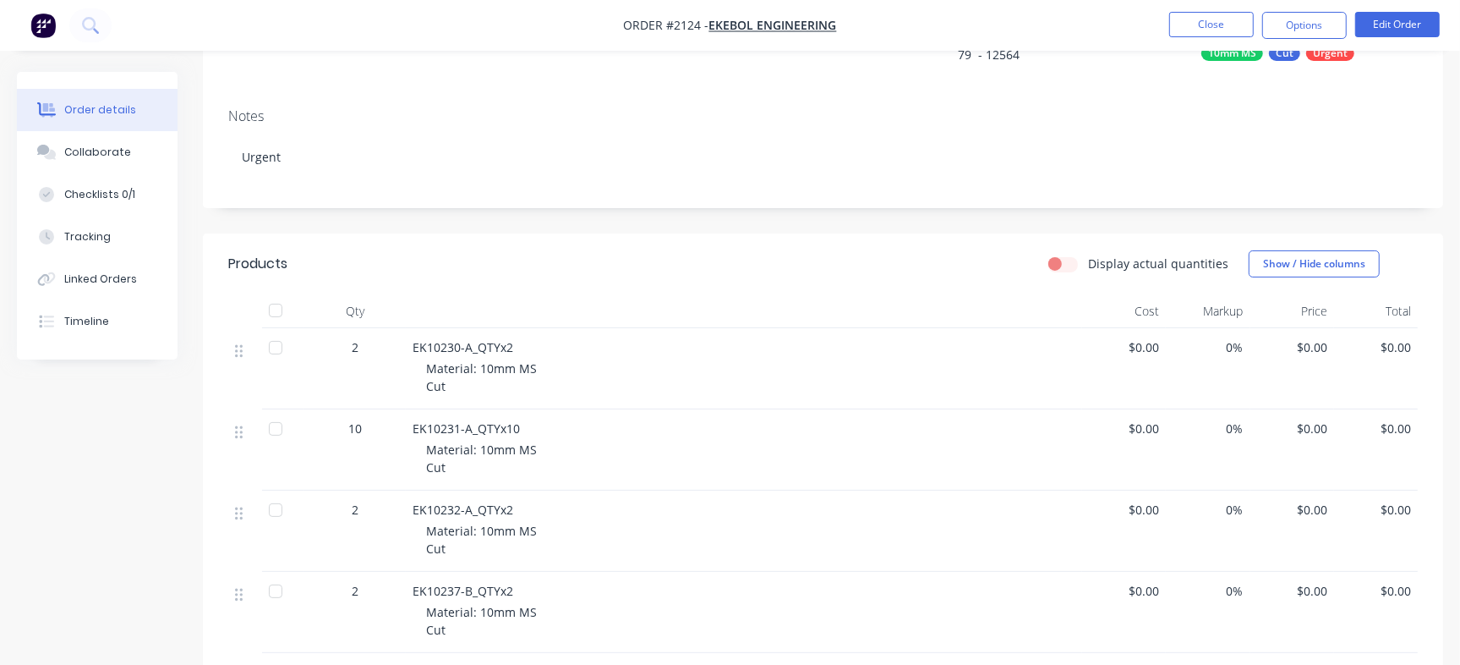
scroll to position [185, 0]
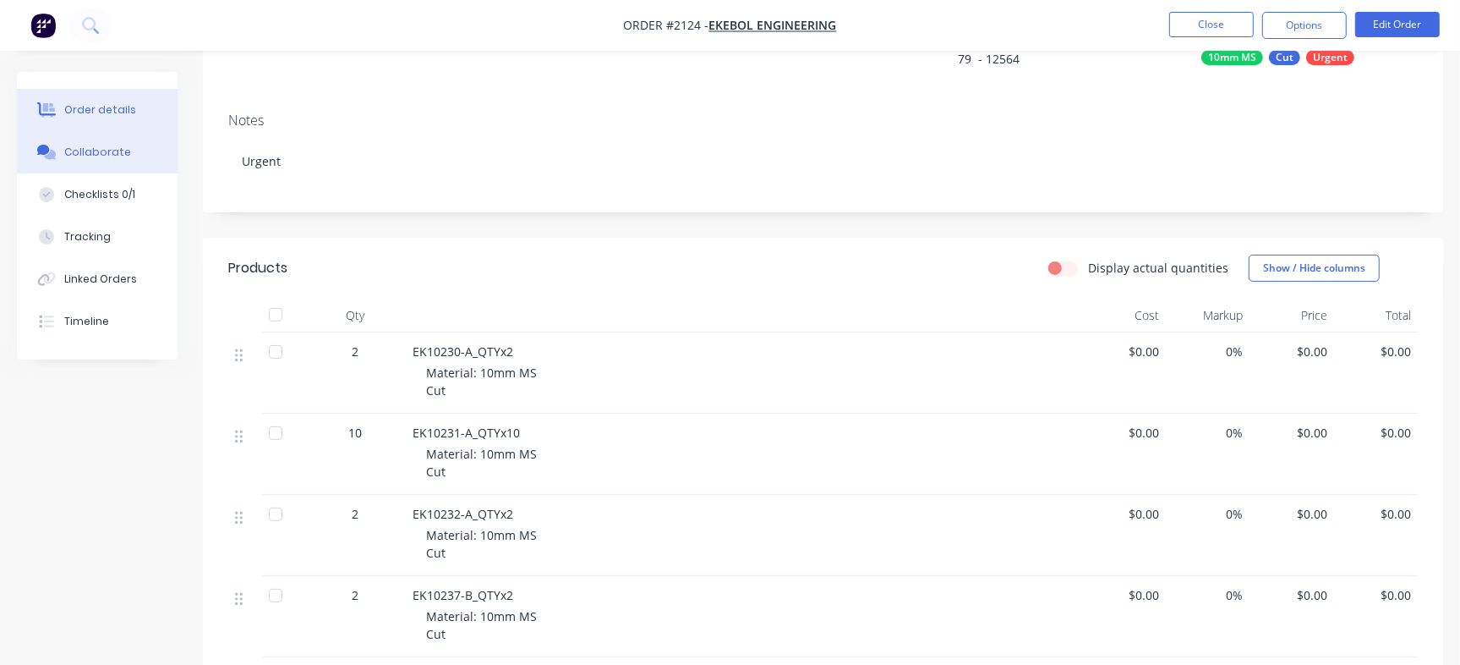
click at [122, 147] on div "Collaborate" at bounding box center [97, 152] width 67 height 15
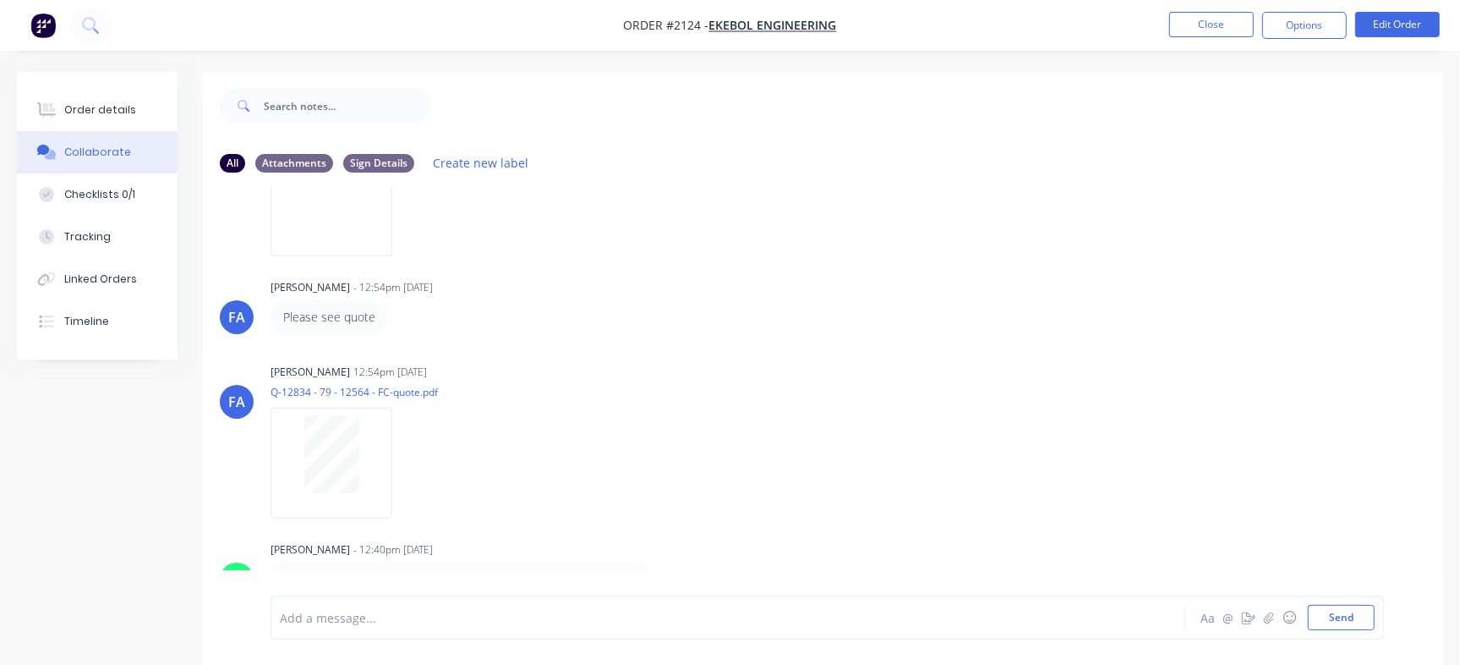
scroll to position [25, 0]
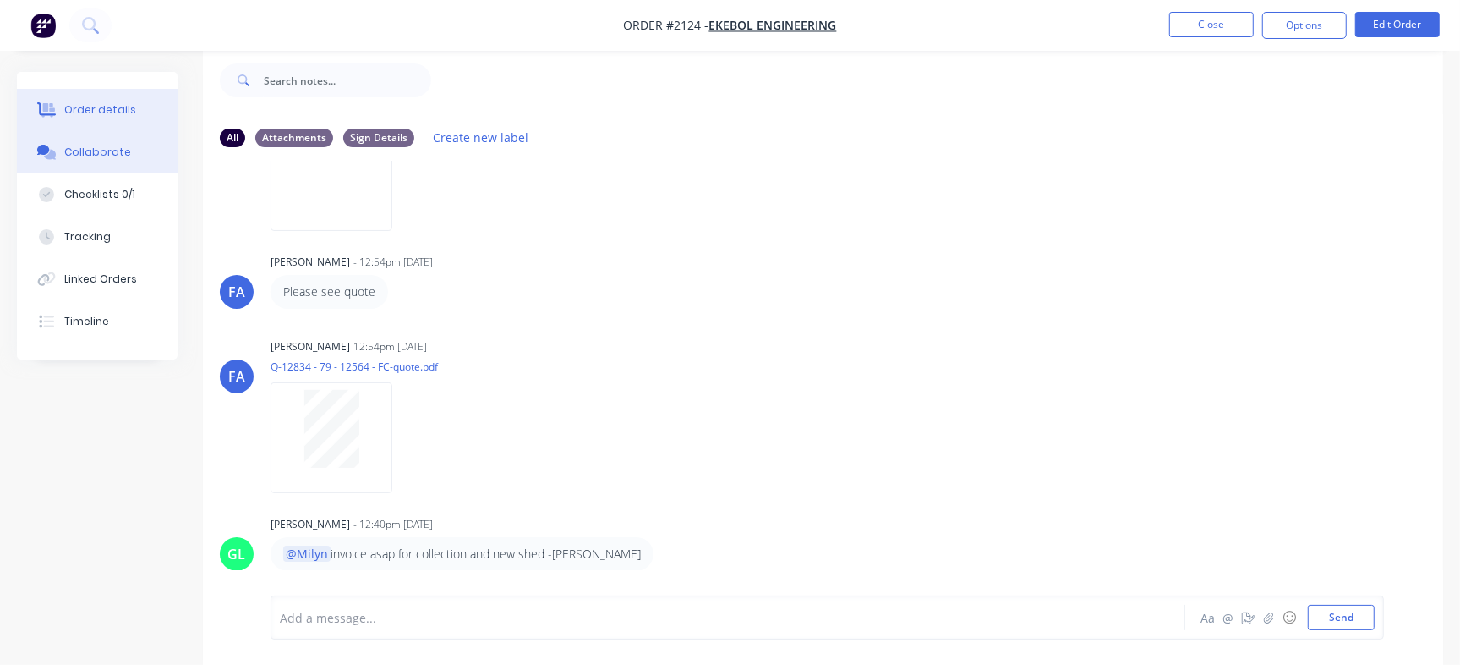
click at [113, 106] on div "Order details" at bounding box center [100, 109] width 72 height 15
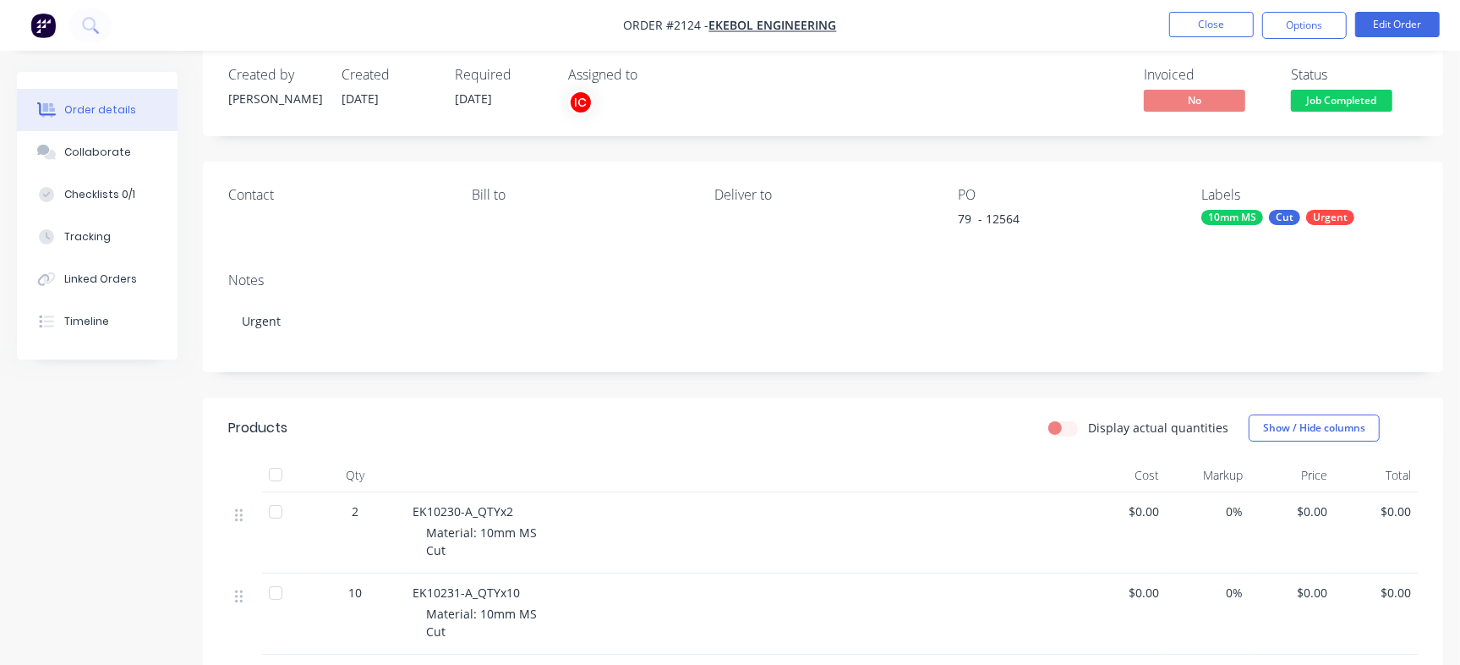
click at [1012, 210] on div "79 - 12564" at bounding box center [1063, 222] width 211 height 24
click at [1012, 219] on div "79 - 12564" at bounding box center [1063, 222] width 211 height 24
click at [107, 149] on div "Collaborate" at bounding box center [97, 152] width 67 height 15
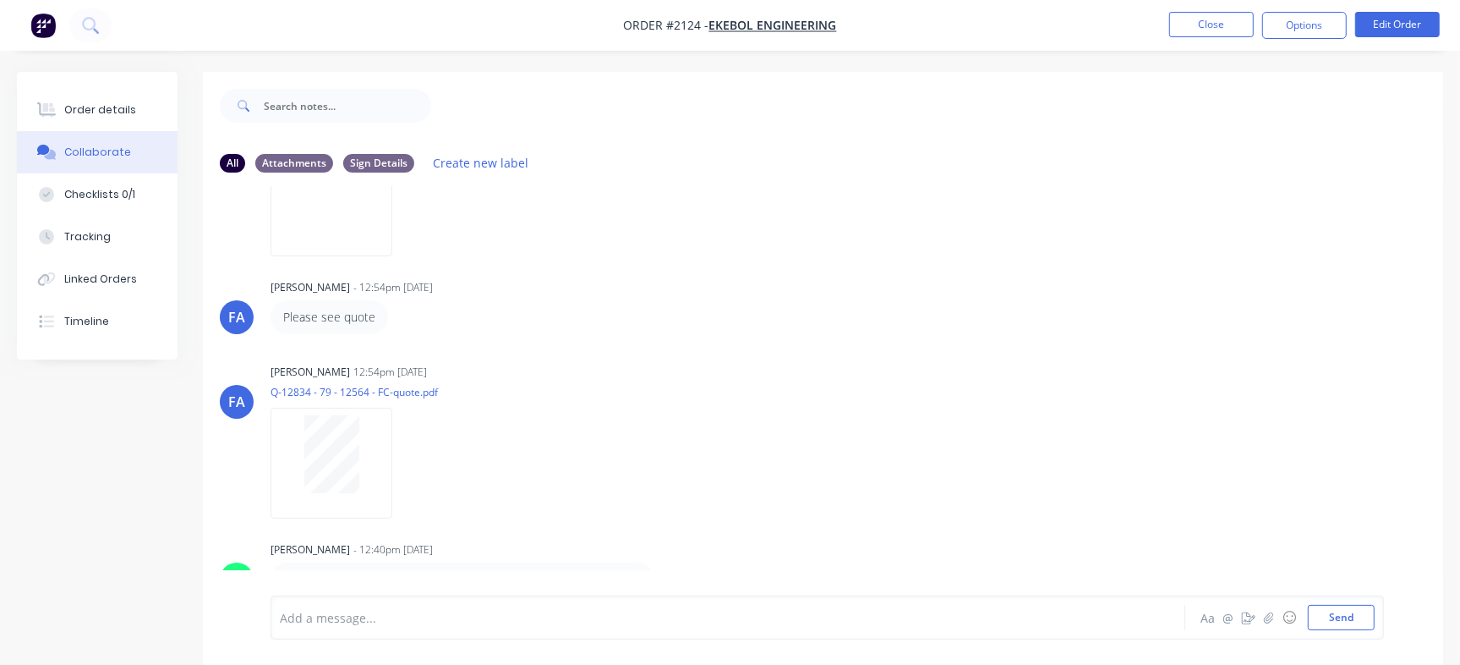
scroll to position [25, 0]
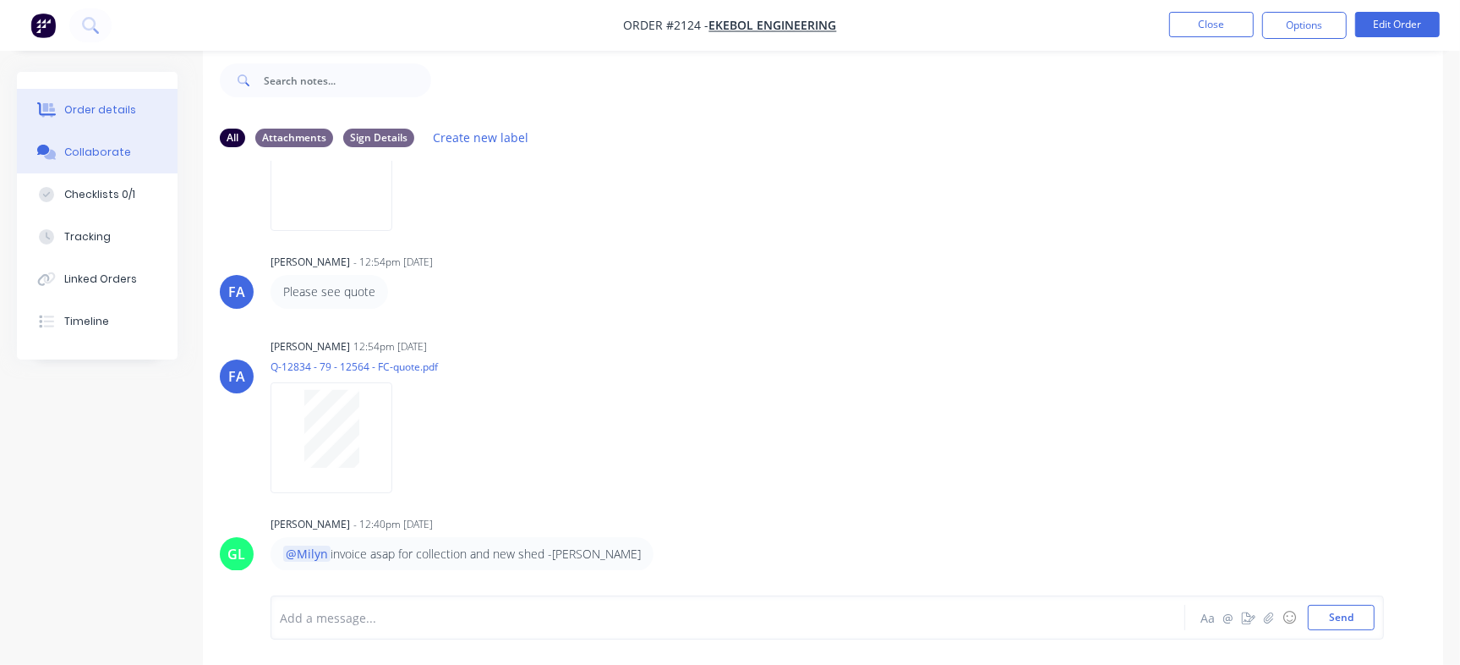
click at [127, 97] on button "Order details" at bounding box center [97, 110] width 161 height 42
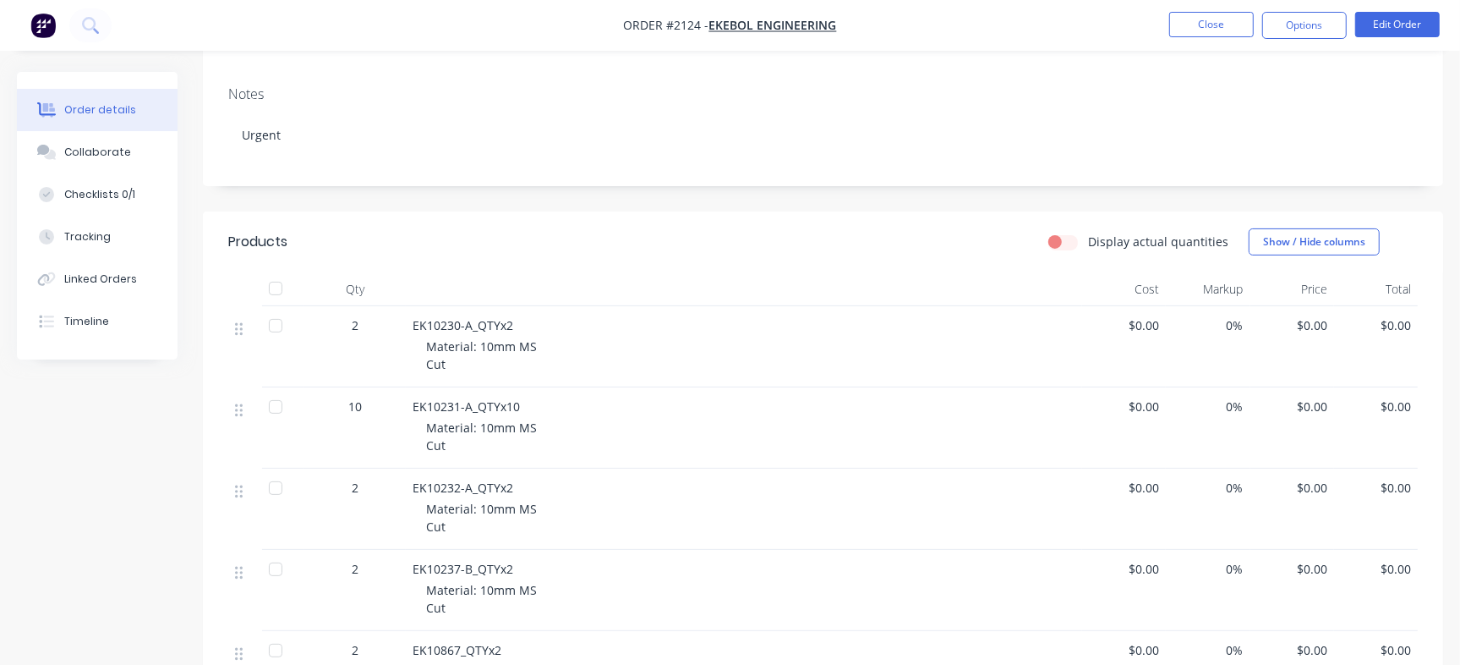
scroll to position [205, 0]
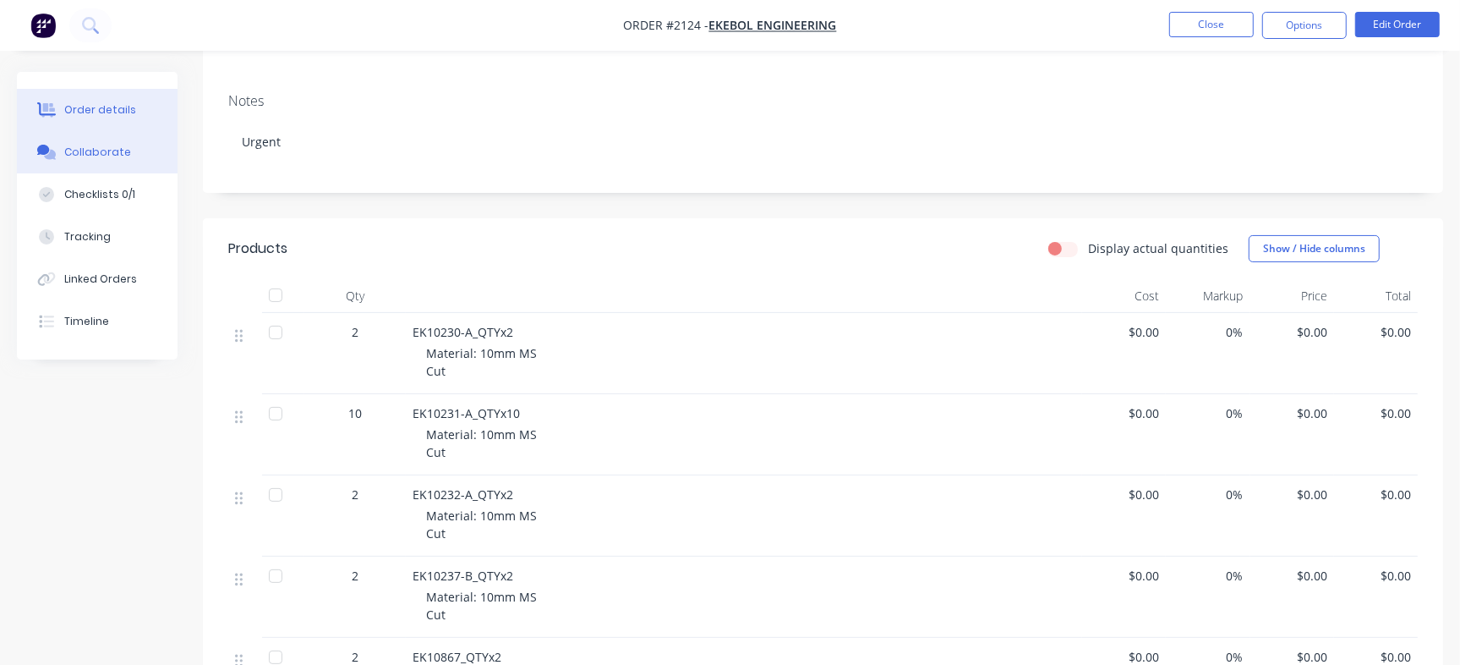
click at [143, 153] on button "Collaborate" at bounding box center [97, 152] width 161 height 42
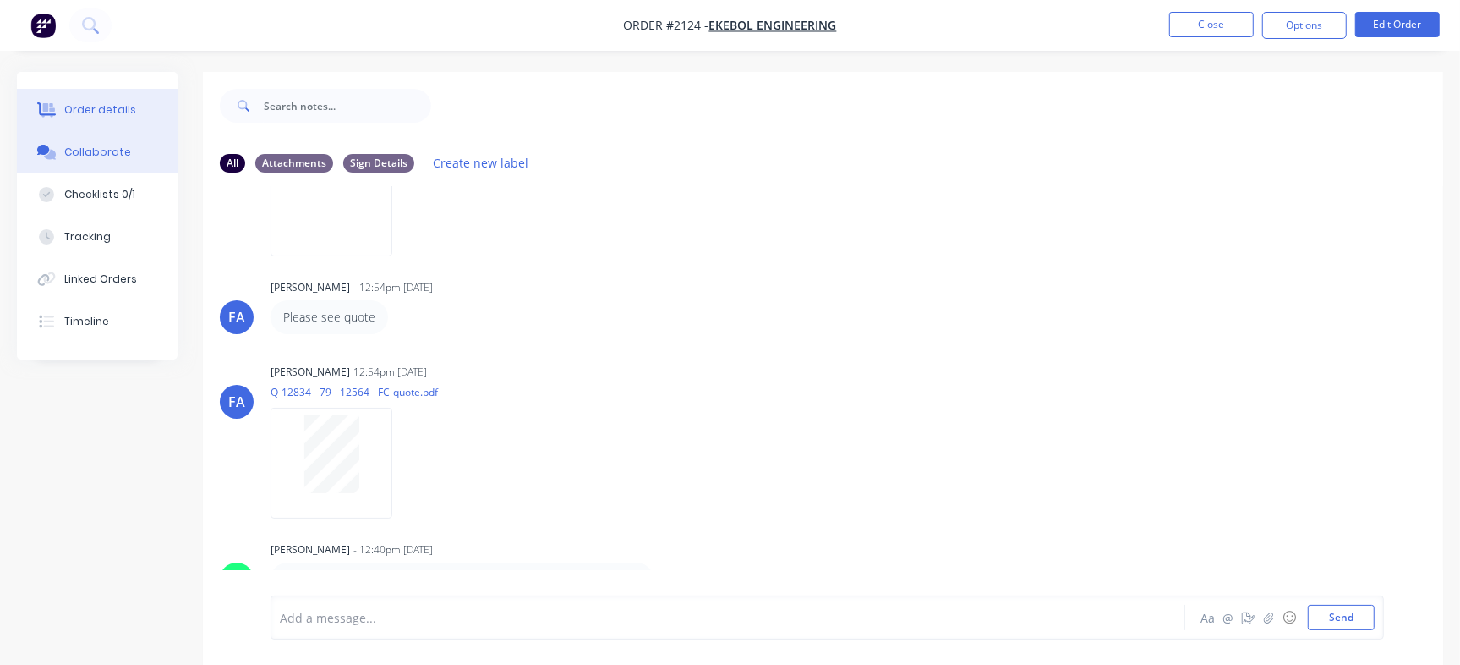
click at [90, 96] on button "Order details" at bounding box center [97, 110] width 161 height 42
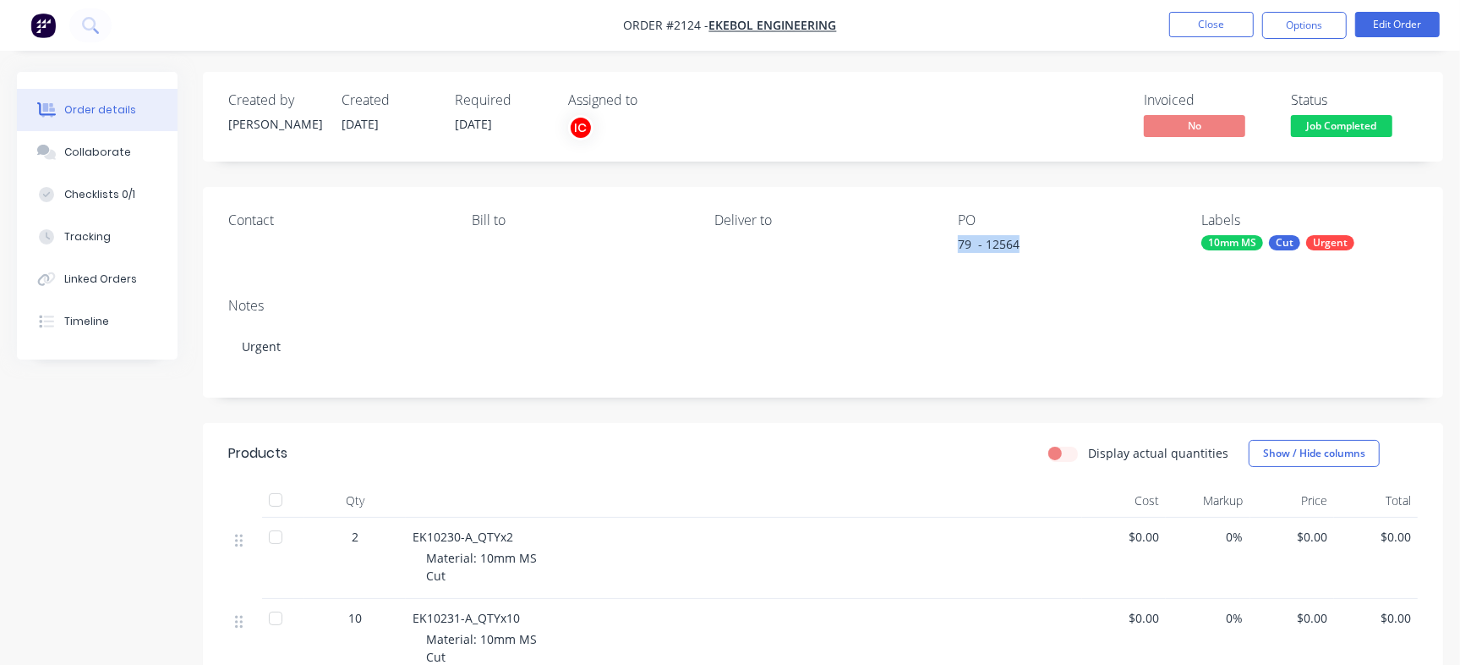
drag, startPoint x: 945, startPoint y: 238, endPoint x: 1053, endPoint y: 244, distance: 107.6
click at [1053, 244] on div "Contact Bill to Deliver to PO 79 - 12564 Labels 10mm MS Cut Urgent" at bounding box center [823, 235] width 1240 height 97
drag, startPoint x: 1108, startPoint y: 8, endPoint x: 1146, endPoint y: 19, distance: 39.4
click at [1108, 8] on nav "Order #2124 - Ekebol Engineering Close Options Edit Order" at bounding box center [730, 25] width 1460 height 51
click at [1223, 32] on button "Close" at bounding box center [1211, 24] width 85 height 25
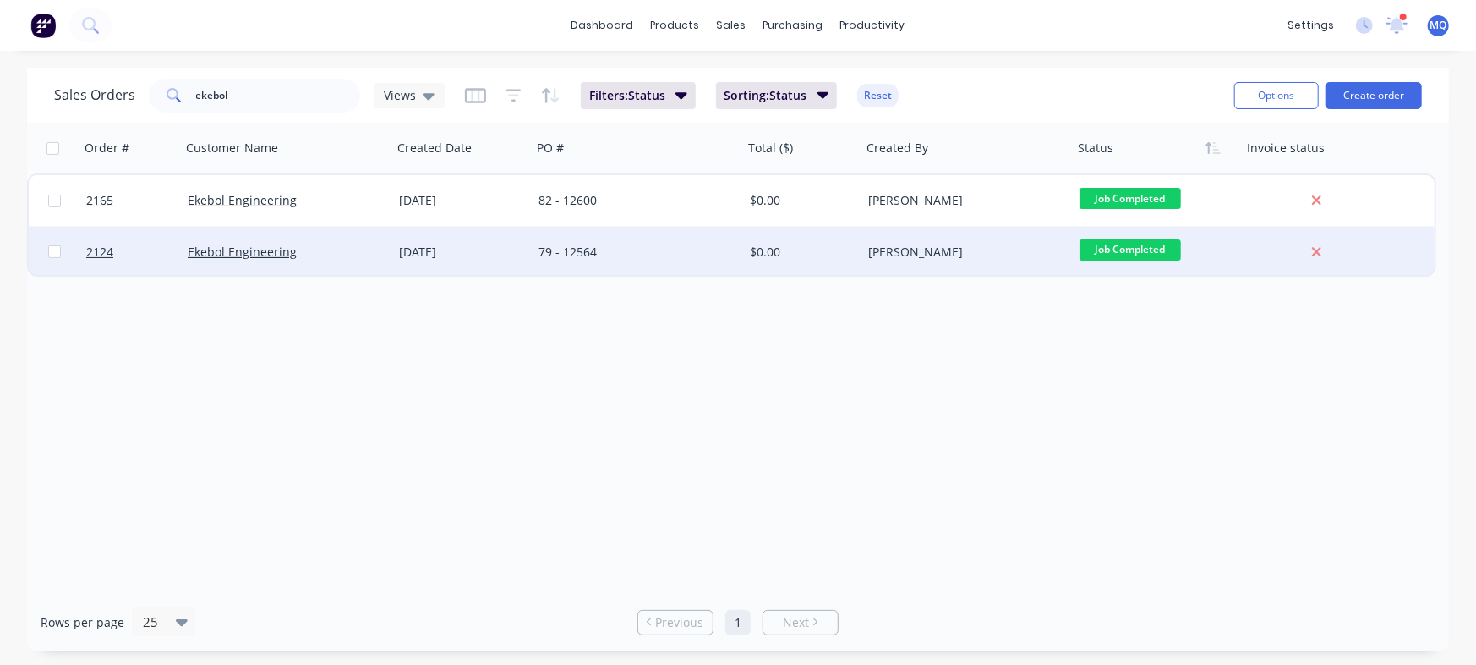
click at [580, 246] on div "79 - 12564" at bounding box center [633, 251] width 188 height 17
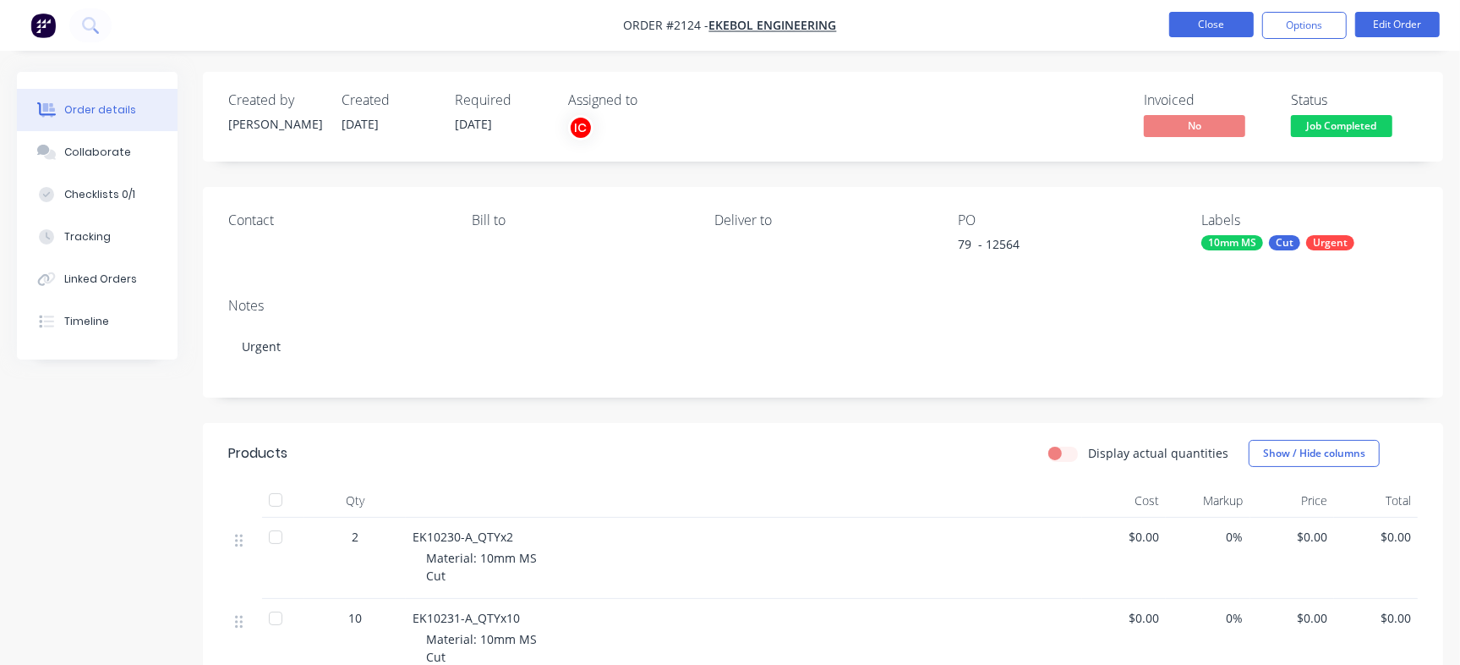
click at [1222, 21] on button "Close" at bounding box center [1211, 24] width 85 height 25
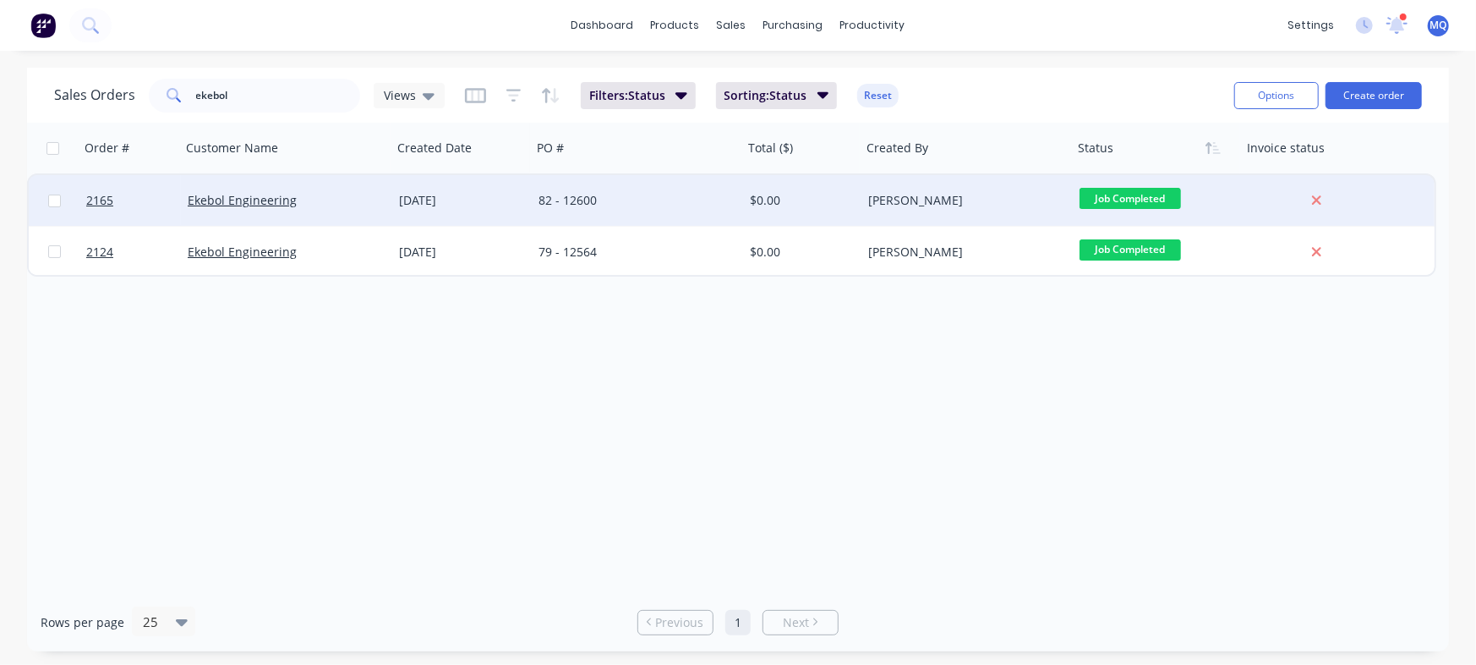
click at [643, 203] on div "82 - 12600" at bounding box center [633, 200] width 188 height 17
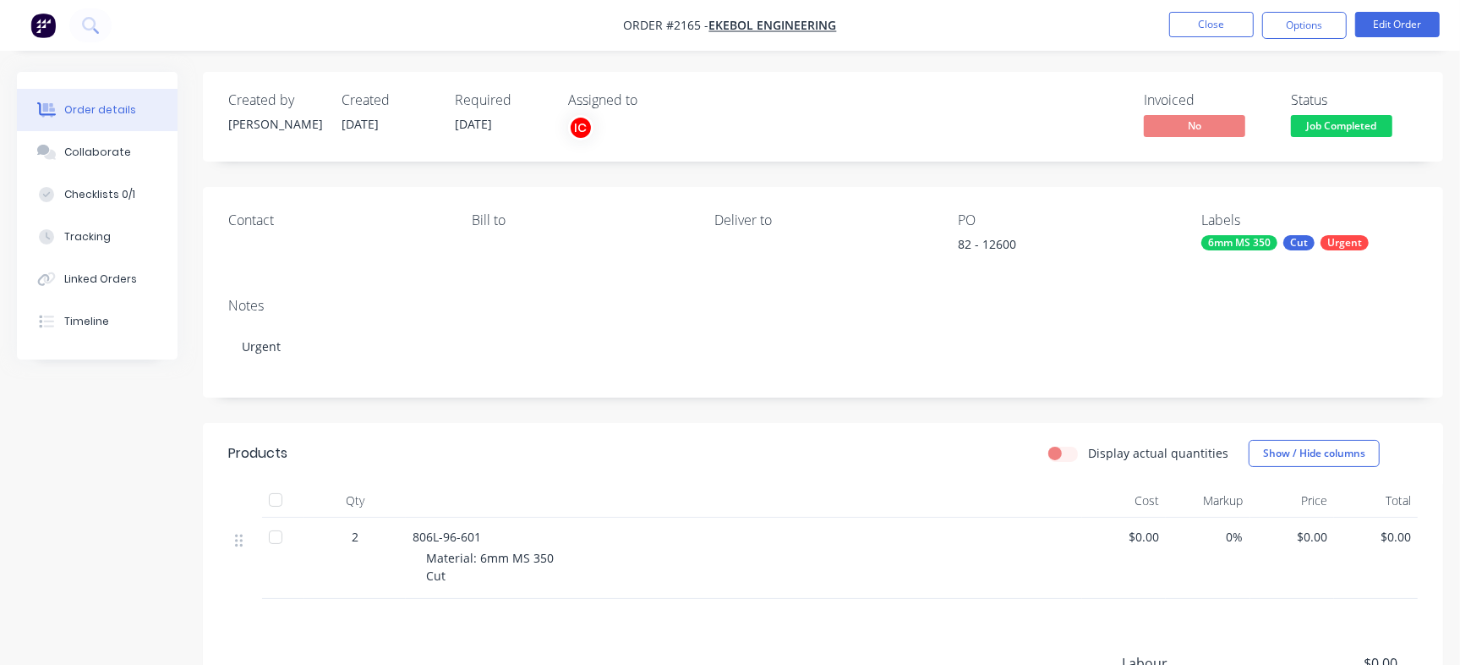
drag, startPoint x: 410, startPoint y: 535, endPoint x: 521, endPoint y: 534, distance: 110.8
click at [521, 534] on div "806L-96-601 Material: 6mm MS 350 Cut" at bounding box center [744, 557] width 676 height 81
click at [117, 146] on div "Collaborate" at bounding box center [97, 152] width 67 height 15
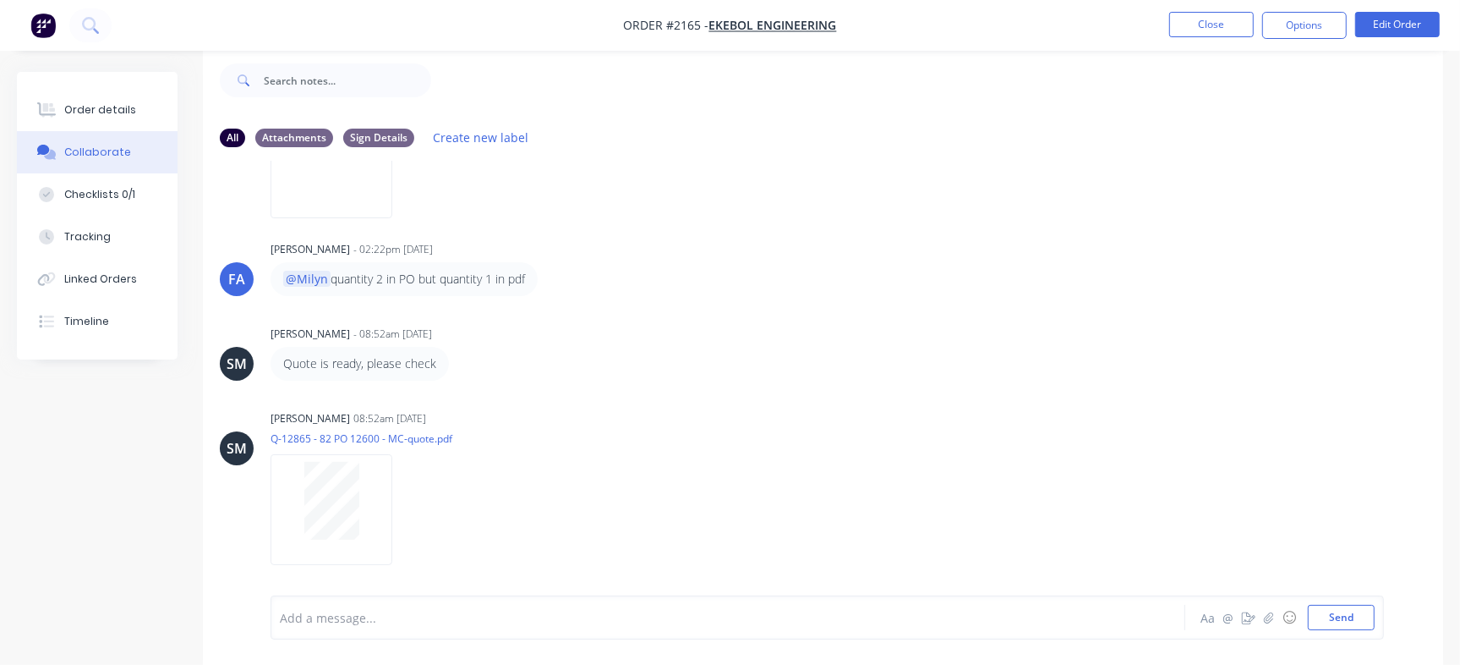
scroll to position [215, 0]
click at [116, 106] on div "Order details" at bounding box center [100, 109] width 72 height 15
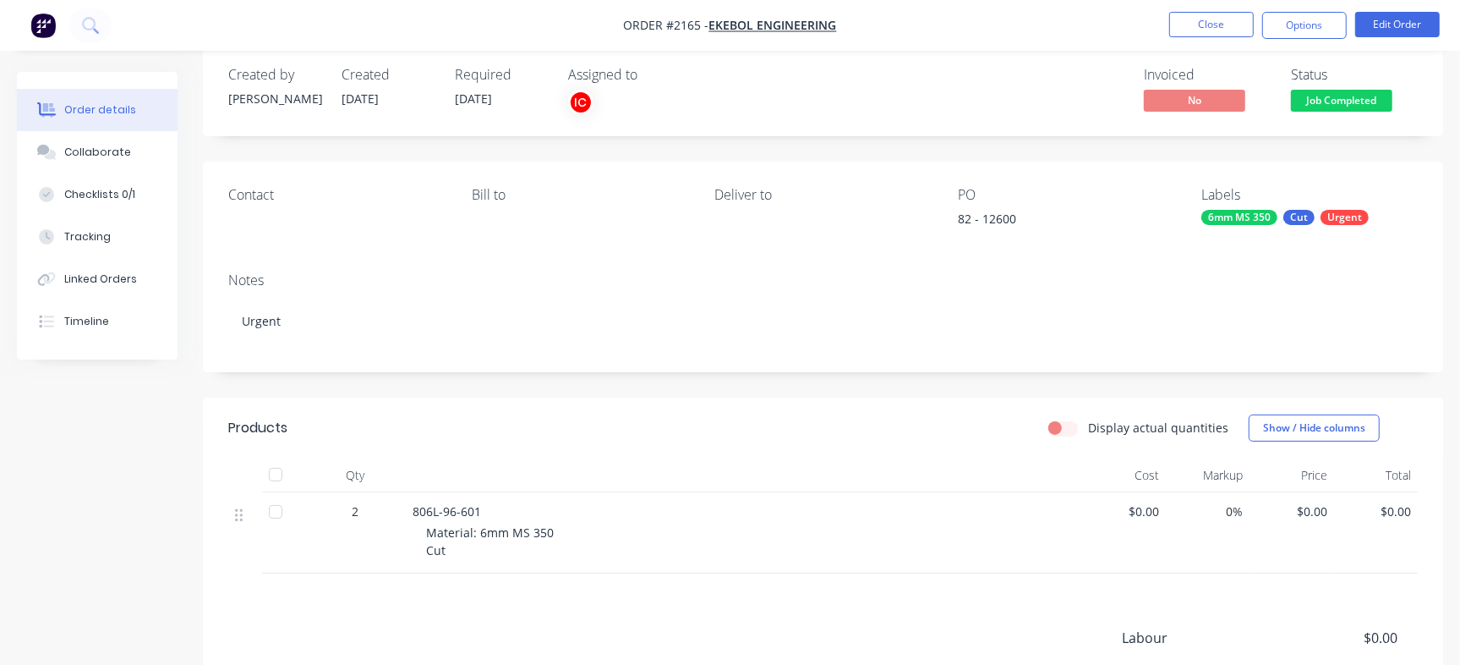
click at [1013, 225] on div "82 - 12600" at bounding box center [1063, 222] width 211 height 24
click at [993, 216] on div "82 - 12600" at bounding box center [1063, 222] width 211 height 24
click at [1368, 101] on span "Job Completed" at bounding box center [1341, 100] width 101 height 21
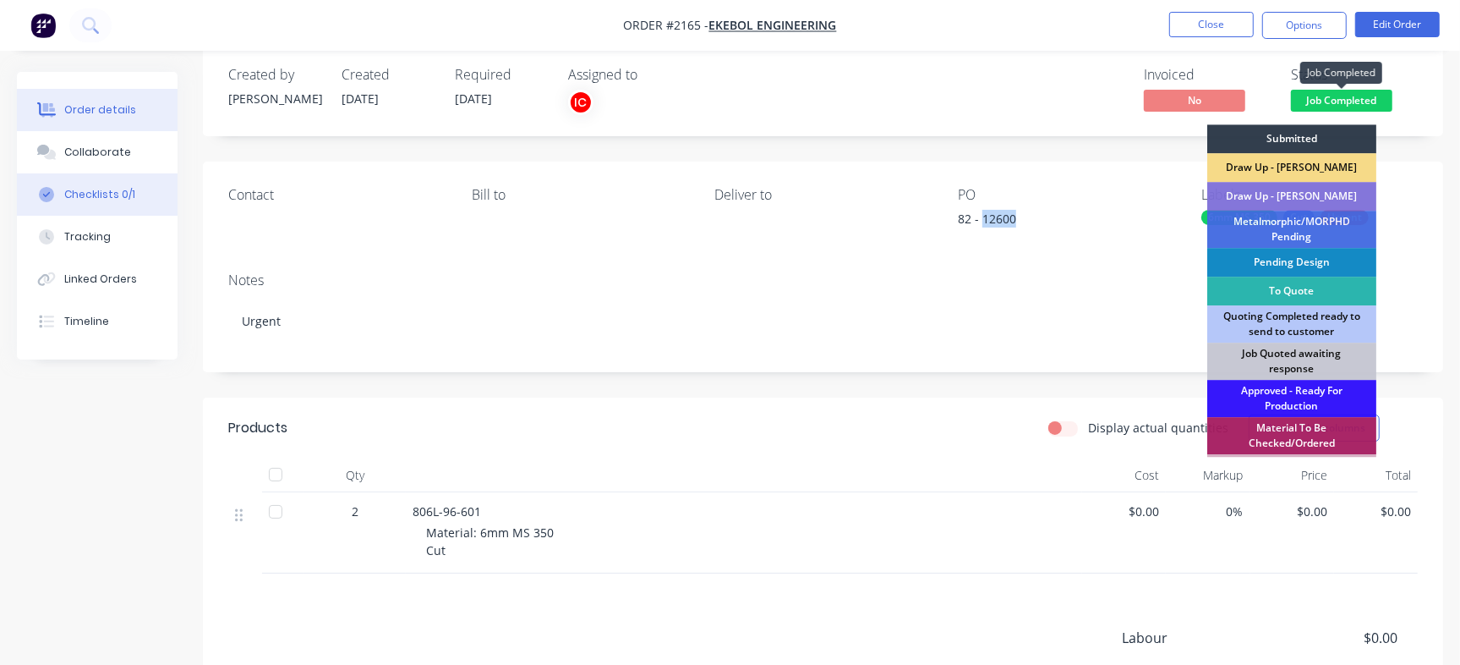
click at [59, 187] on button "Checklists 0/1" at bounding box center [97, 194] width 161 height 42
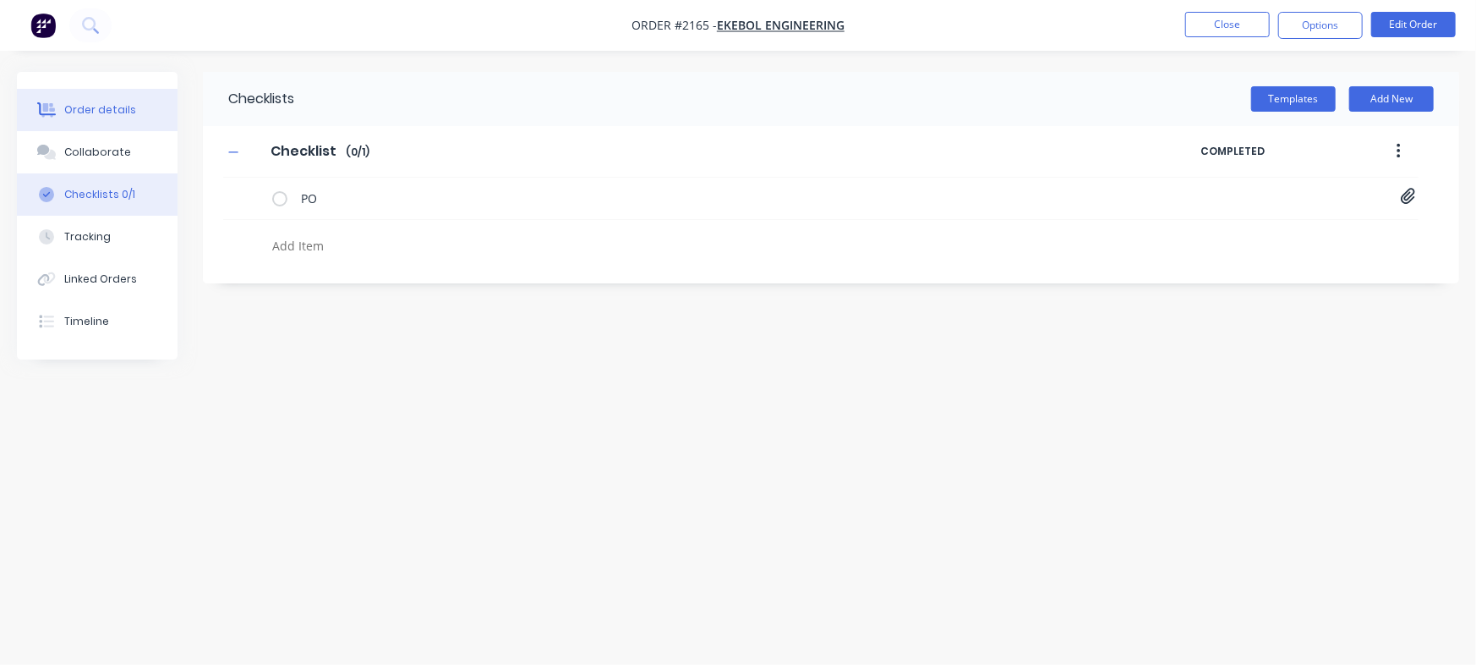
drag, startPoint x: 88, startPoint y: 112, endPoint x: 111, endPoint y: 108, distance: 23.1
click at [89, 111] on div "Order details" at bounding box center [100, 109] width 72 height 15
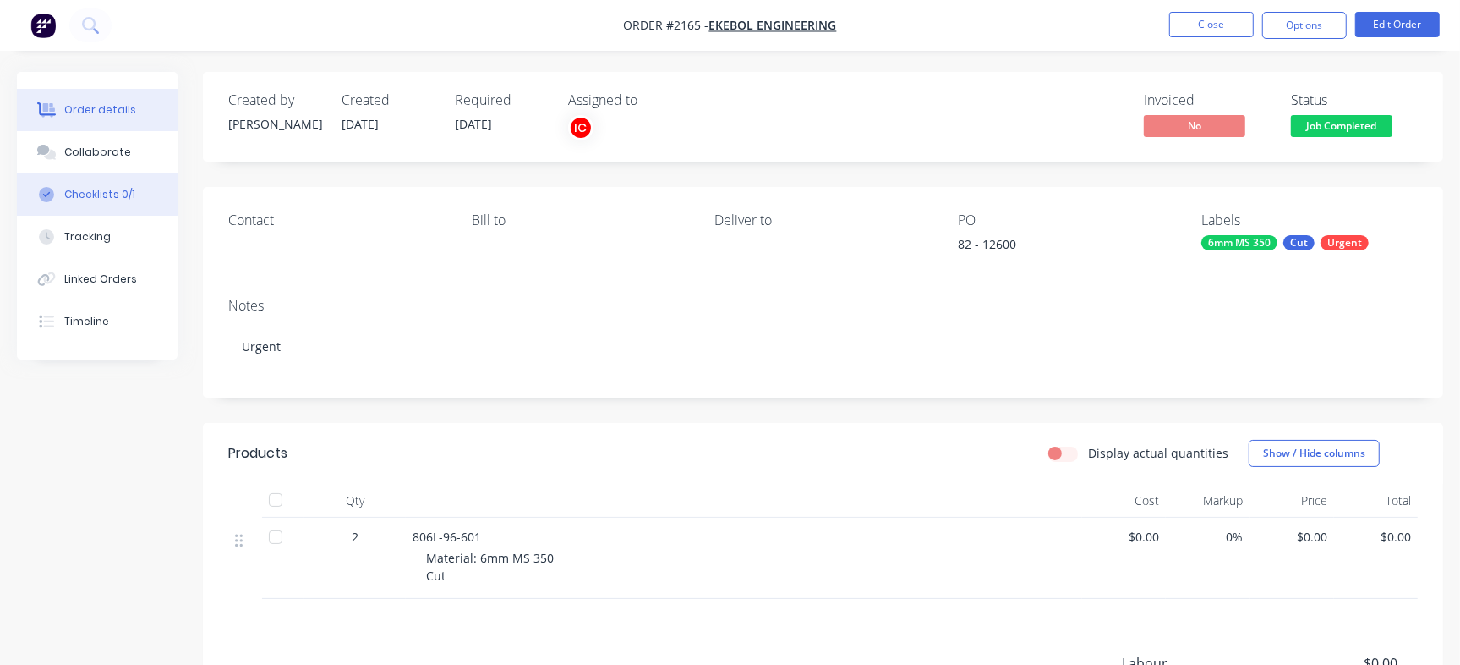
click at [134, 199] on button "Checklists 0/1" at bounding box center [97, 194] width 161 height 42
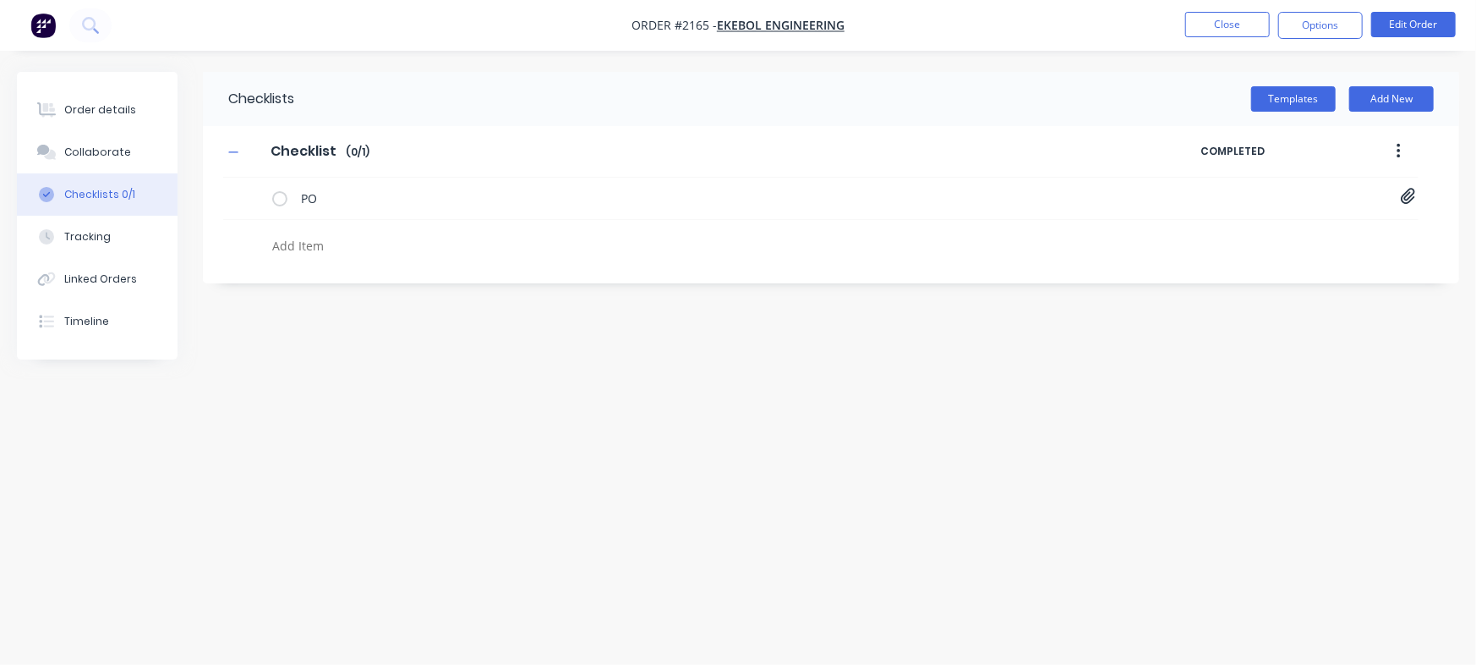
click at [314, 246] on textarea at bounding box center [649, 245] width 769 height 25
paste textarea "INV-2926"
type textarea "INV-2926"
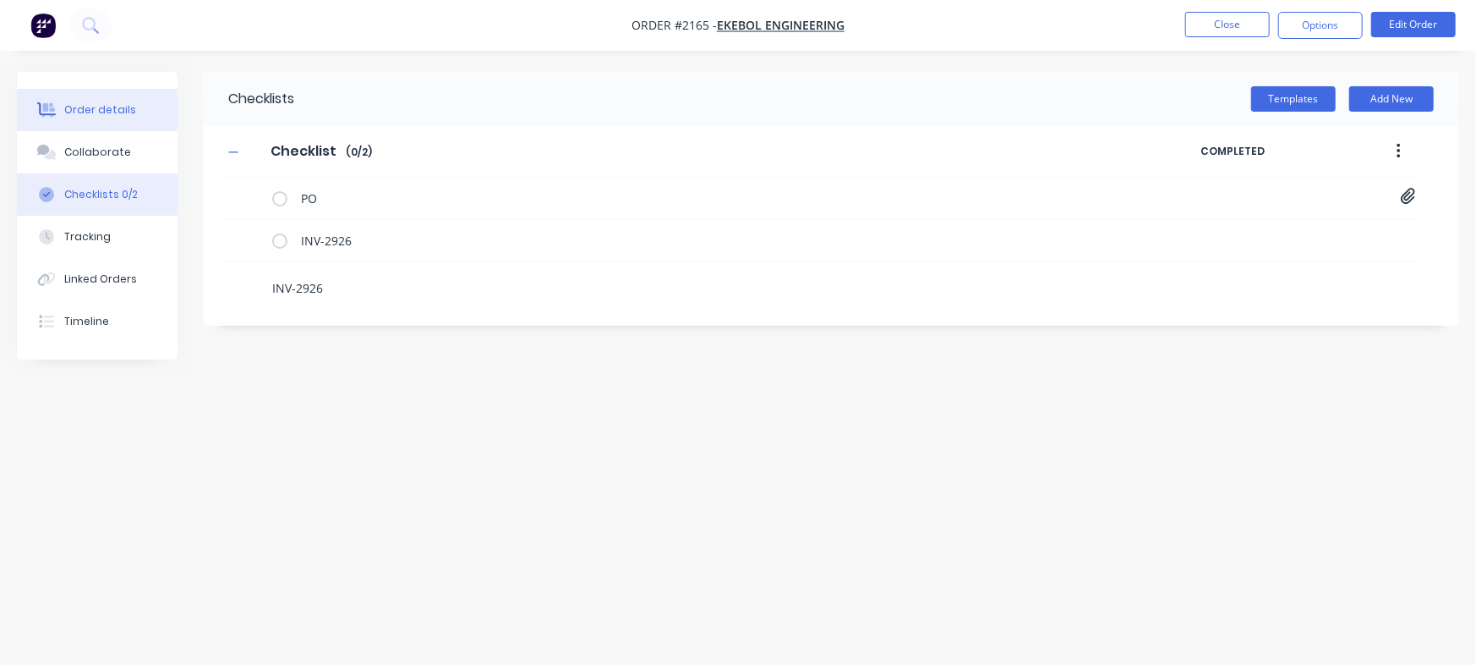
click at [153, 107] on button "Order details" at bounding box center [97, 110] width 161 height 42
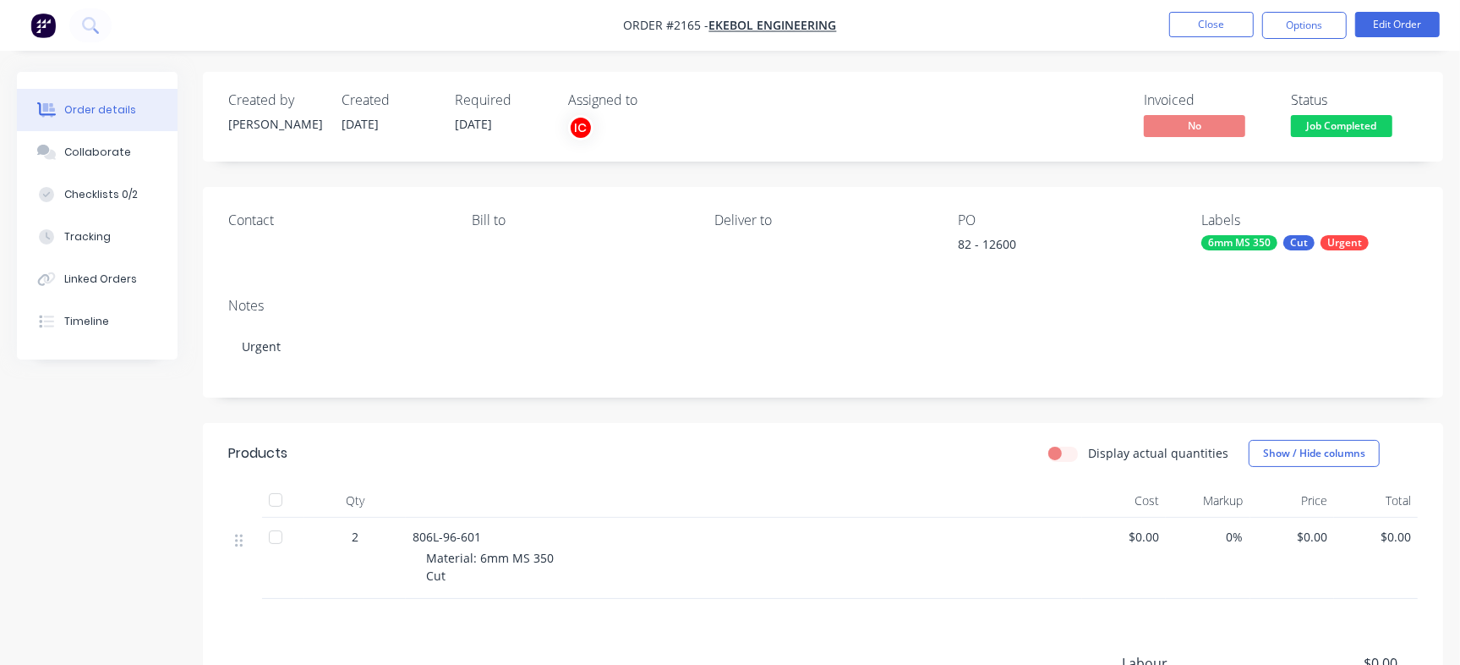
click at [1350, 132] on span "Job Completed" at bounding box center [1341, 125] width 101 height 21
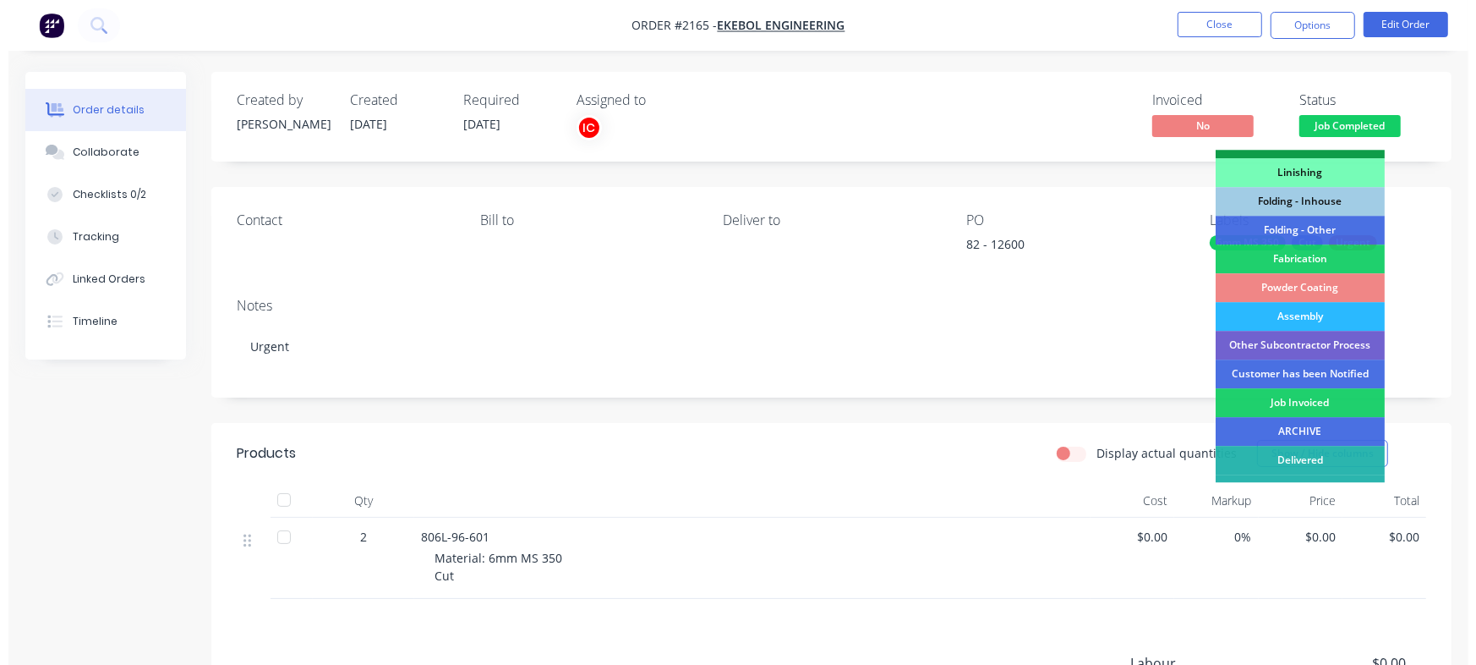
scroll to position [472, 0]
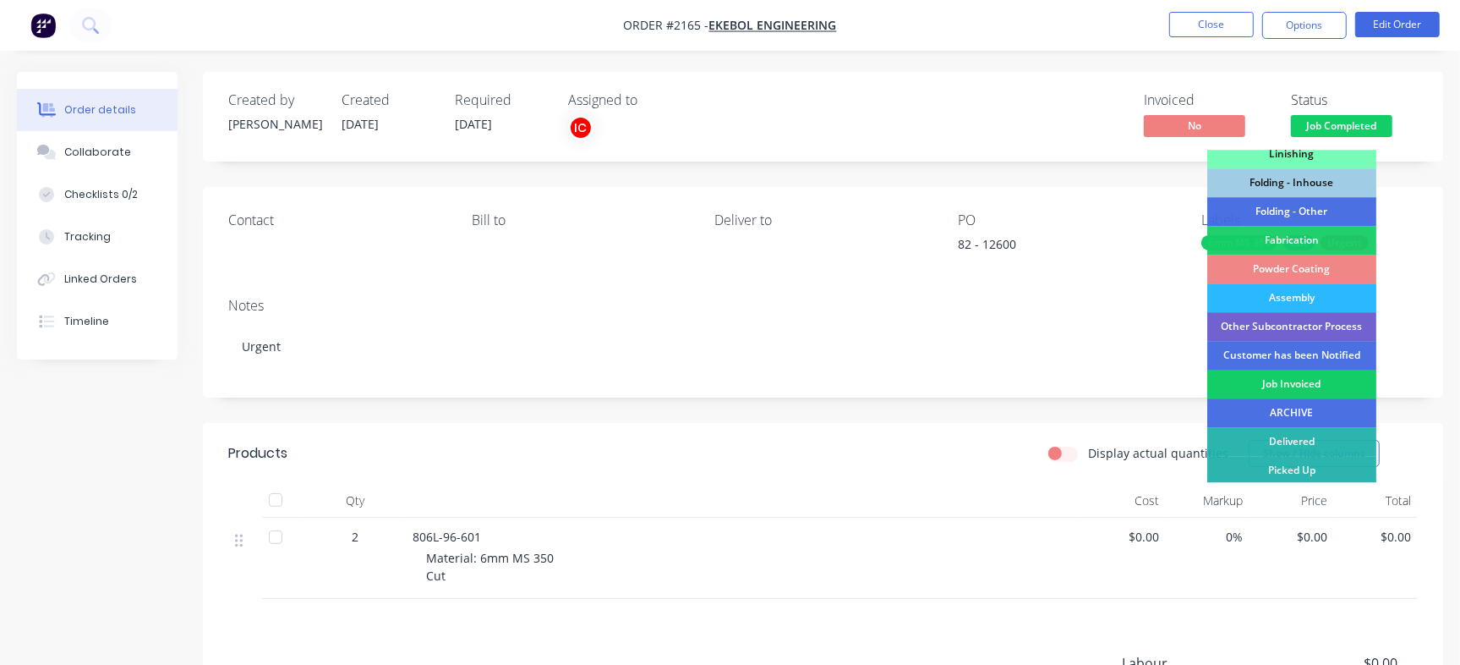
drag, startPoint x: 1303, startPoint y: 377, endPoint x: 1293, endPoint y: 364, distance: 16.2
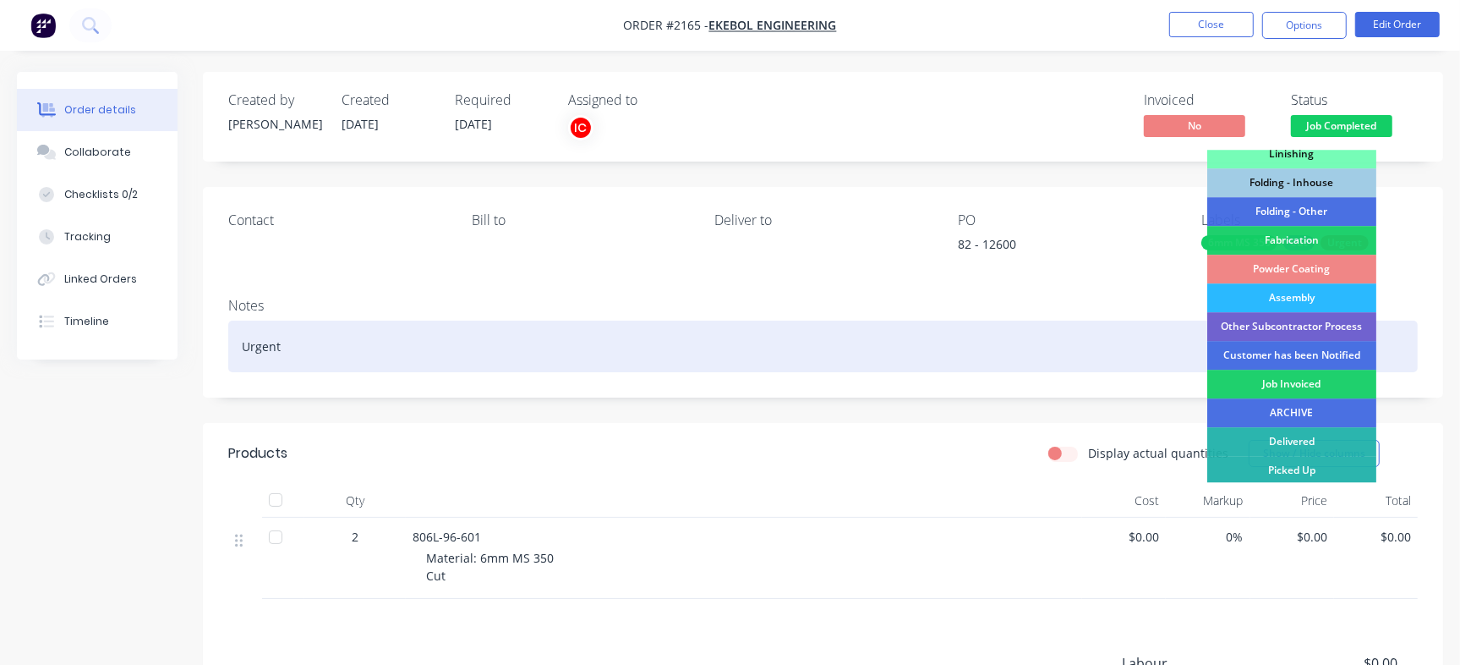
click at [1303, 377] on div "Job Invoiced" at bounding box center [1291, 383] width 169 height 29
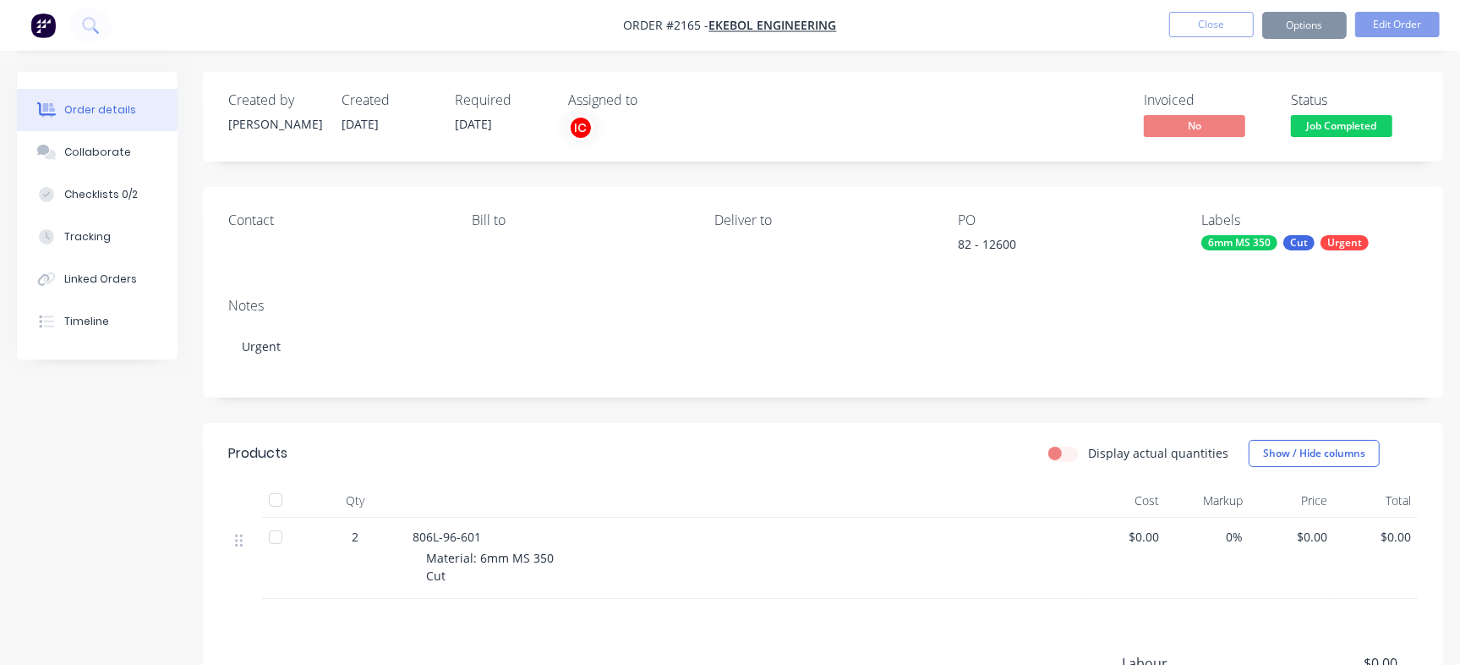
click at [1240, 29] on button "Close" at bounding box center [1211, 24] width 85 height 25
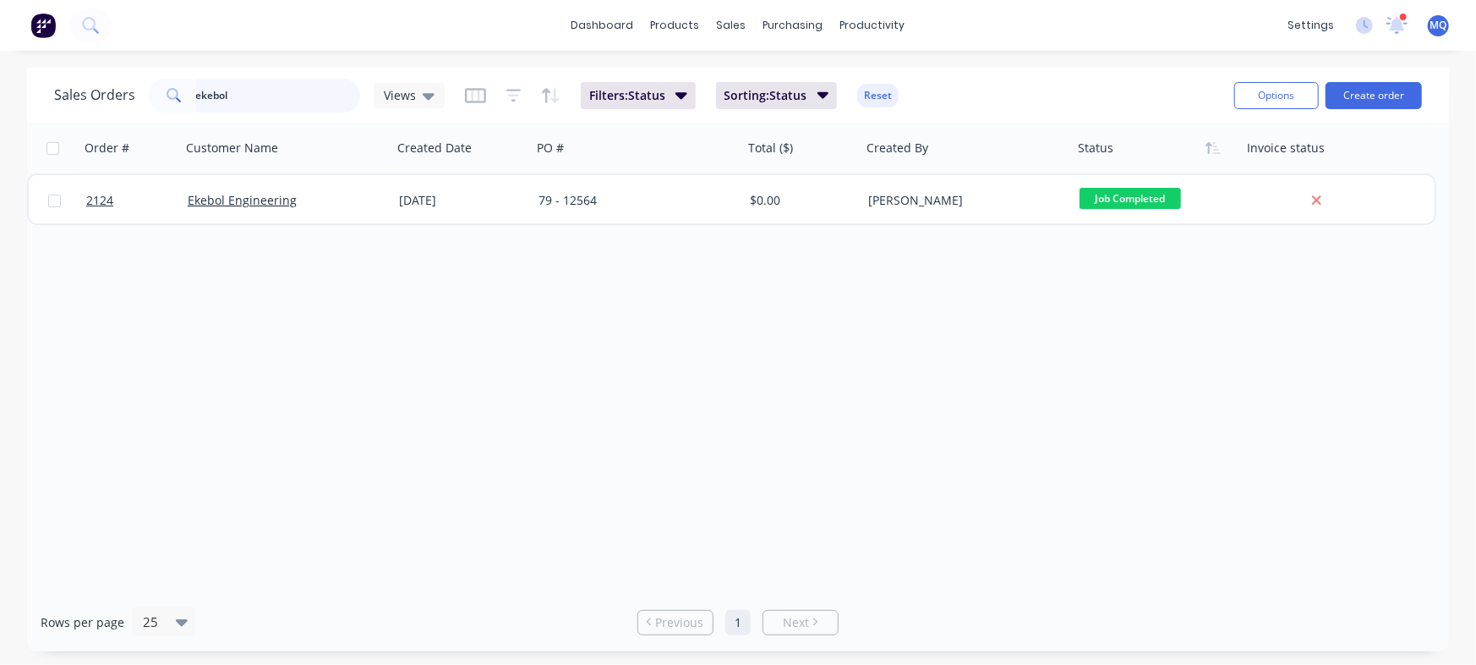
click at [267, 93] on input "ekebol" at bounding box center [278, 96] width 165 height 34
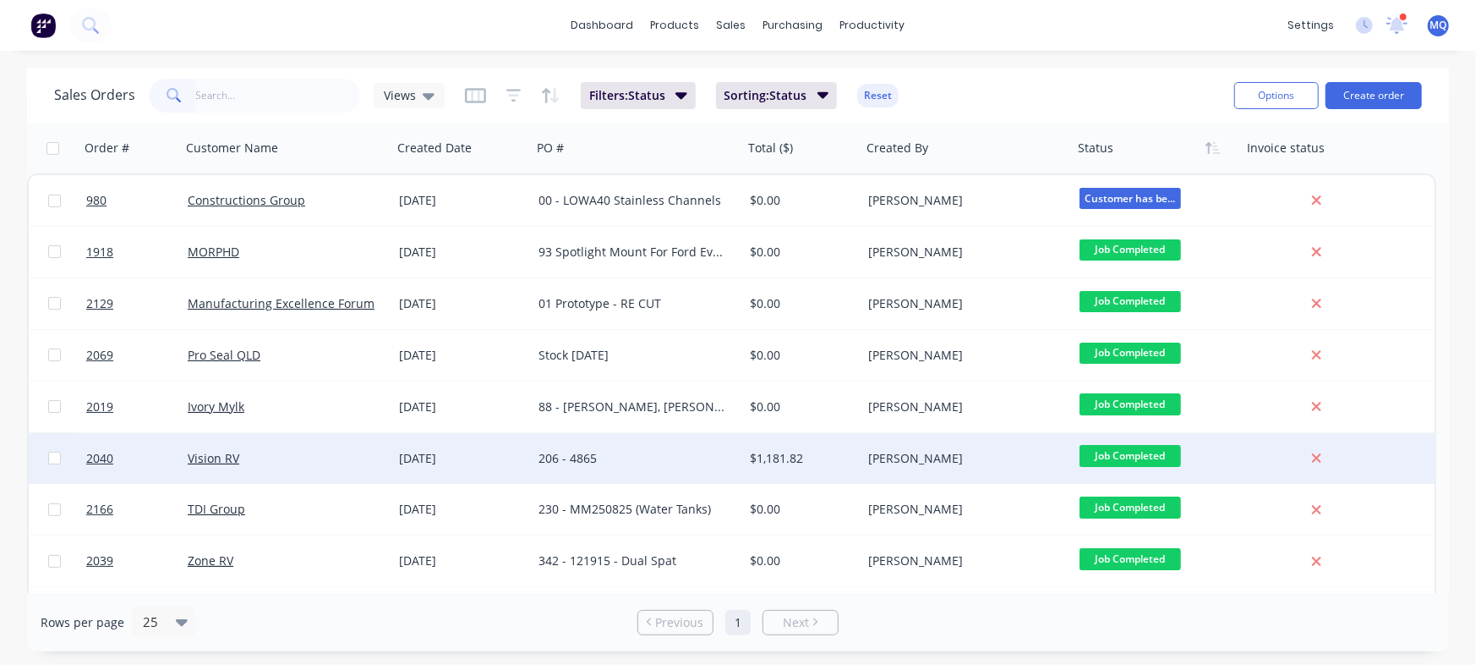
click at [637, 450] on div "206 - 4865" at bounding box center [633, 458] width 188 height 17
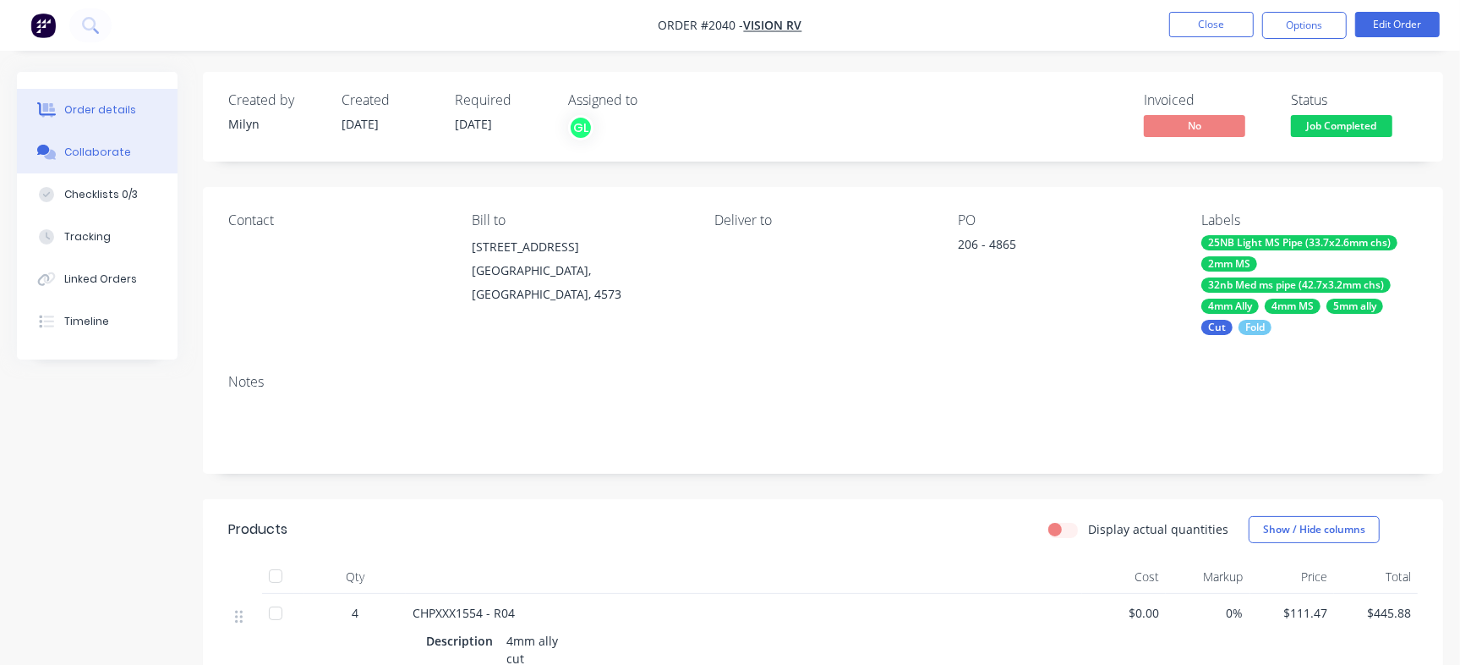
click at [137, 158] on button "Collaborate" at bounding box center [97, 152] width 161 height 42
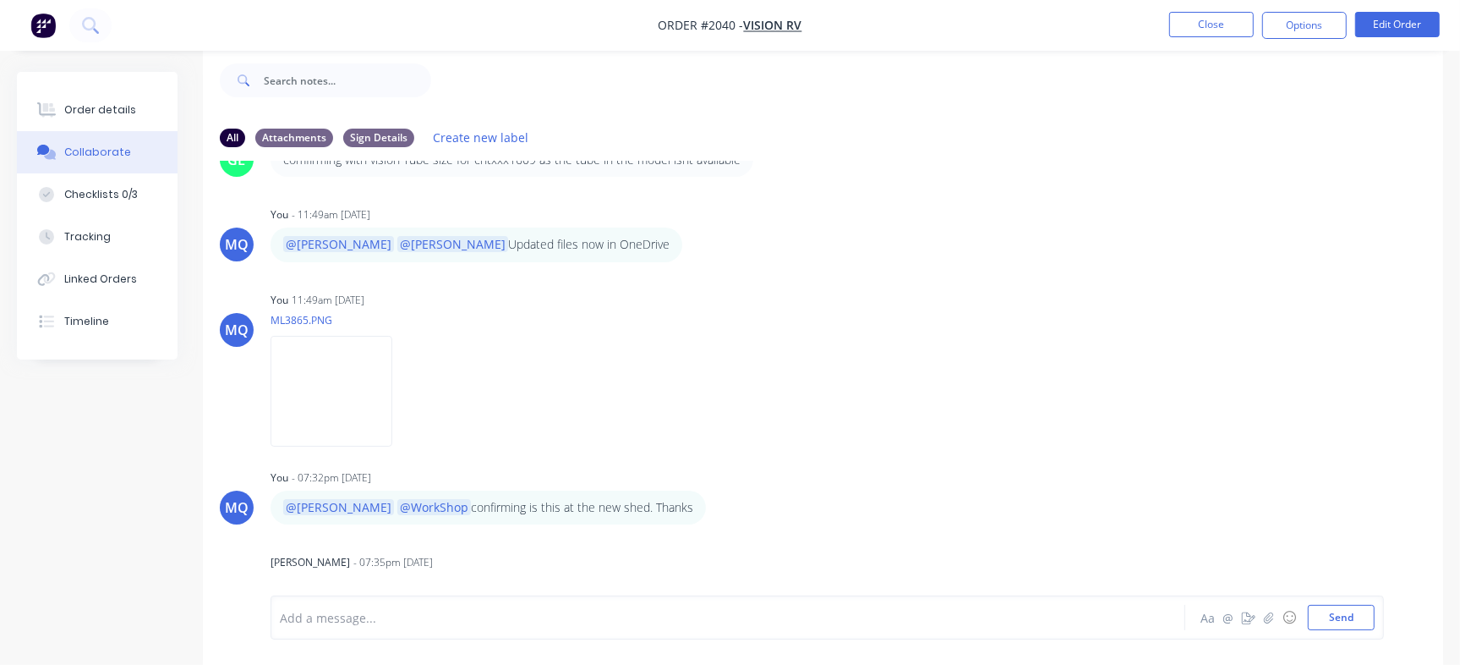
scroll to position [540, 0]
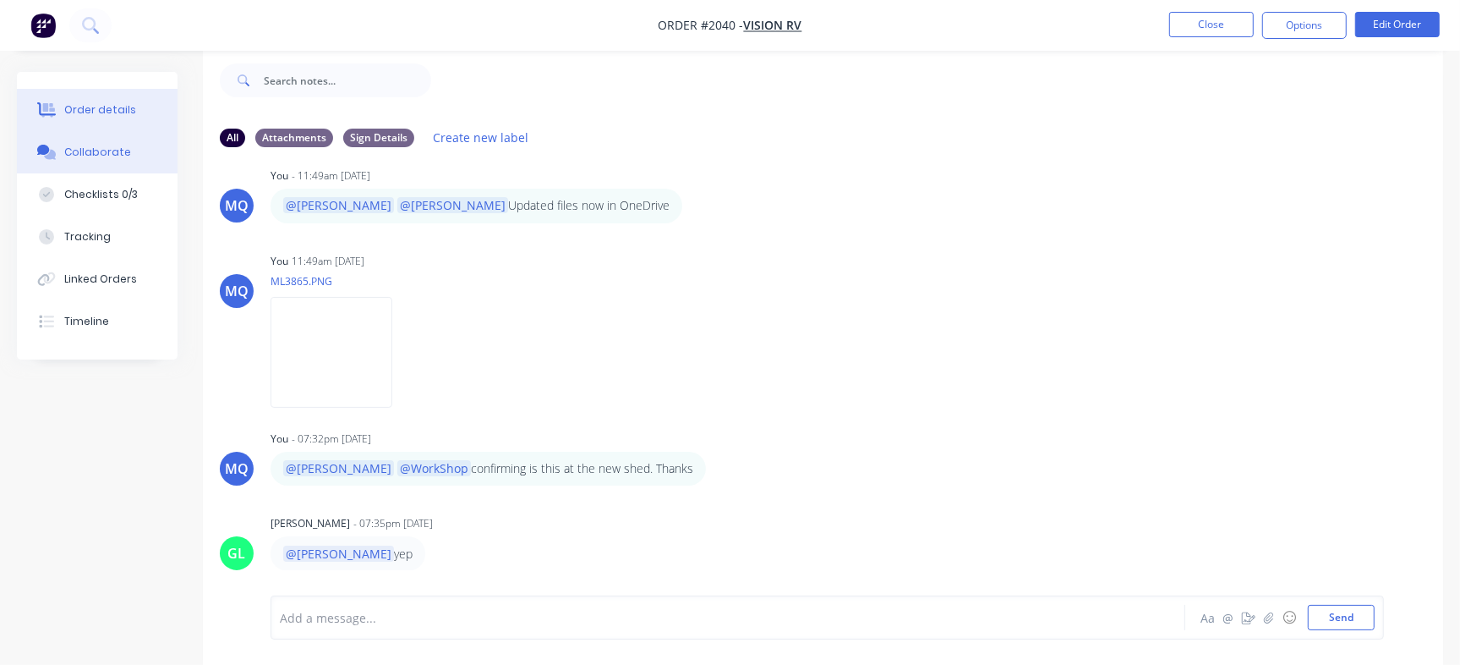
click at [92, 105] on div "Order details" at bounding box center [100, 109] width 72 height 15
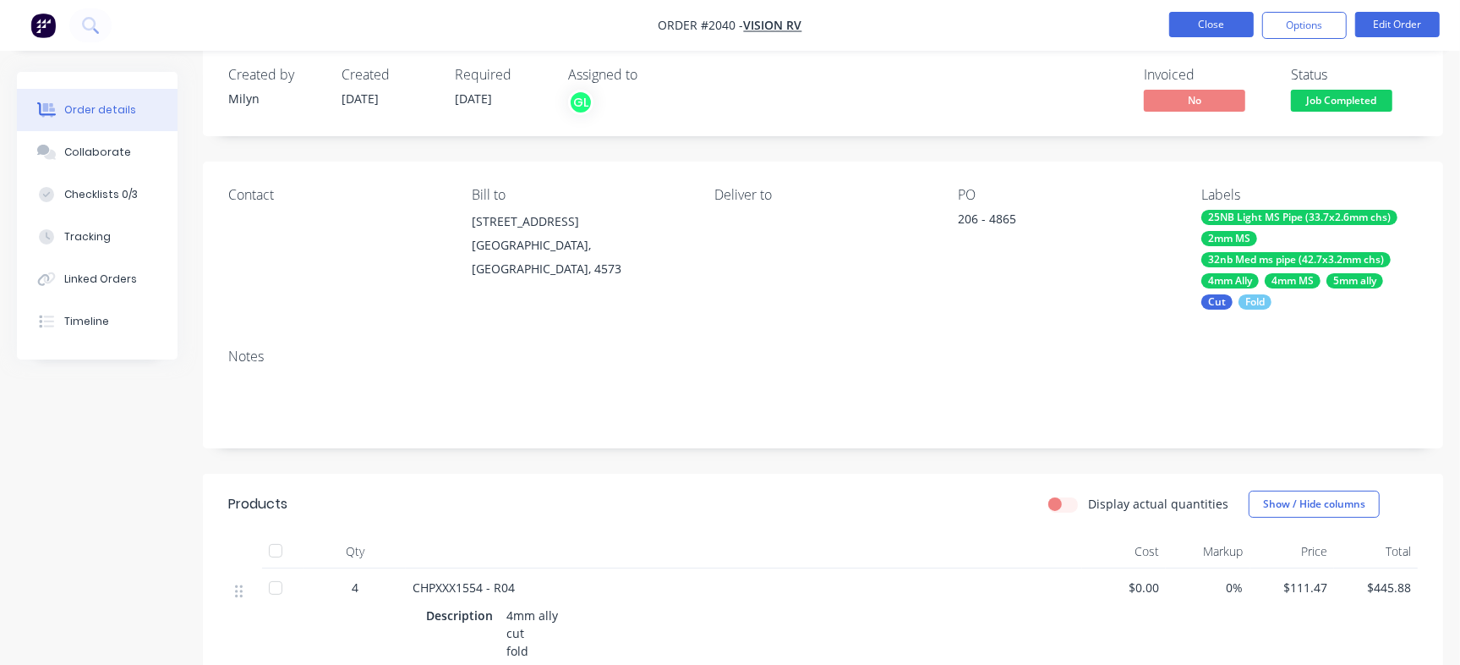
click at [1222, 26] on button "Close" at bounding box center [1211, 24] width 85 height 25
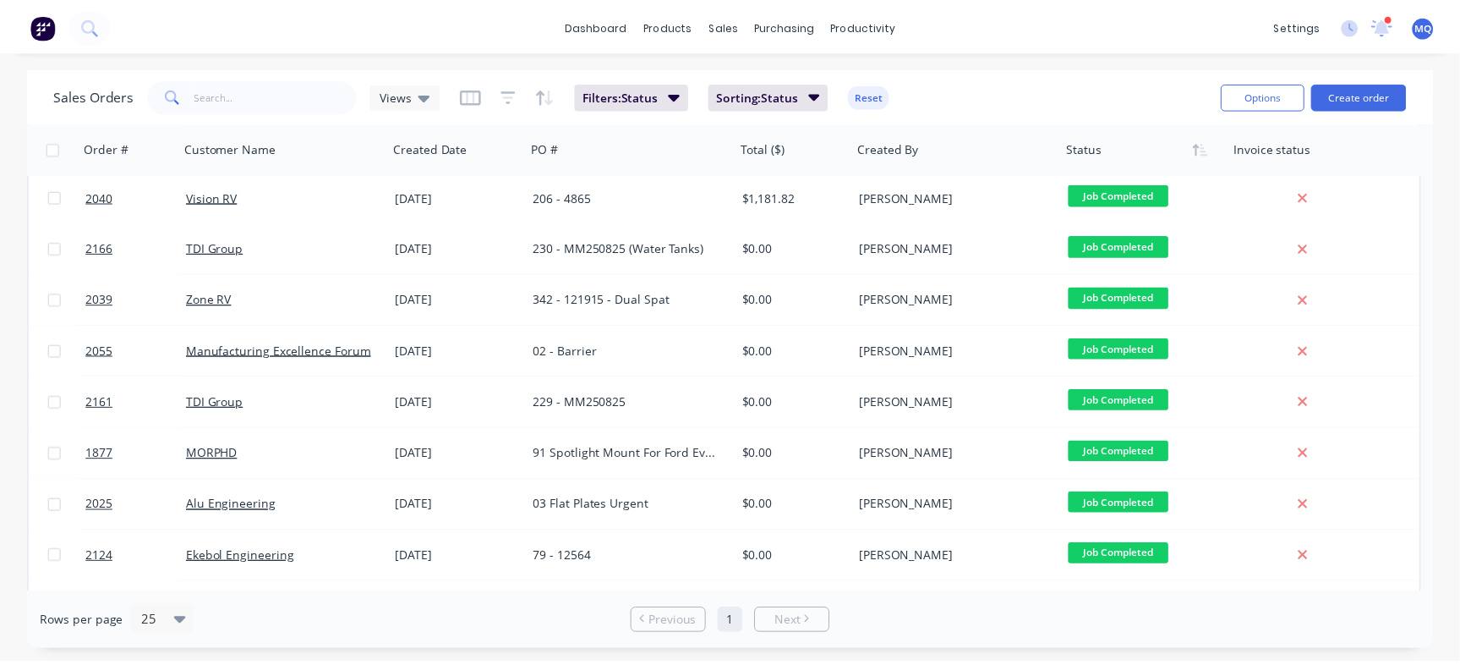
scroll to position [263, 0]
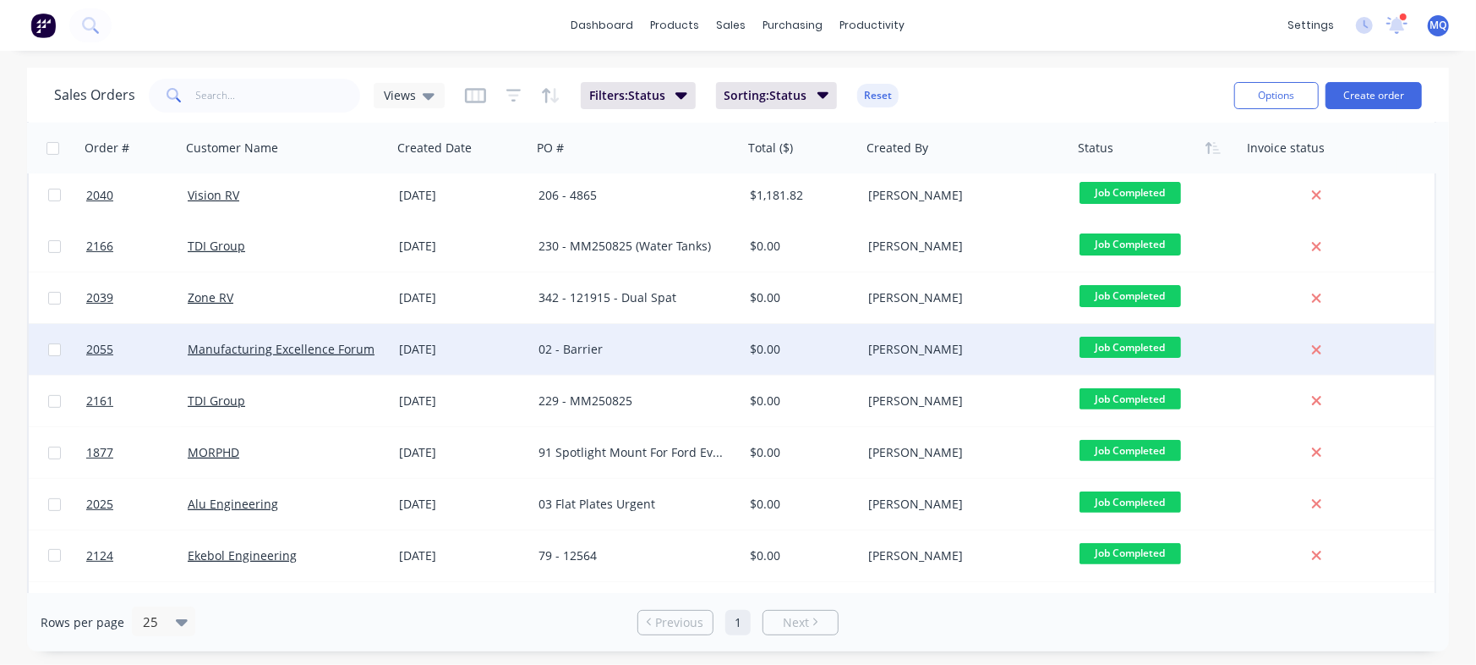
click at [659, 353] on div "02 - Barrier" at bounding box center [633, 349] width 188 height 17
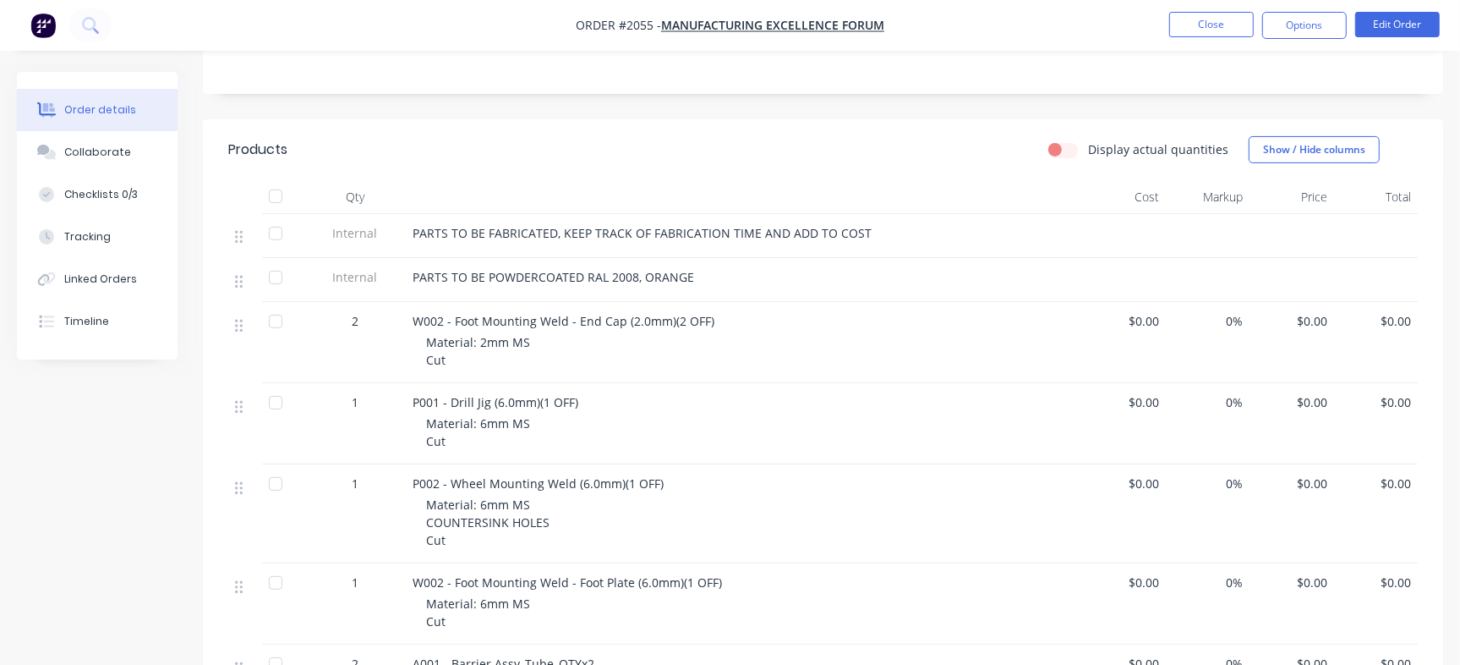
scroll to position [304, 0]
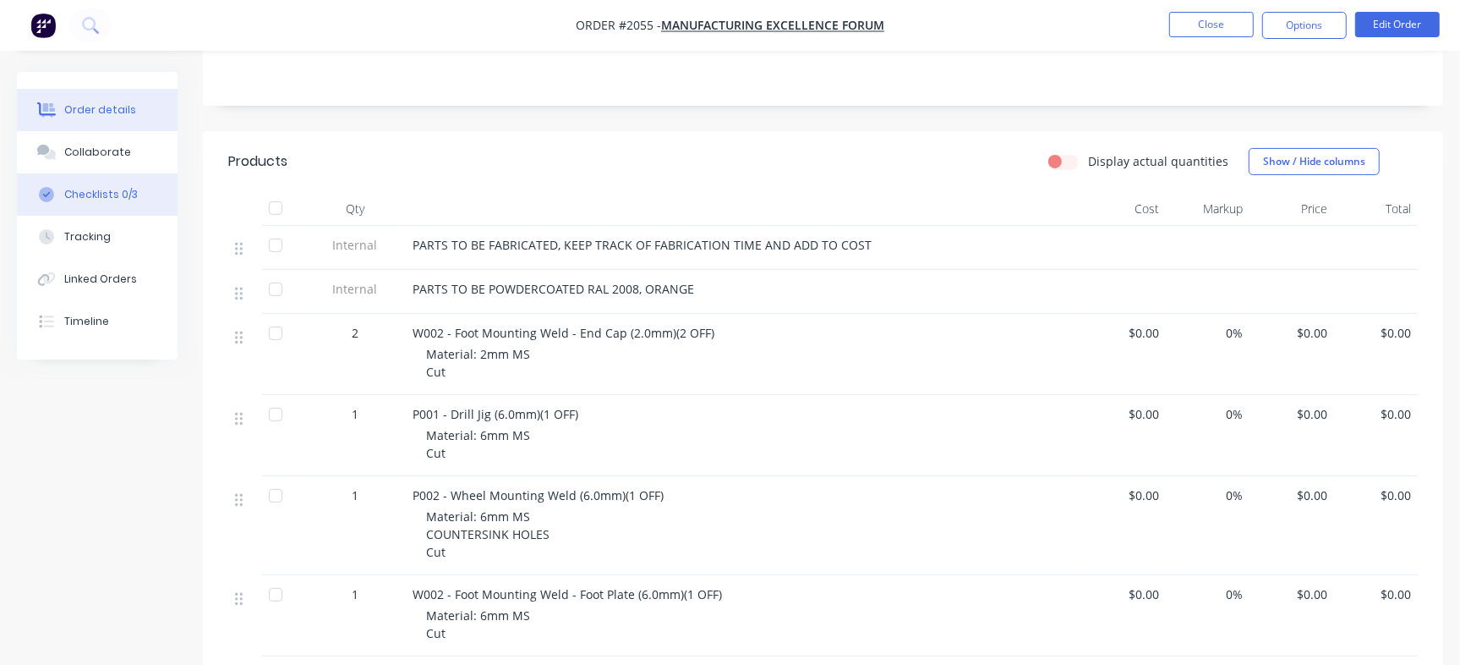
click at [129, 194] on div "Checklists 0/3" at bounding box center [101, 194] width 74 height 15
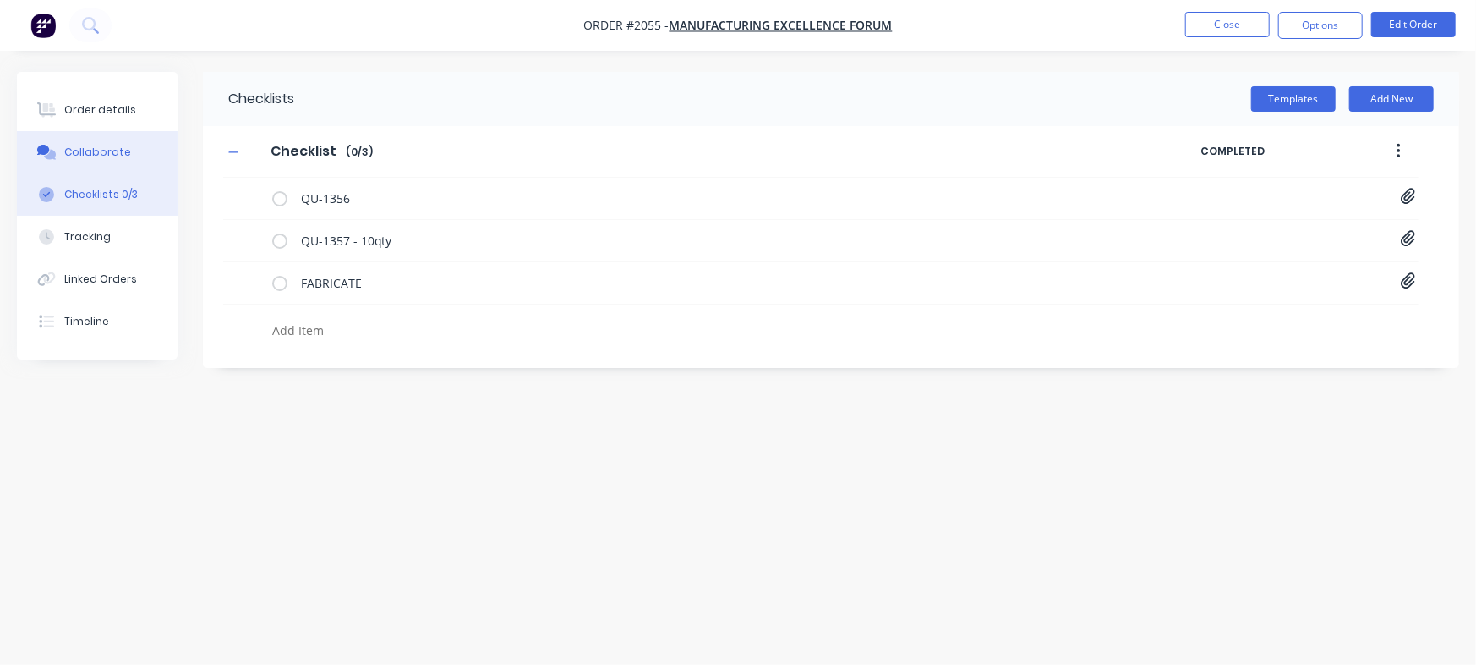
click at [123, 145] on div "Collaborate" at bounding box center [97, 152] width 67 height 15
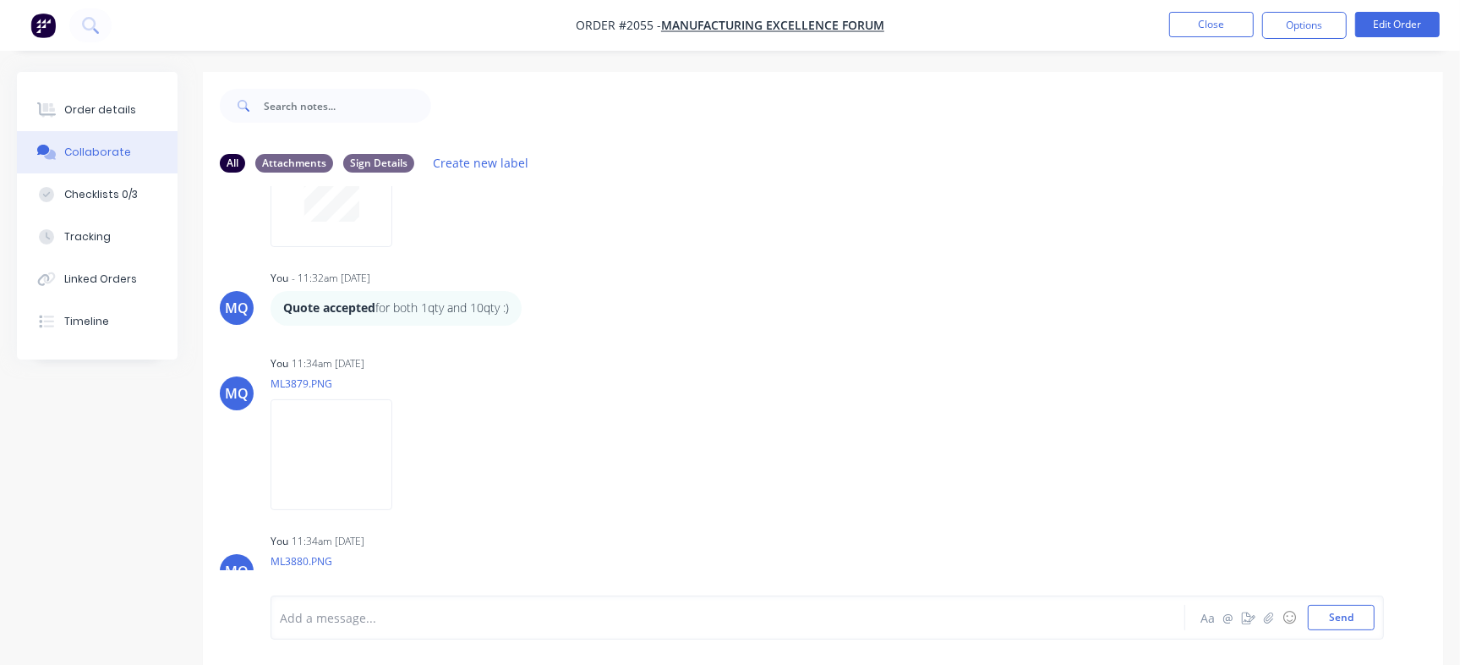
scroll to position [730, 0]
click at [85, 115] on div "Order details" at bounding box center [100, 109] width 72 height 15
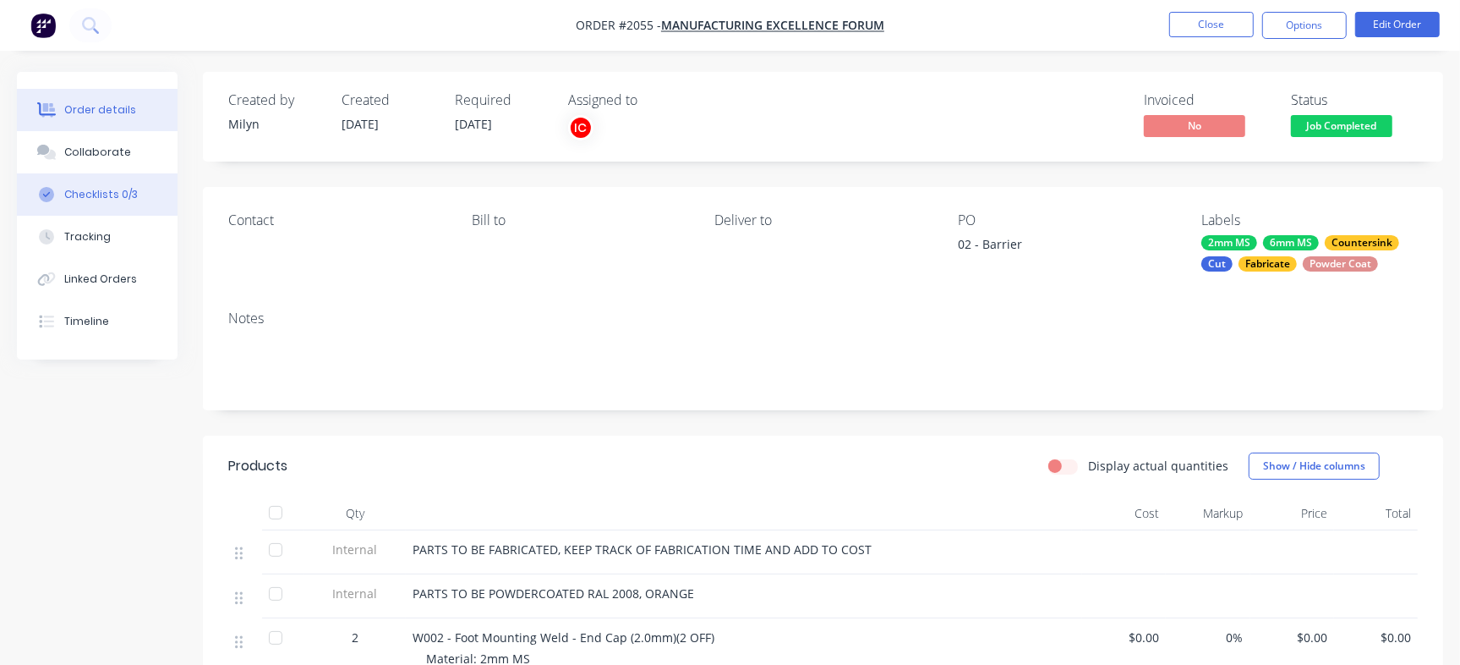
click at [94, 187] on div "Checklists 0/3" at bounding box center [101, 194] width 74 height 15
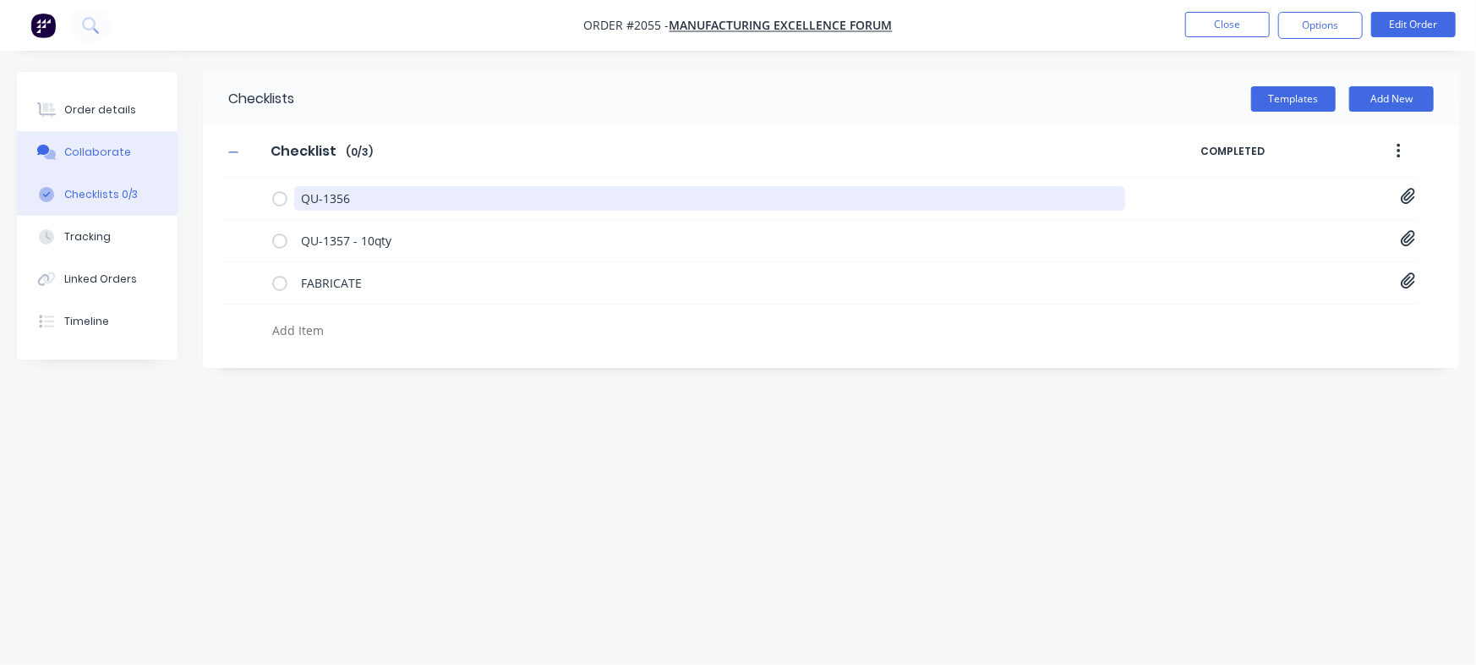
drag, startPoint x: 434, startPoint y: 189, endPoint x: 68, endPoint y: 166, distance: 366.8
click at [68, 166] on div "Order details Collaborate Checklists 0/3 Tracking Linked Orders Timeline Order …" at bounding box center [738, 300] width 1476 height 457
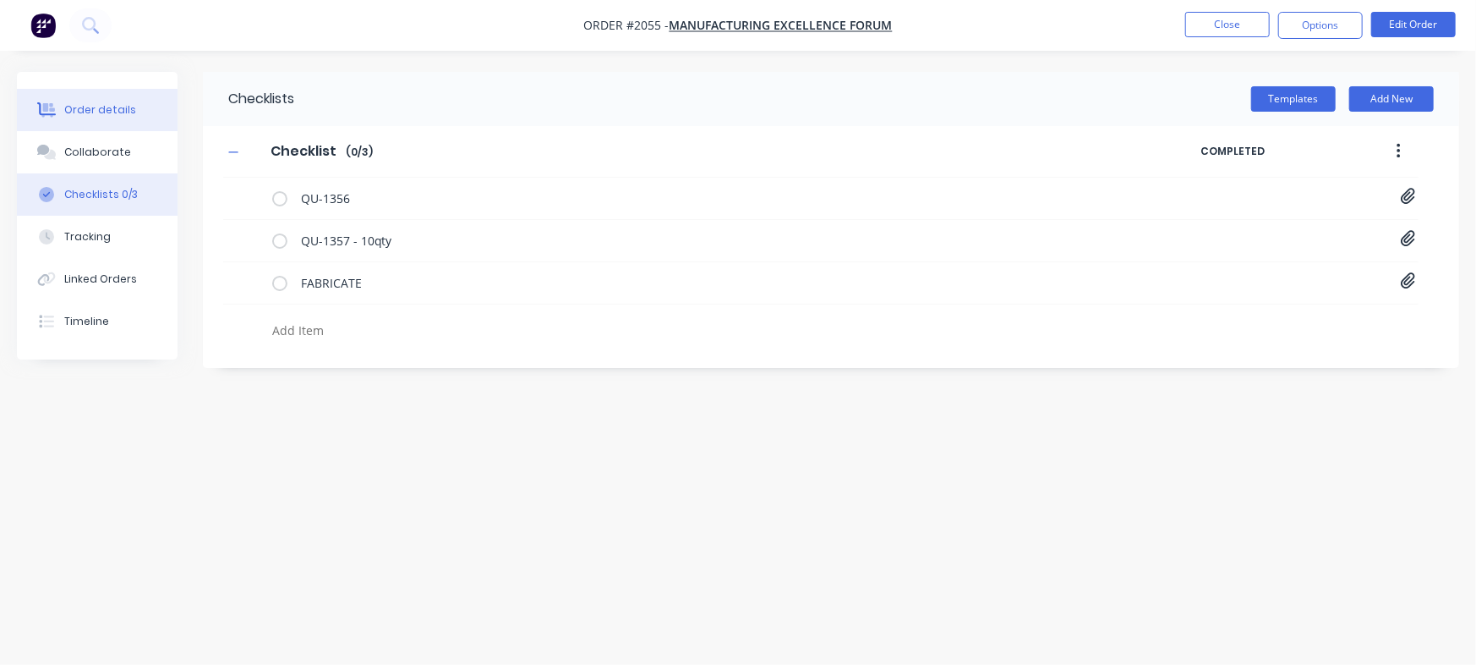
click at [75, 94] on button "Order details" at bounding box center [97, 110] width 161 height 42
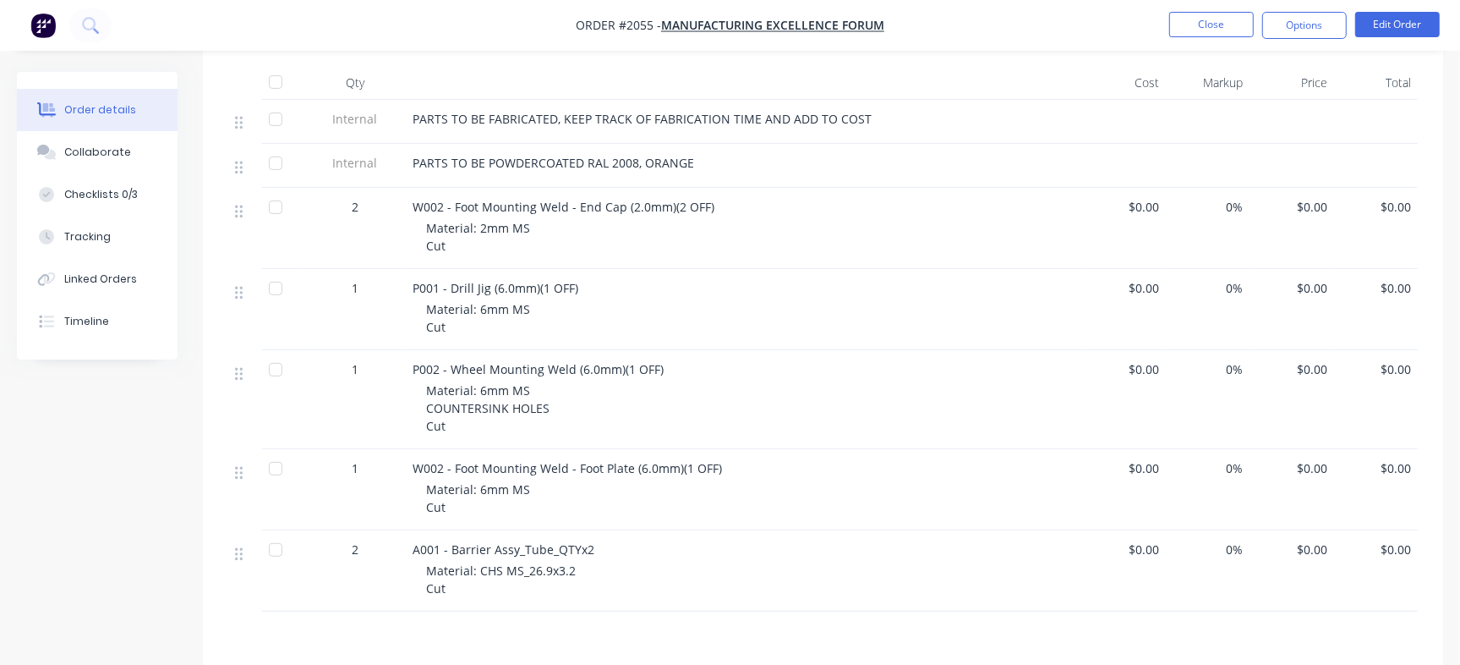
scroll to position [425, 0]
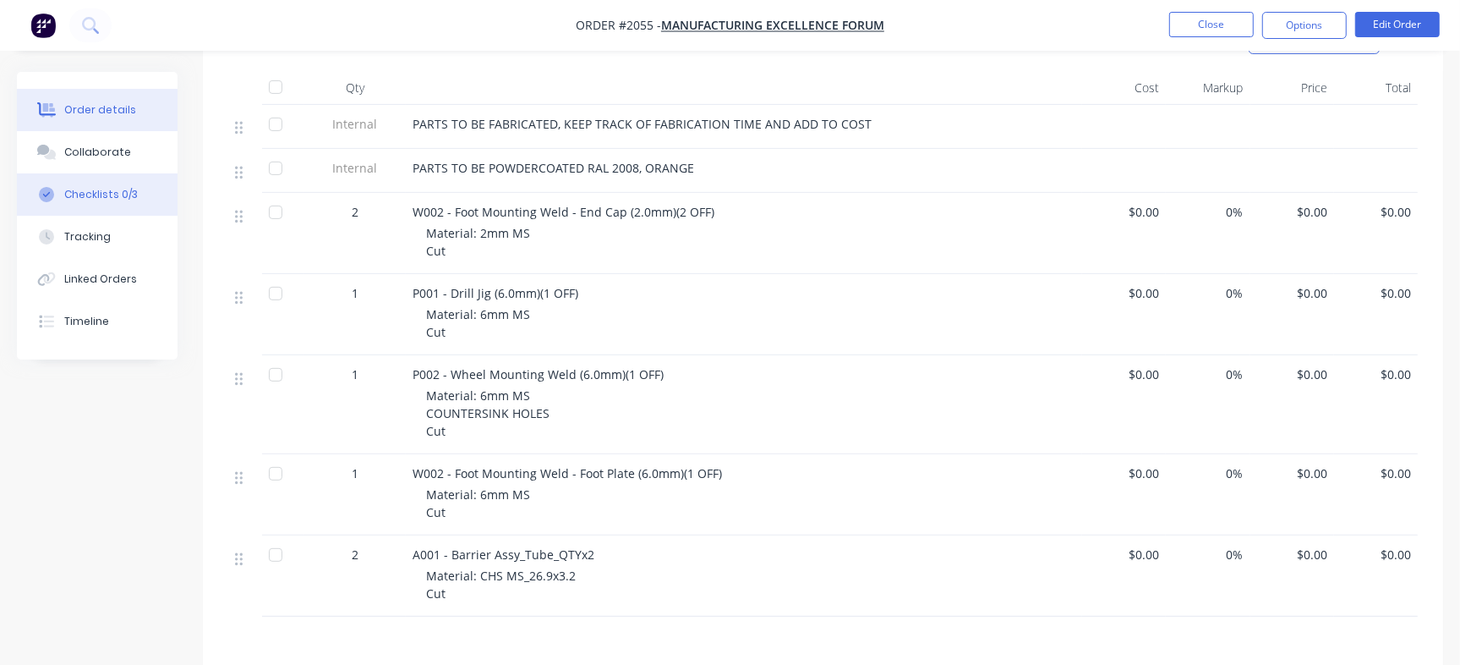
click at [148, 200] on button "Checklists 0/3" at bounding box center [97, 194] width 161 height 42
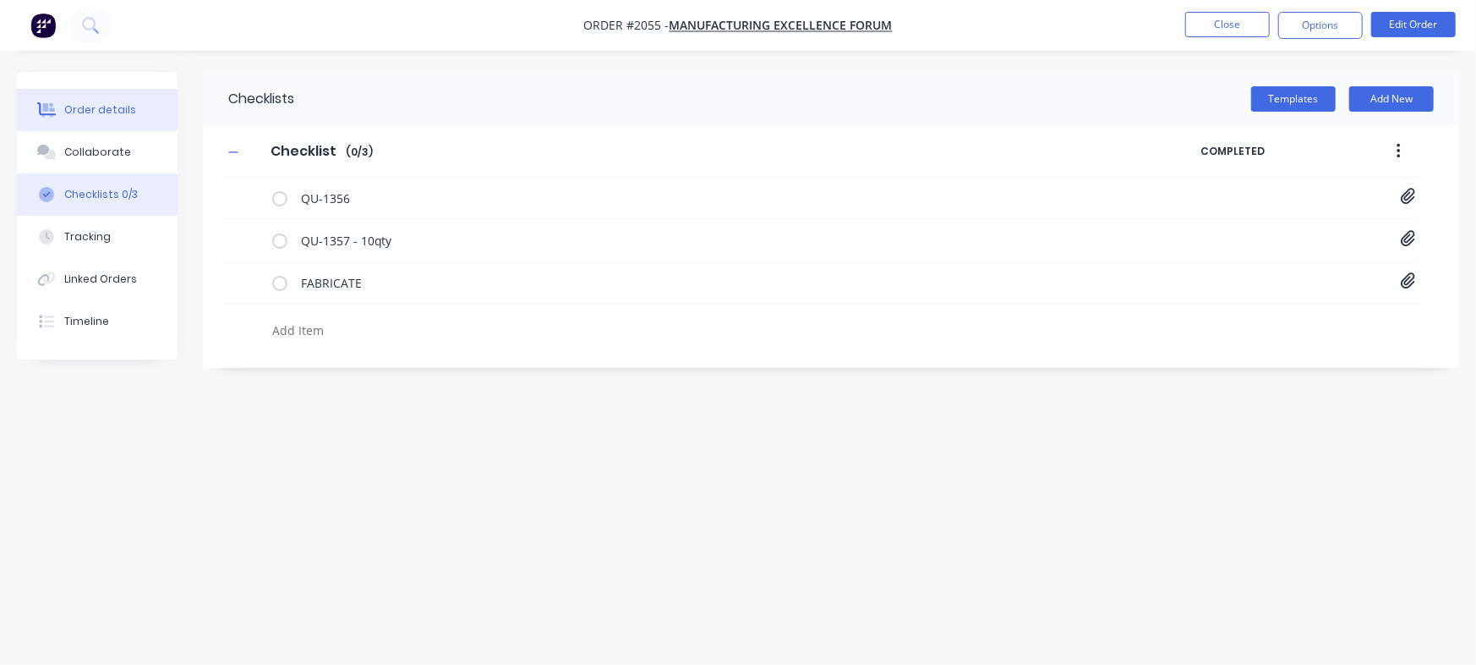
click at [80, 111] on div "Order details" at bounding box center [100, 109] width 72 height 15
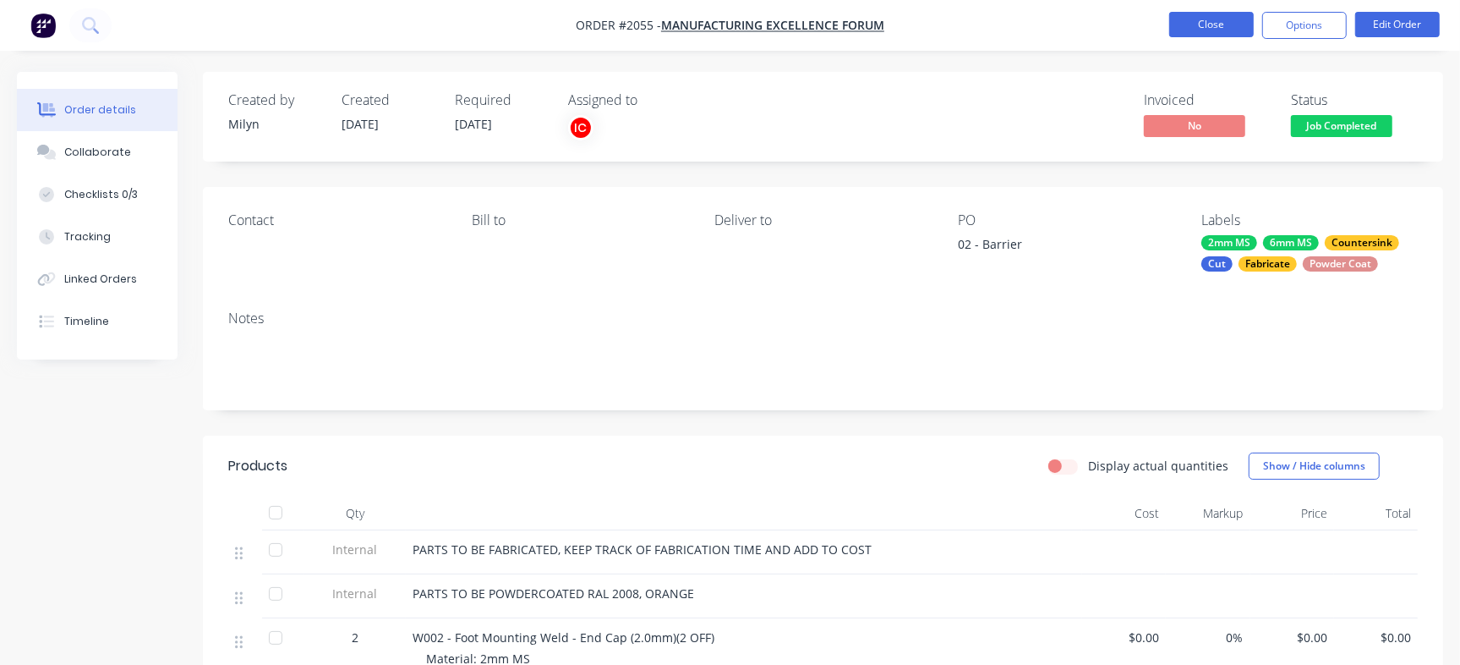
click at [1216, 14] on button "Close" at bounding box center [1211, 24] width 85 height 25
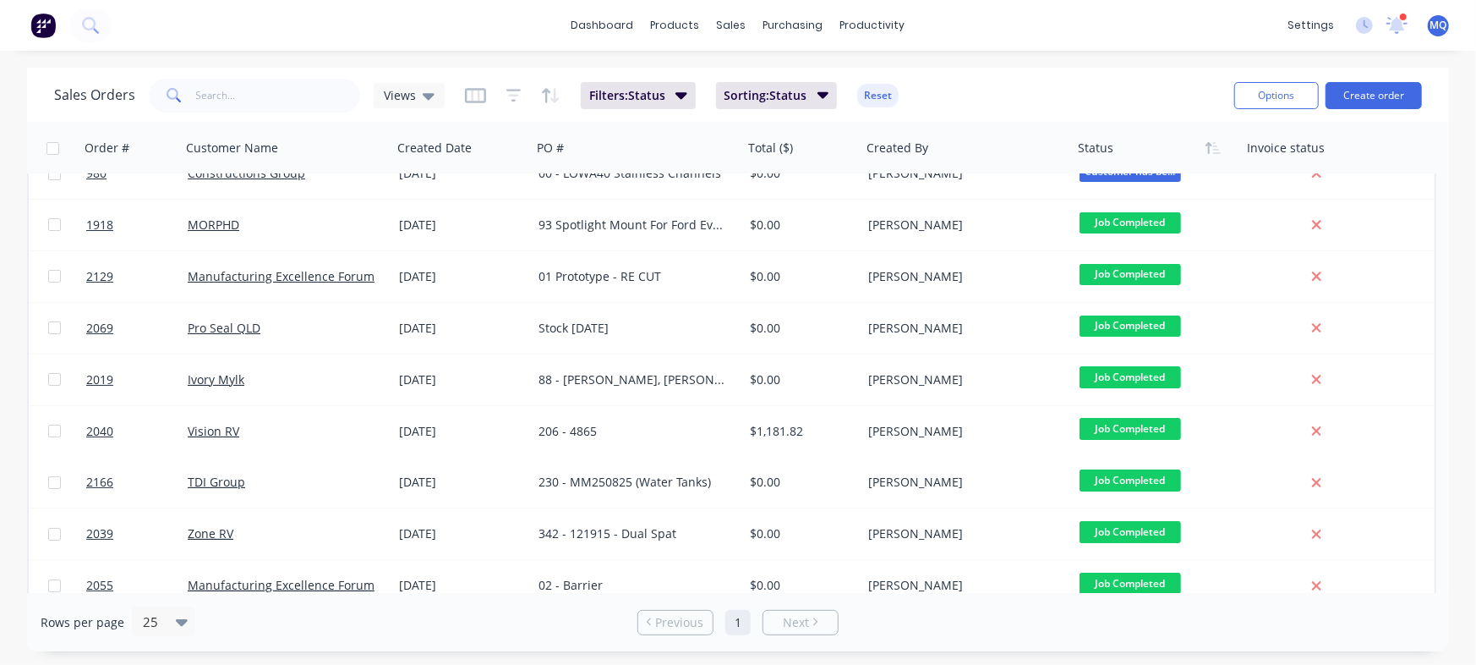
scroll to position [34, 0]
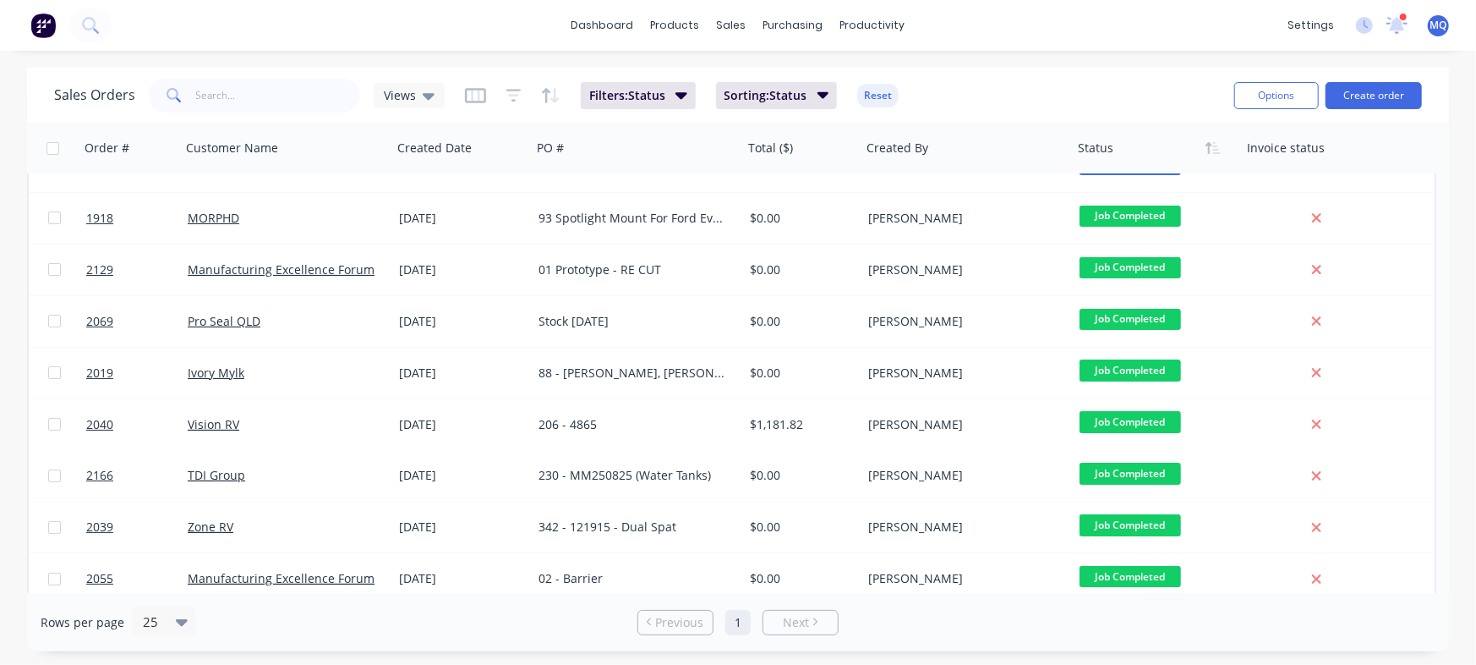
drag, startPoint x: 1438, startPoint y: 296, endPoint x: 1438, endPoint y: 309, distance: 13.5
click at [1438, 309] on div "Order # Customer Name Created Date PO # Total ($) Created By Status Invoice sta…" at bounding box center [738, 358] width 1422 height 470
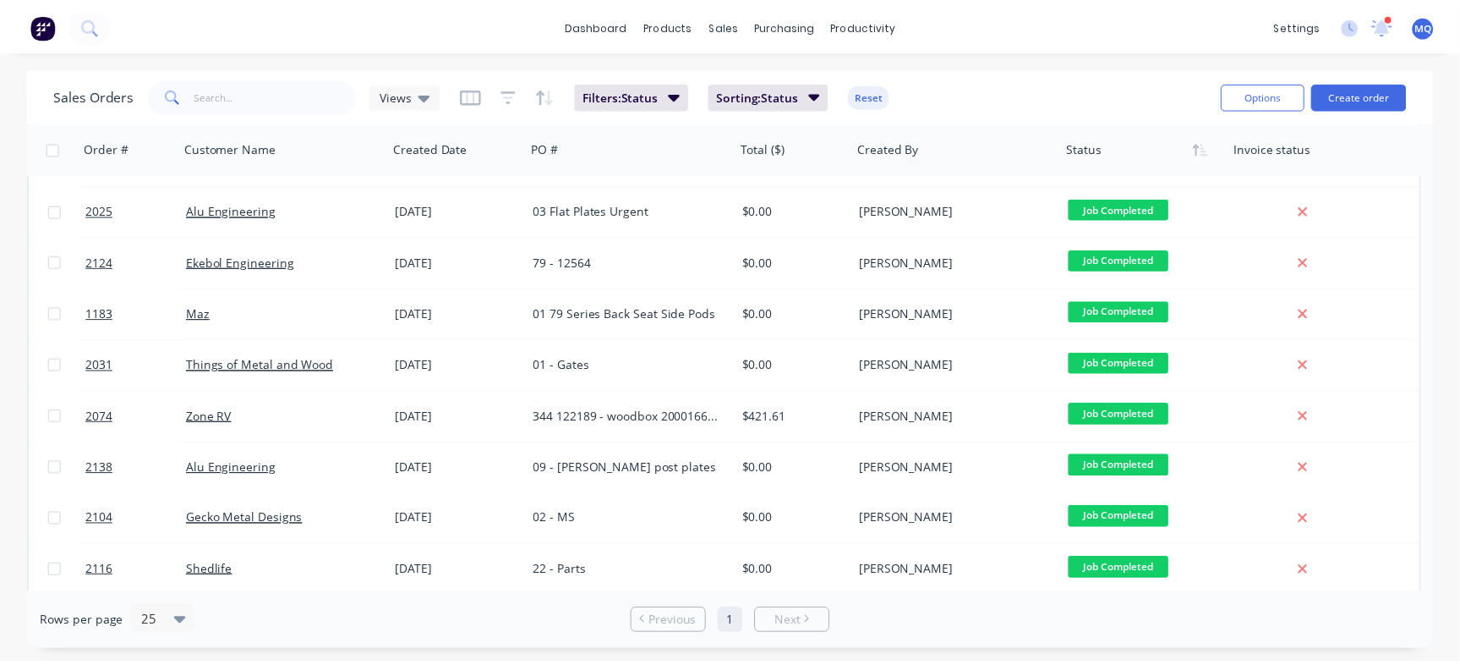
scroll to position [563, 0]
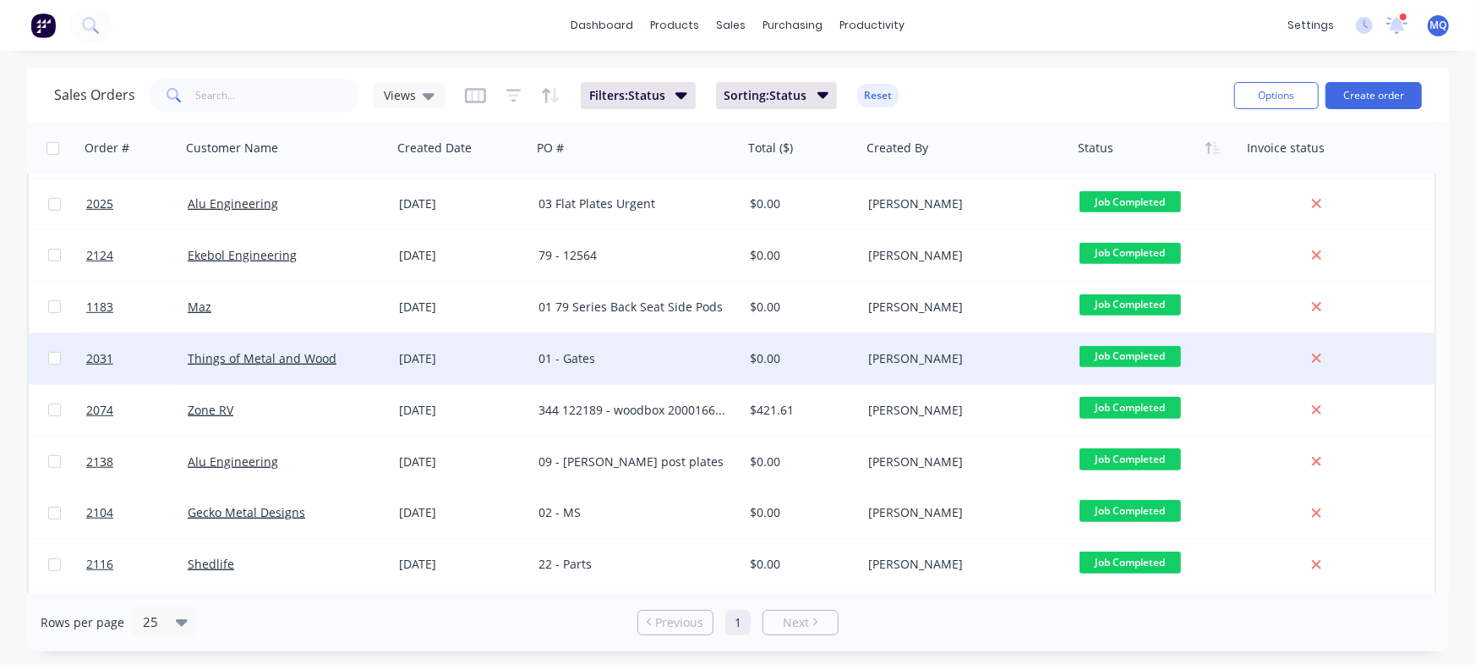
click at [575, 363] on div "01 - Gates" at bounding box center [633, 358] width 188 height 17
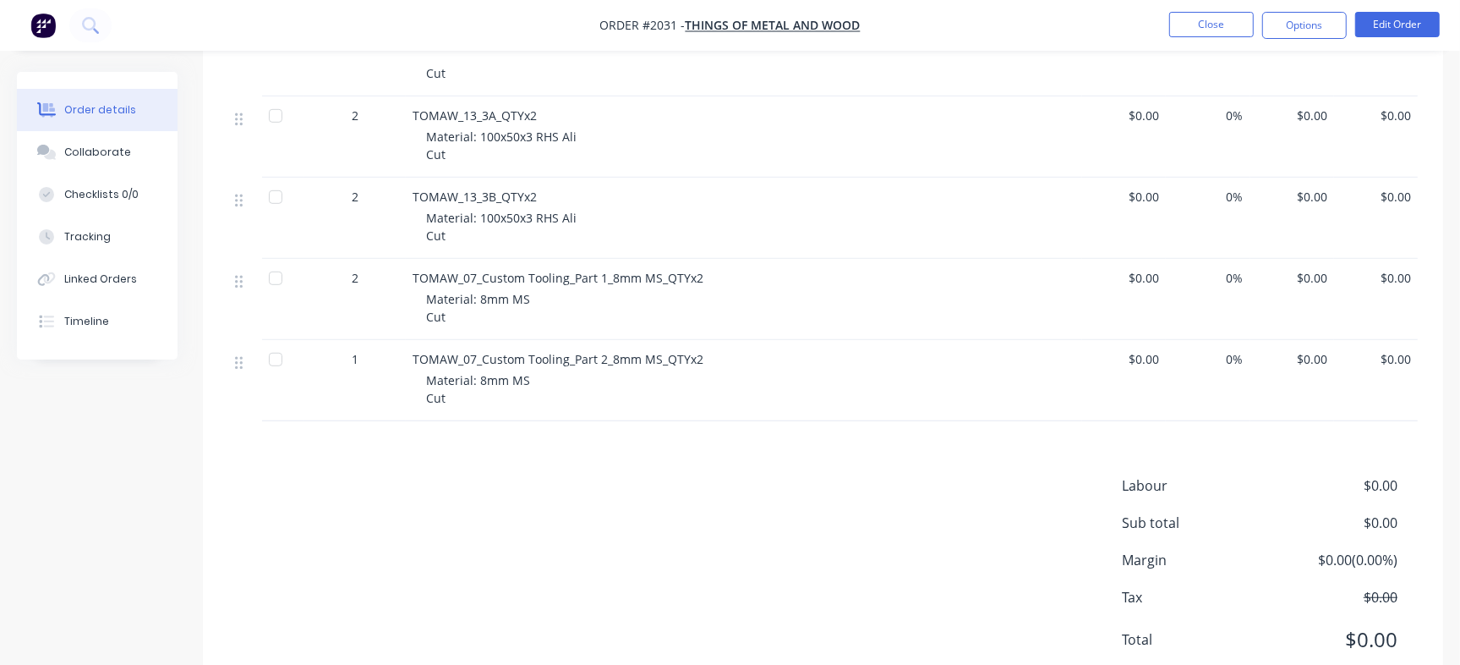
scroll to position [184, 0]
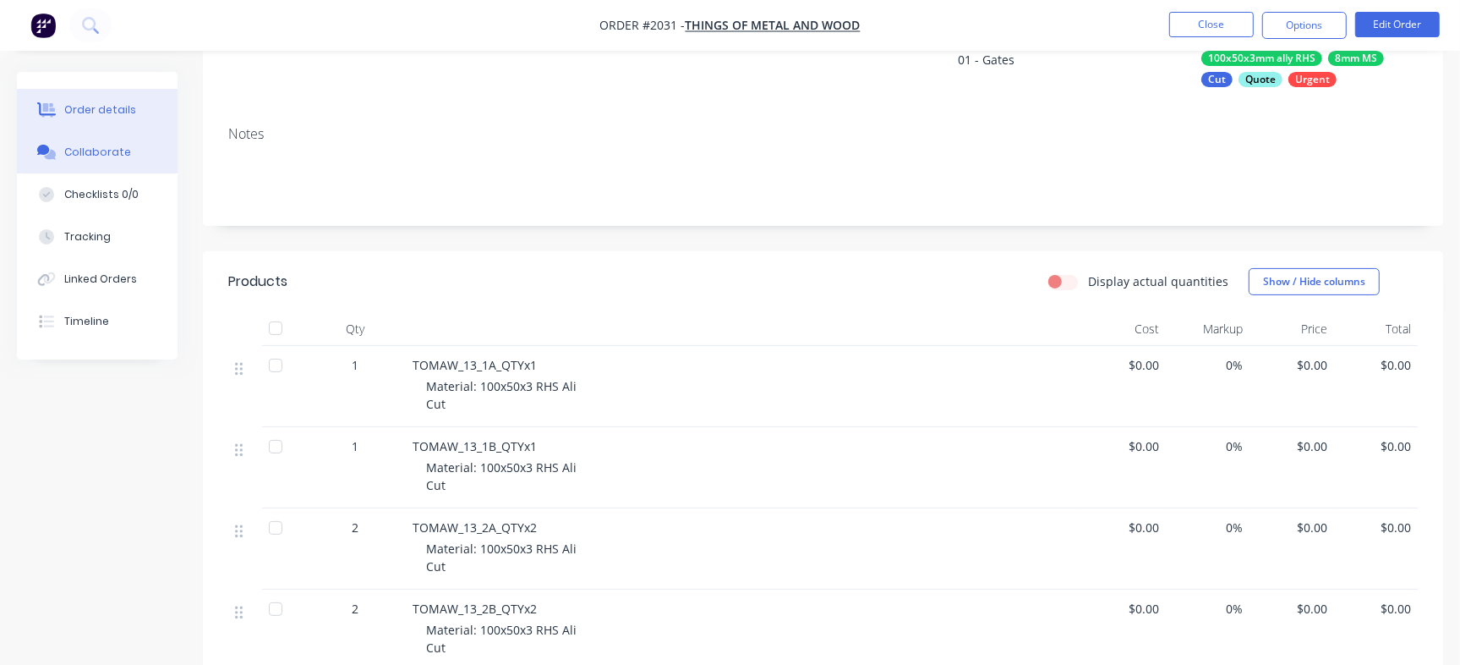
click at [112, 156] on div "Collaborate" at bounding box center [97, 152] width 67 height 15
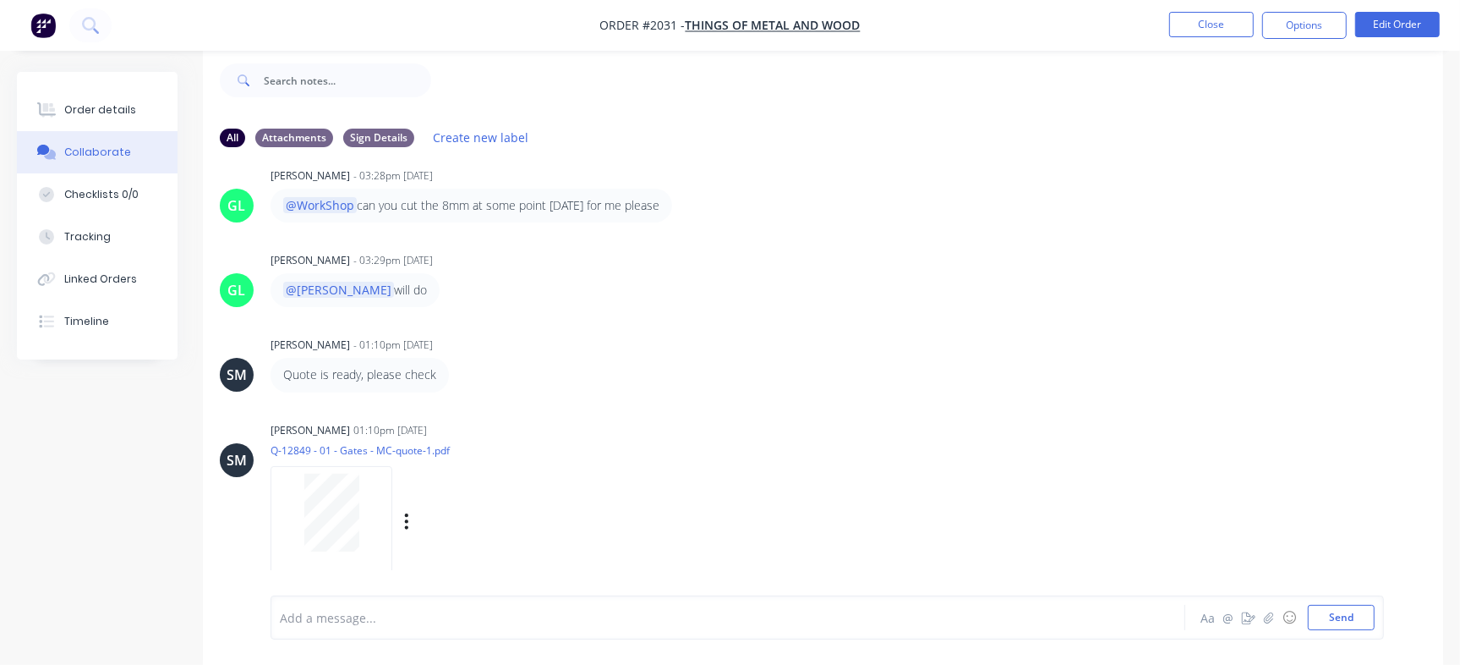
scroll to position [298, 0]
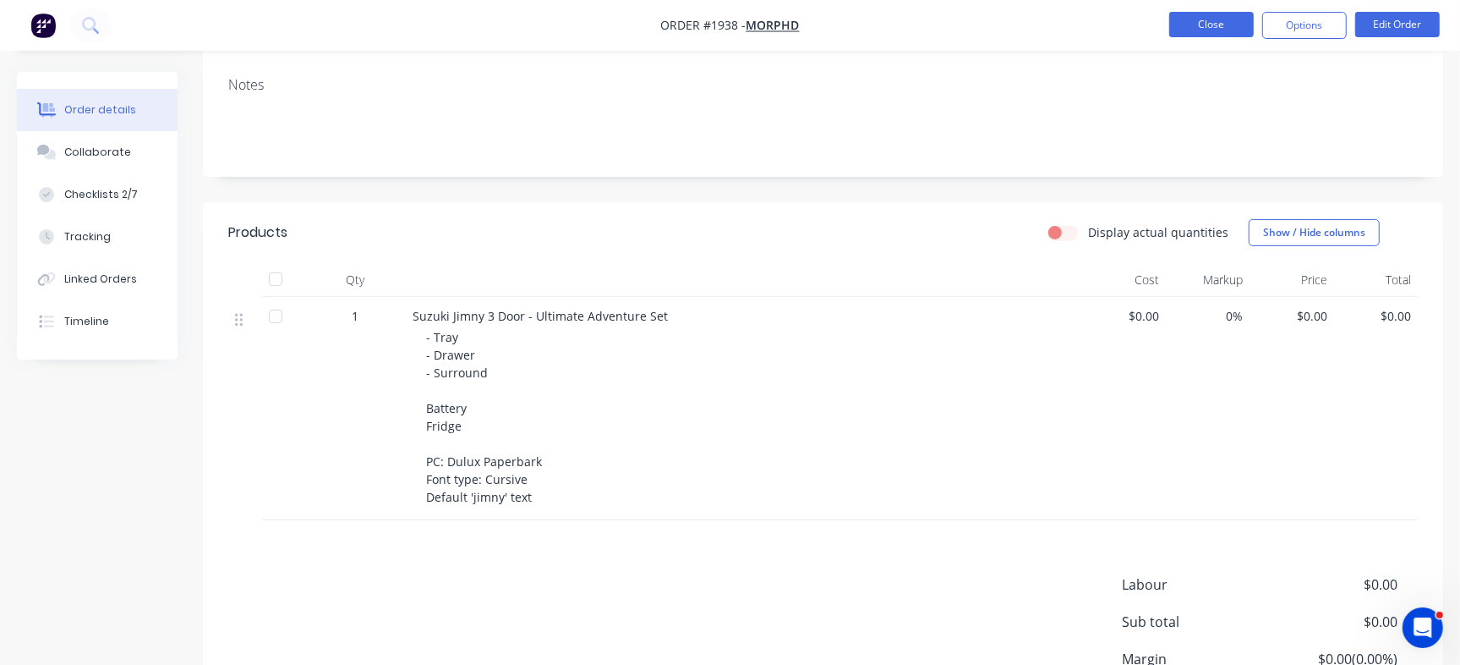
click at [1225, 25] on button "Close" at bounding box center [1211, 24] width 85 height 25
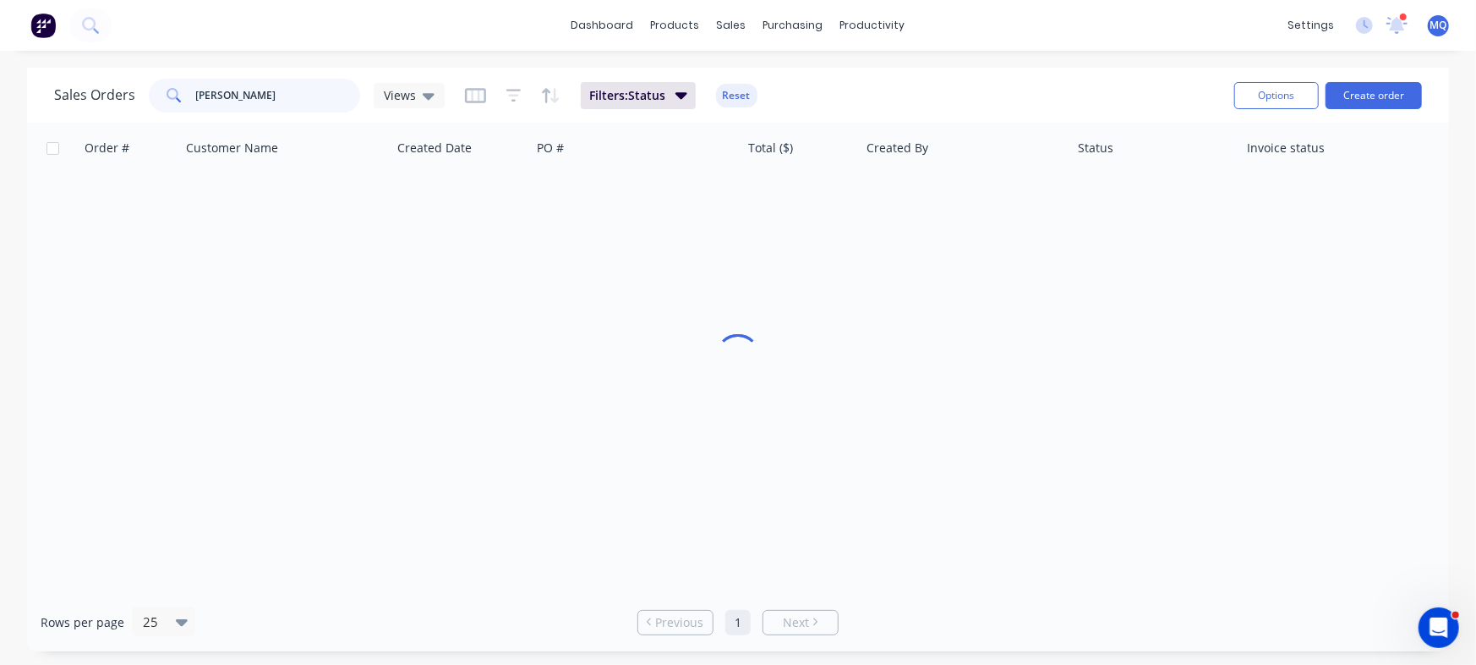
click at [276, 93] on input "[PERSON_NAME]" at bounding box center [278, 96] width 165 height 34
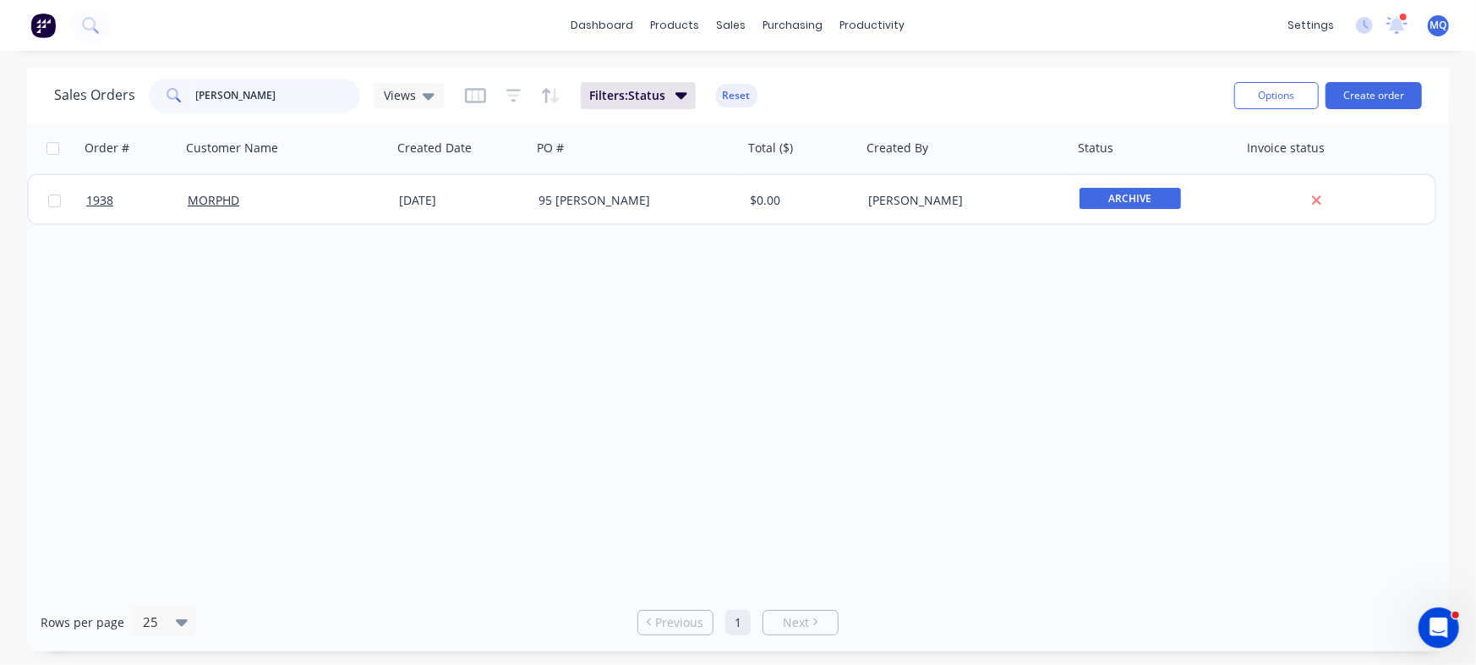
click at [276, 93] on input "[PERSON_NAME]" at bounding box center [278, 96] width 165 height 34
click at [428, 98] on icon at bounding box center [429, 95] width 12 height 19
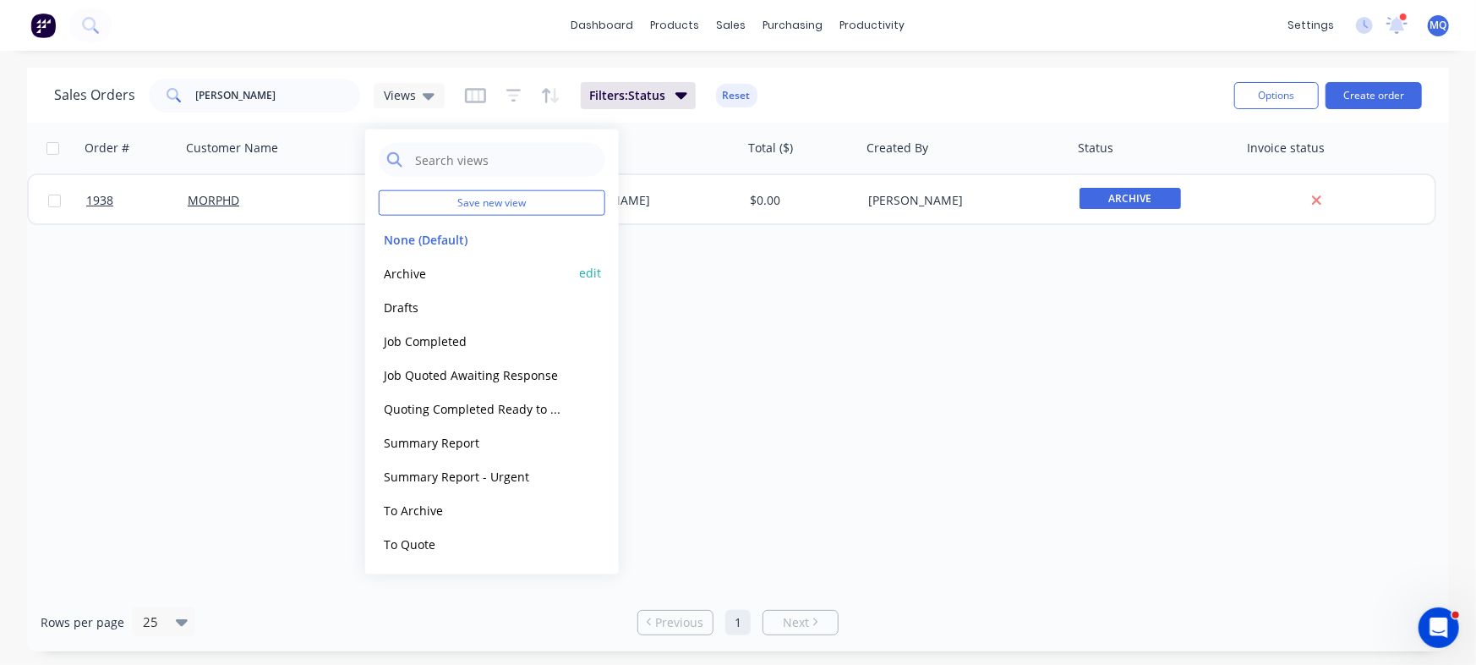
click at [402, 274] on button "Archive" at bounding box center [475, 272] width 193 height 19
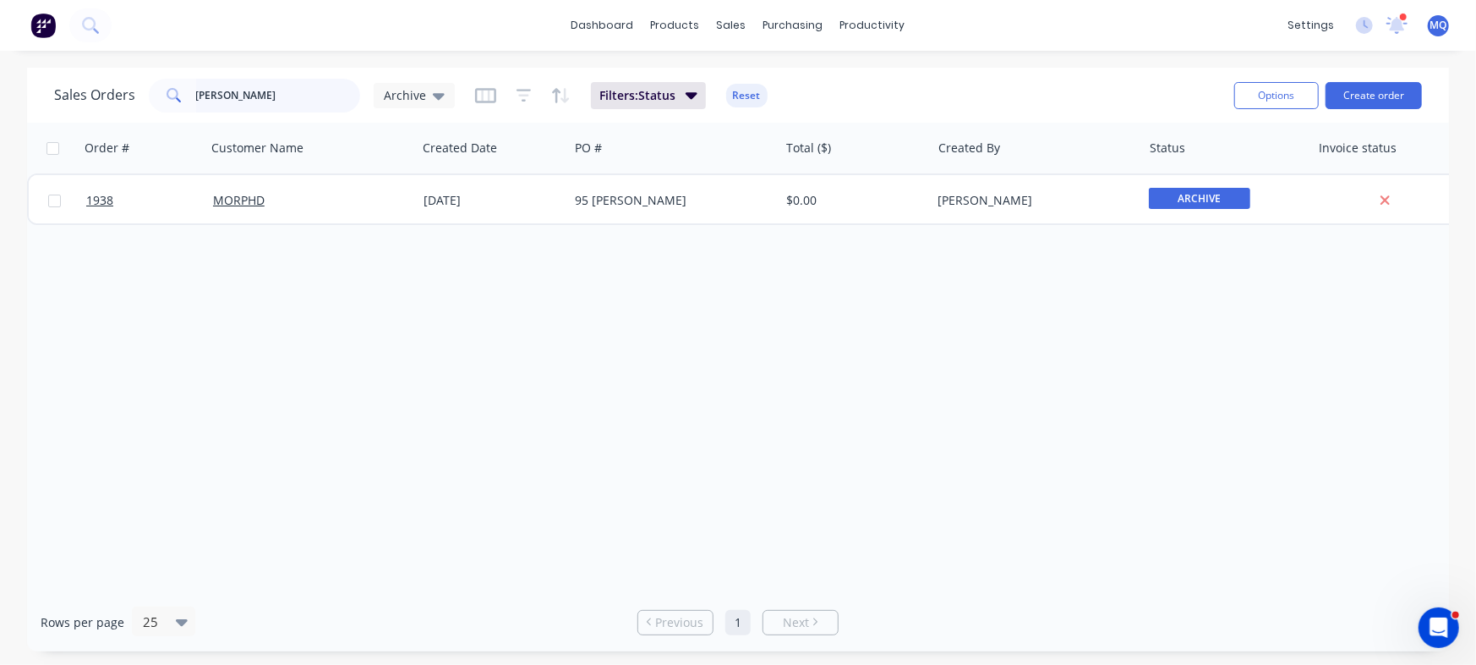
click at [289, 96] on input "[PERSON_NAME]" at bounding box center [278, 96] width 165 height 34
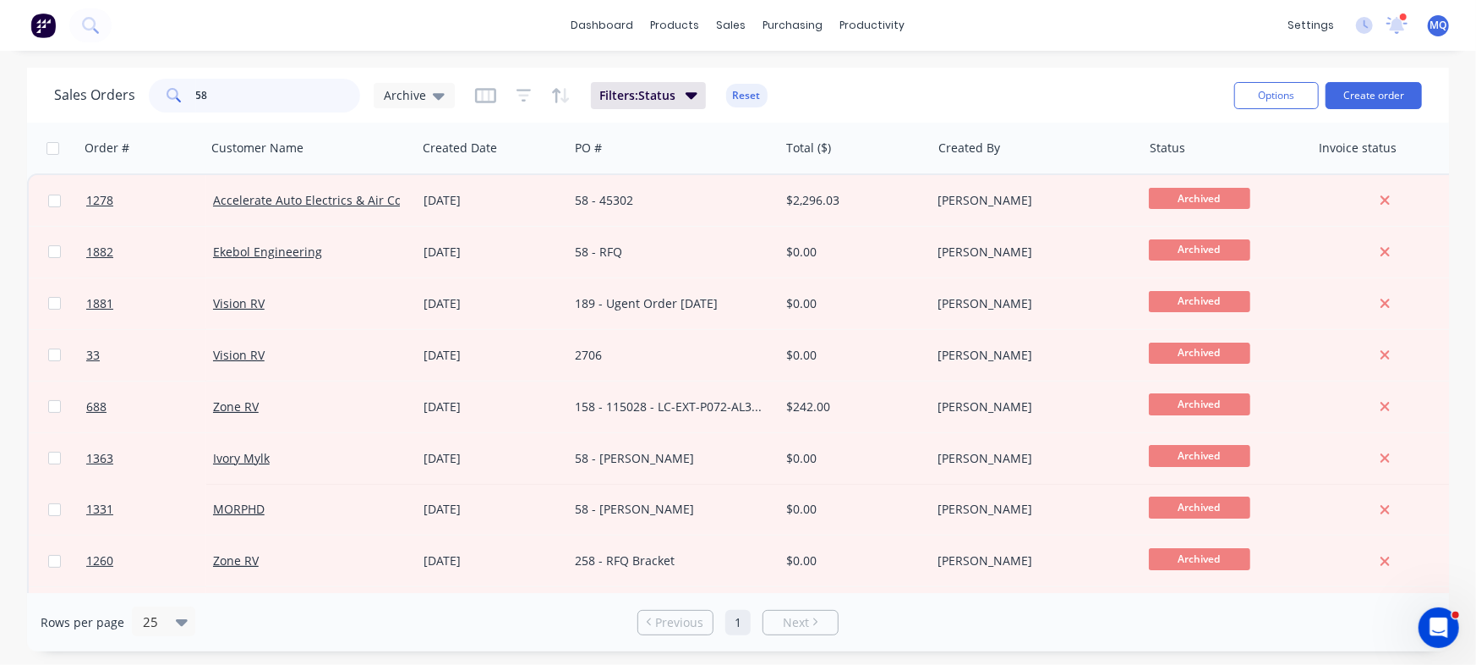
type input "5"
type input "ekebol"
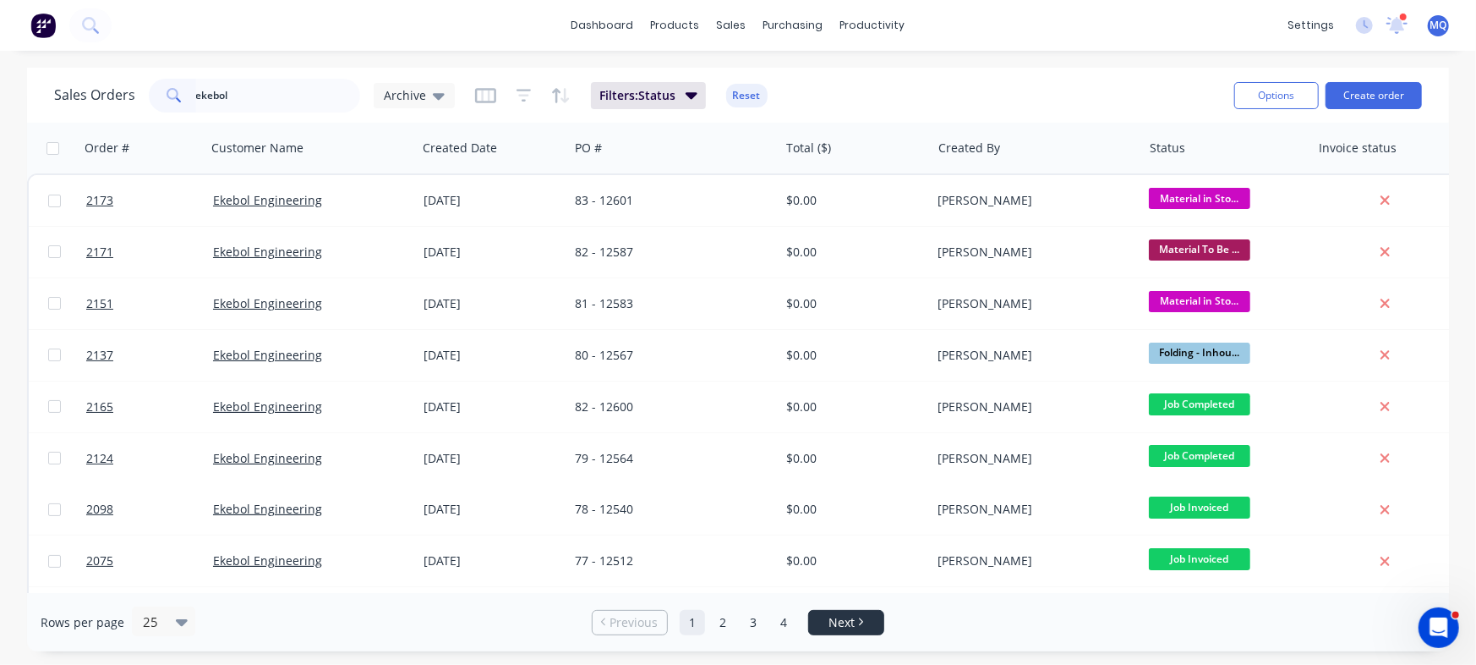
click at [857, 629] on link "Next" at bounding box center [846, 622] width 74 height 17
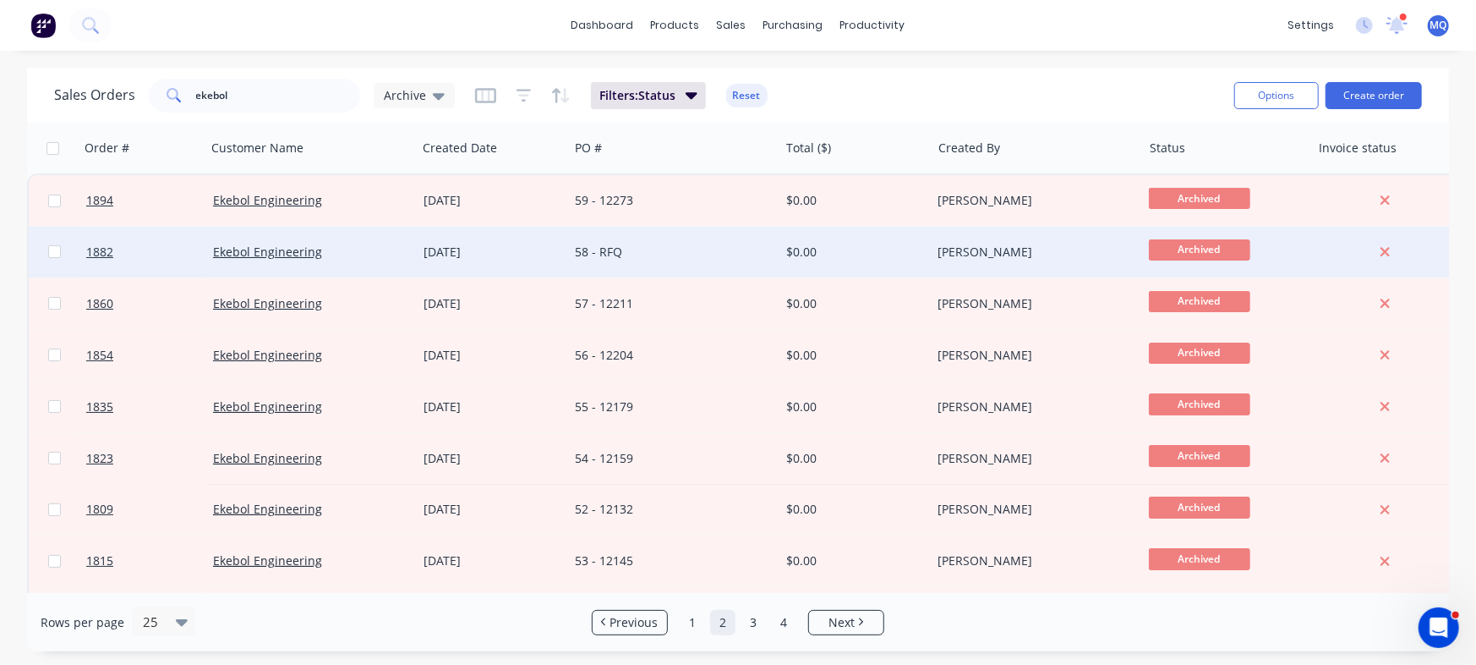
click at [667, 241] on div "58 - RFQ" at bounding box center [673, 252] width 211 height 51
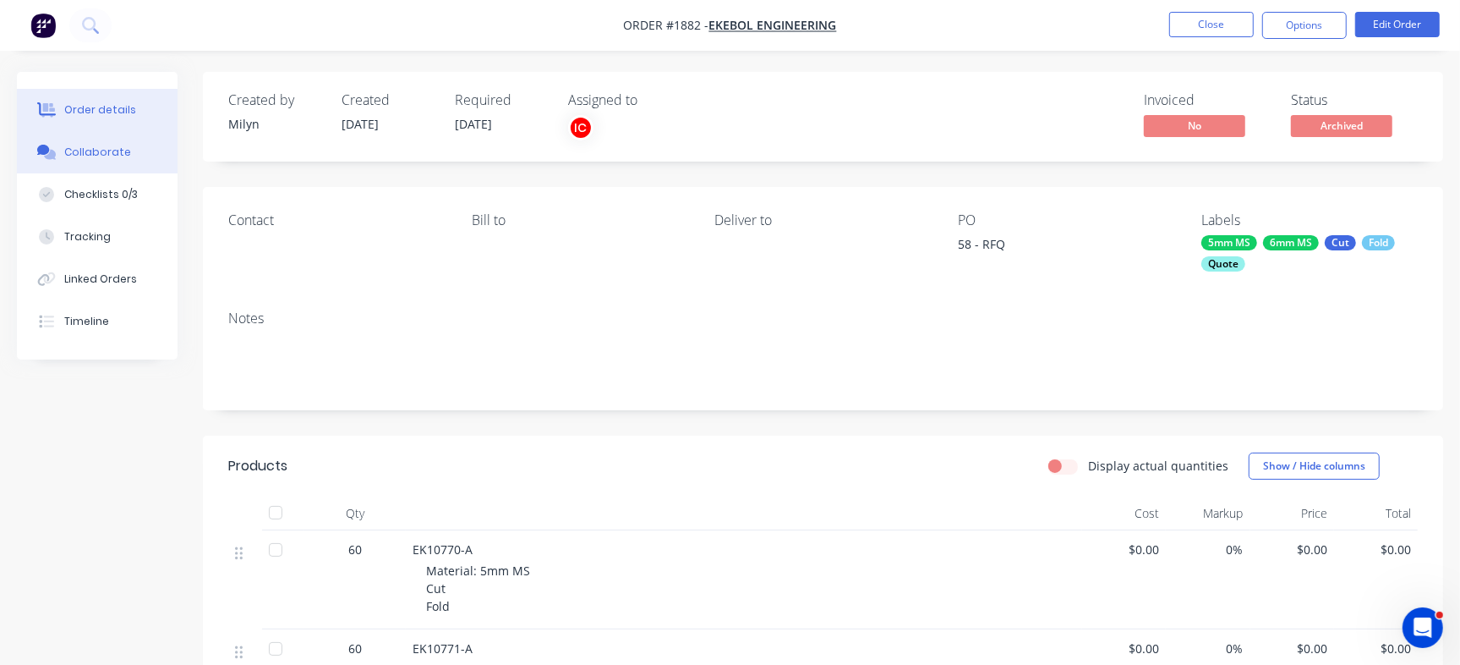
click at [111, 156] on div "Collaborate" at bounding box center [97, 152] width 67 height 15
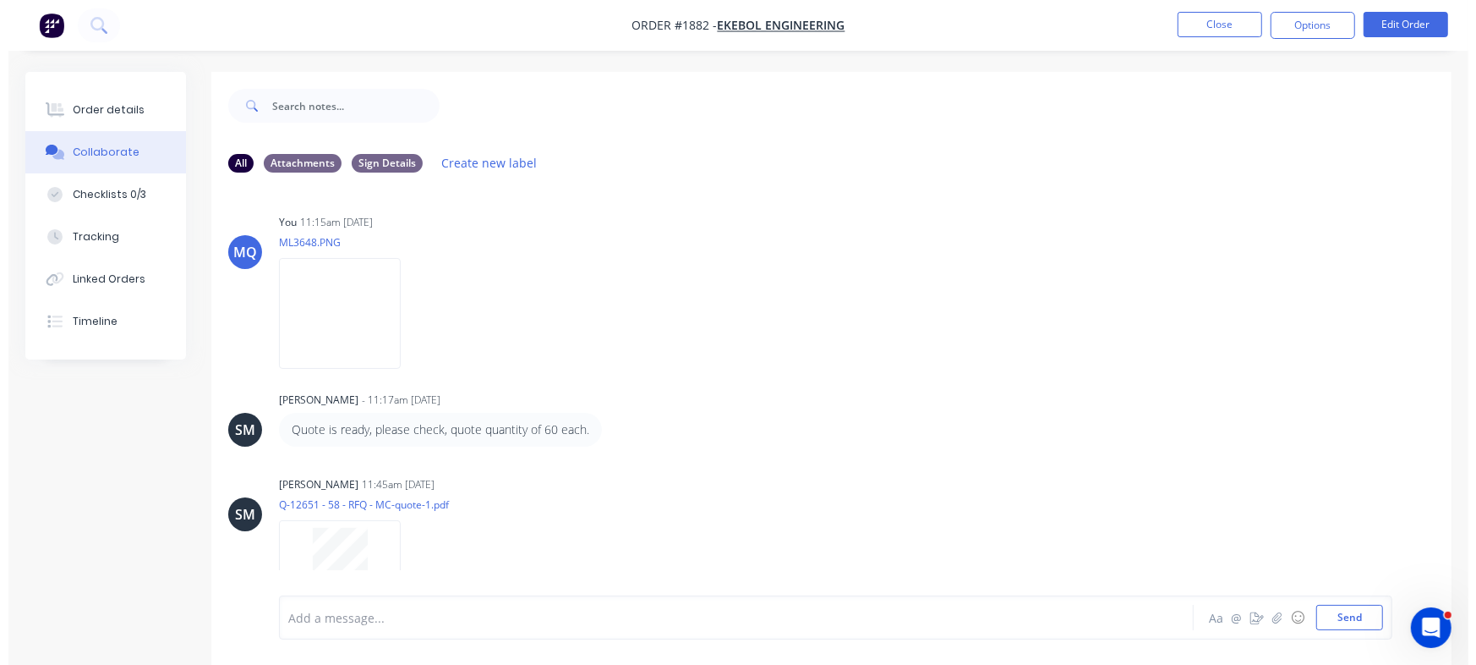
scroll to position [215, 0]
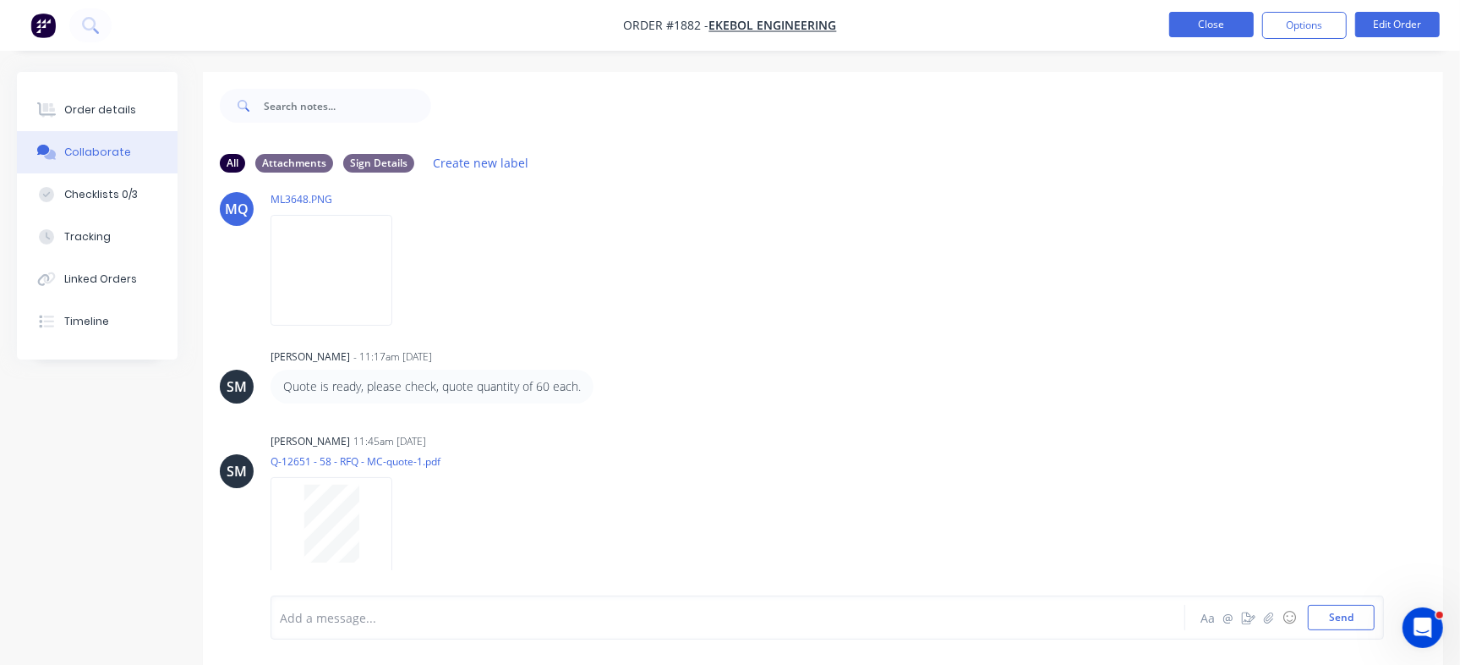
click at [1201, 19] on button "Close" at bounding box center [1211, 24] width 85 height 25
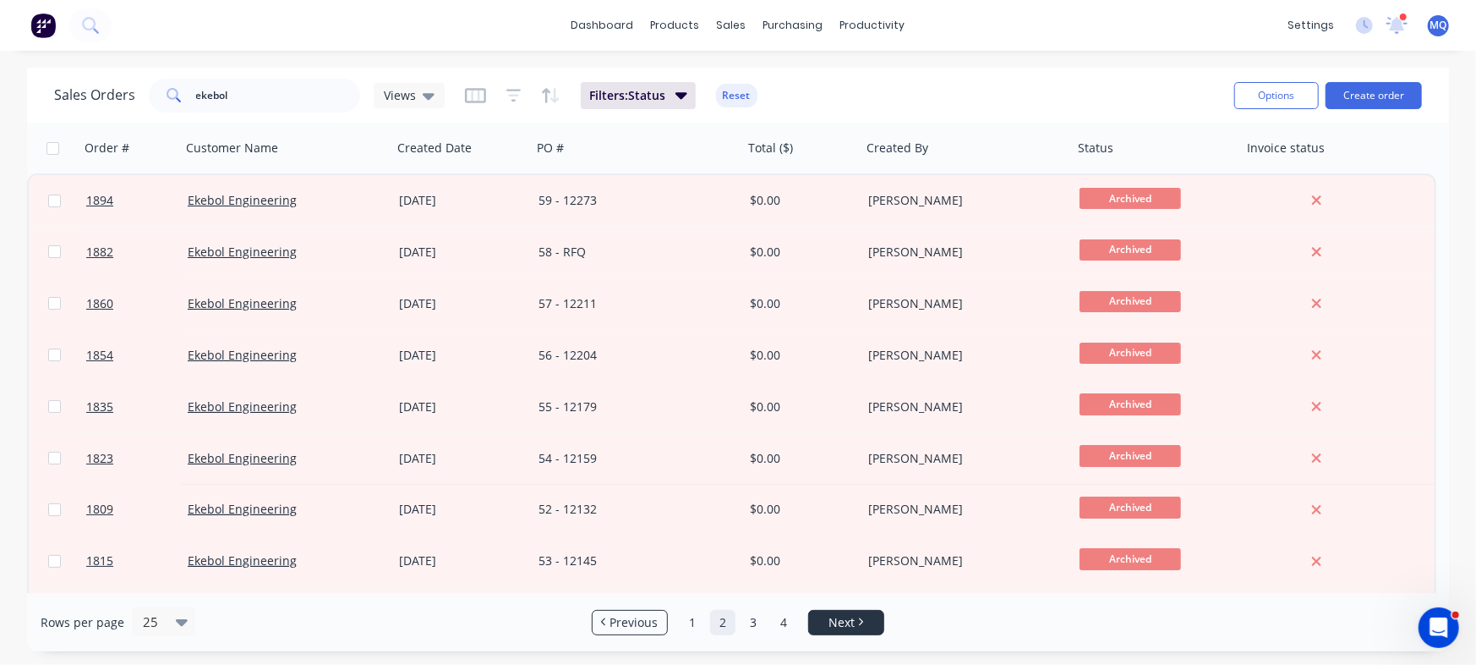
click at [879, 615] on link "Next" at bounding box center [846, 622] width 74 height 17
click at [697, 623] on link "1" at bounding box center [692, 622] width 25 height 25
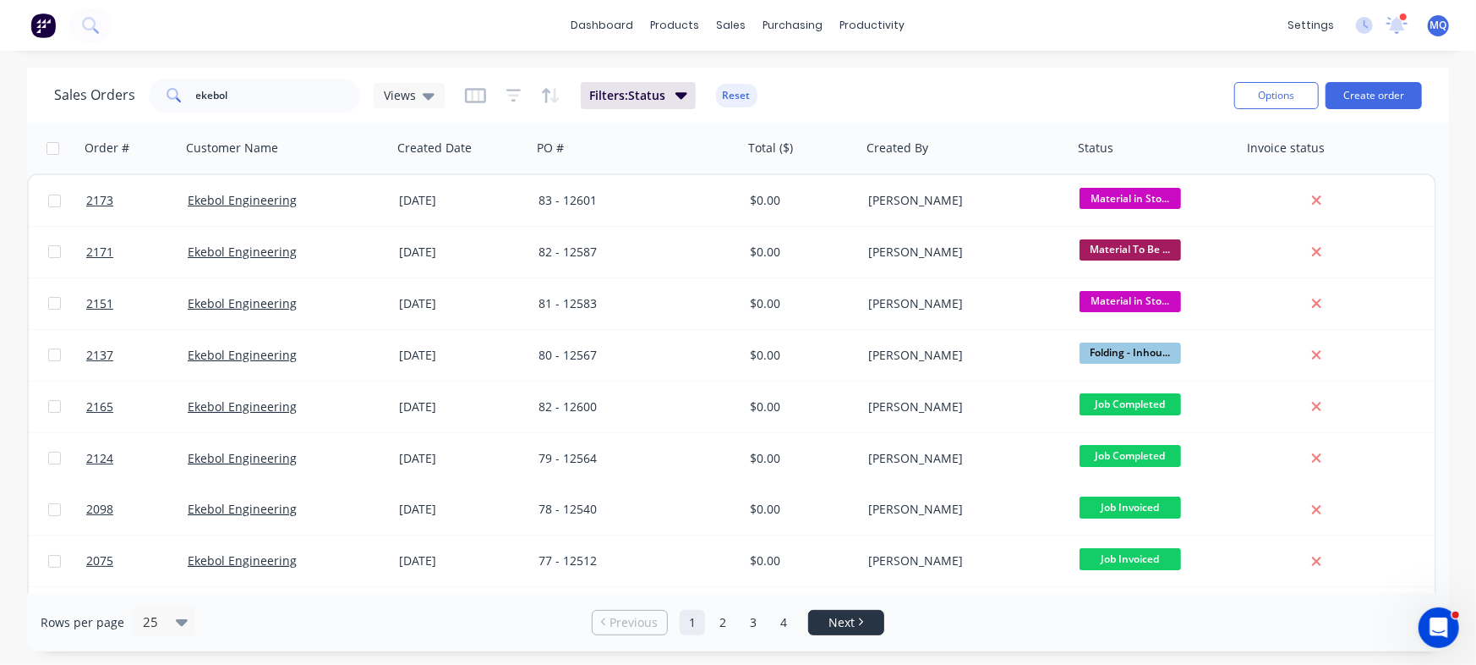
click at [850, 622] on span "Next" at bounding box center [842, 622] width 26 height 17
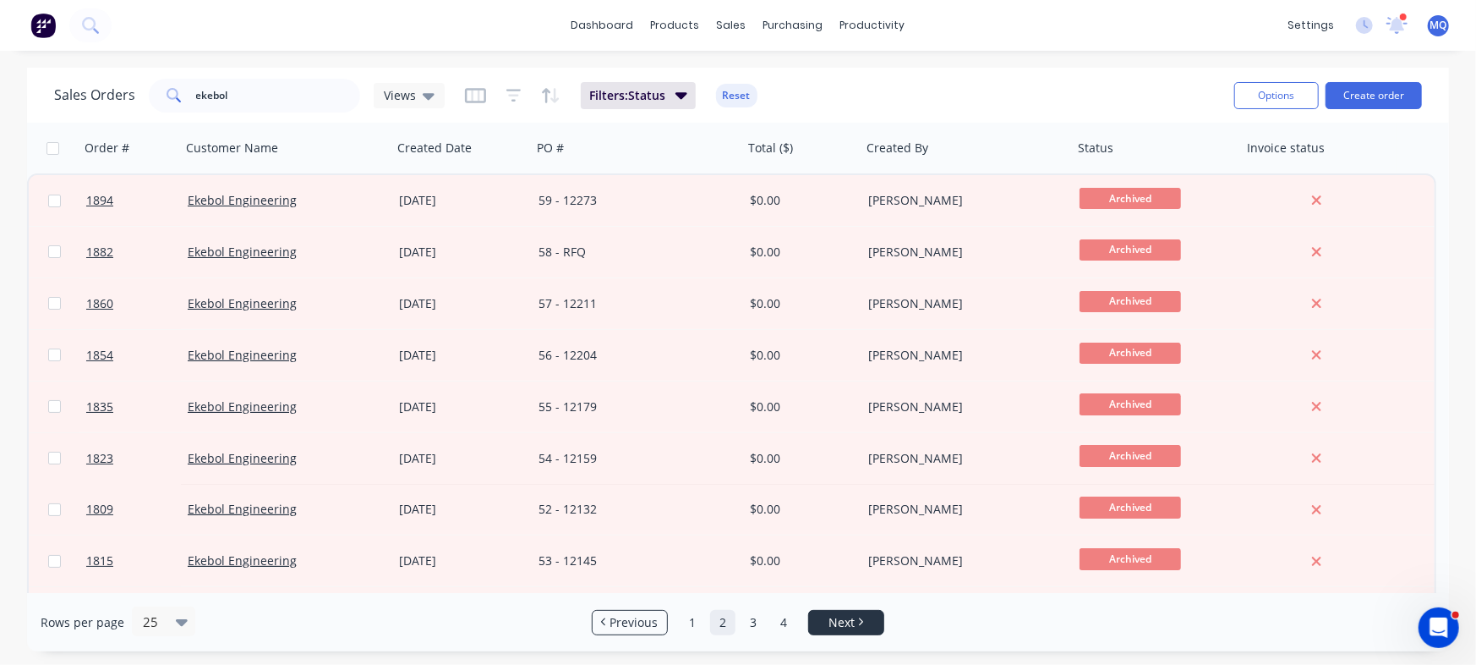
click at [850, 622] on span "Next" at bounding box center [842, 622] width 26 height 17
click at [712, 617] on link "2" at bounding box center [722, 622] width 25 height 25
click at [691, 613] on link "1" at bounding box center [692, 622] width 25 height 25
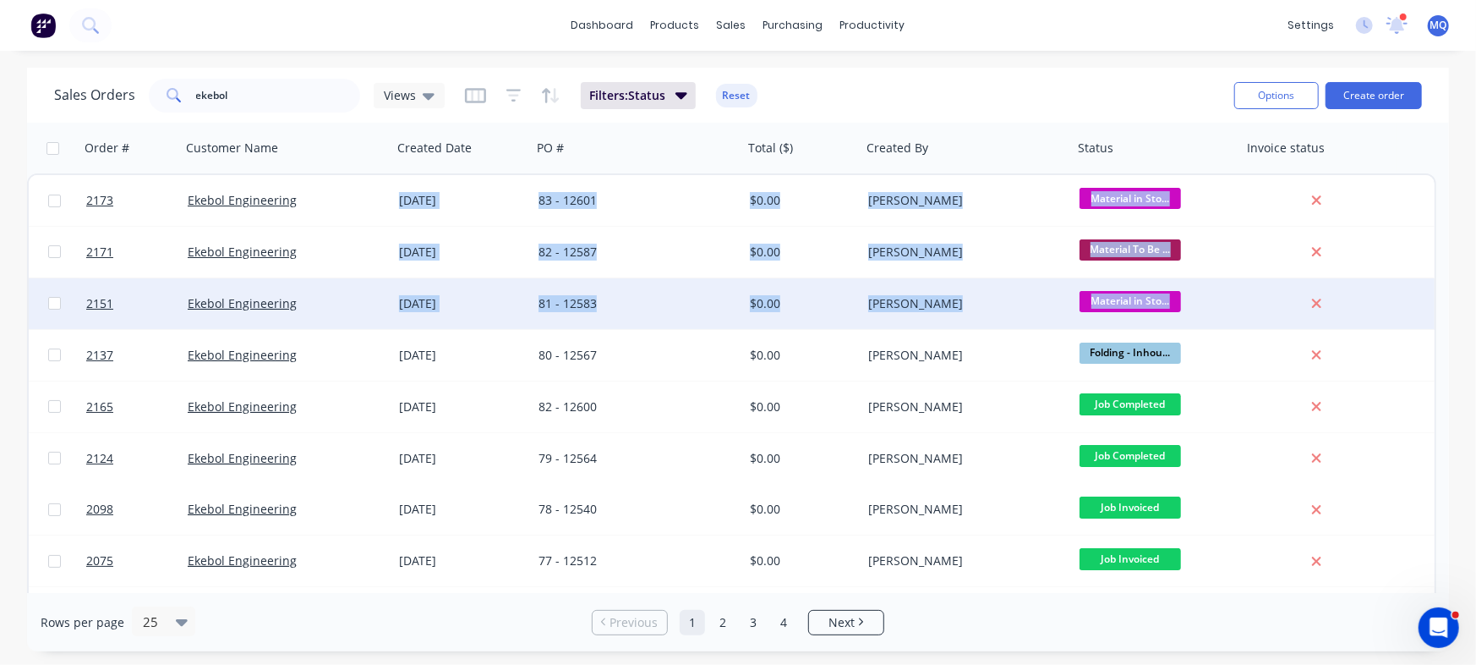
drag, startPoint x: 1452, startPoint y: 234, endPoint x: 1435, endPoint y: 302, distance: 69.7
click at [1435, 302] on div "Sales Orders ekebol Views Filters: Status Reset Options Create order Order # Cu…" at bounding box center [738, 359] width 1476 height 583
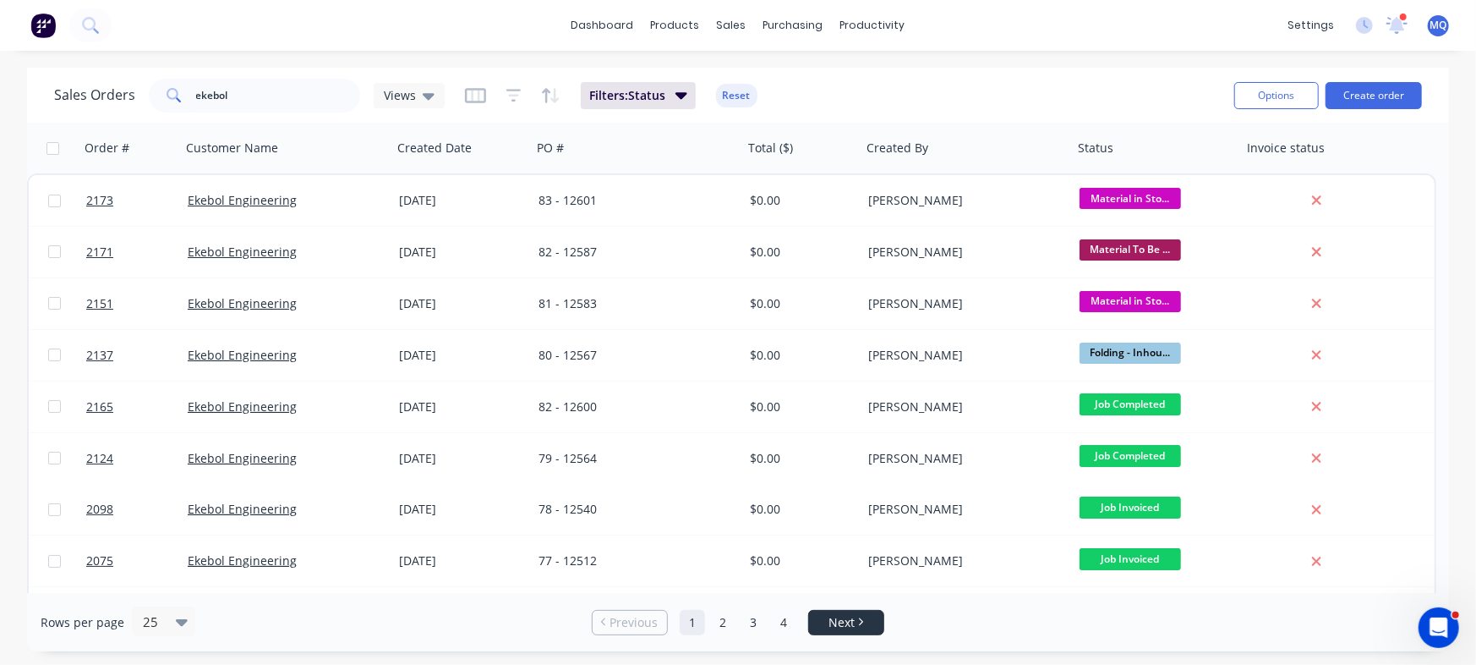
click at [811, 620] on link "Next" at bounding box center [846, 622] width 74 height 17
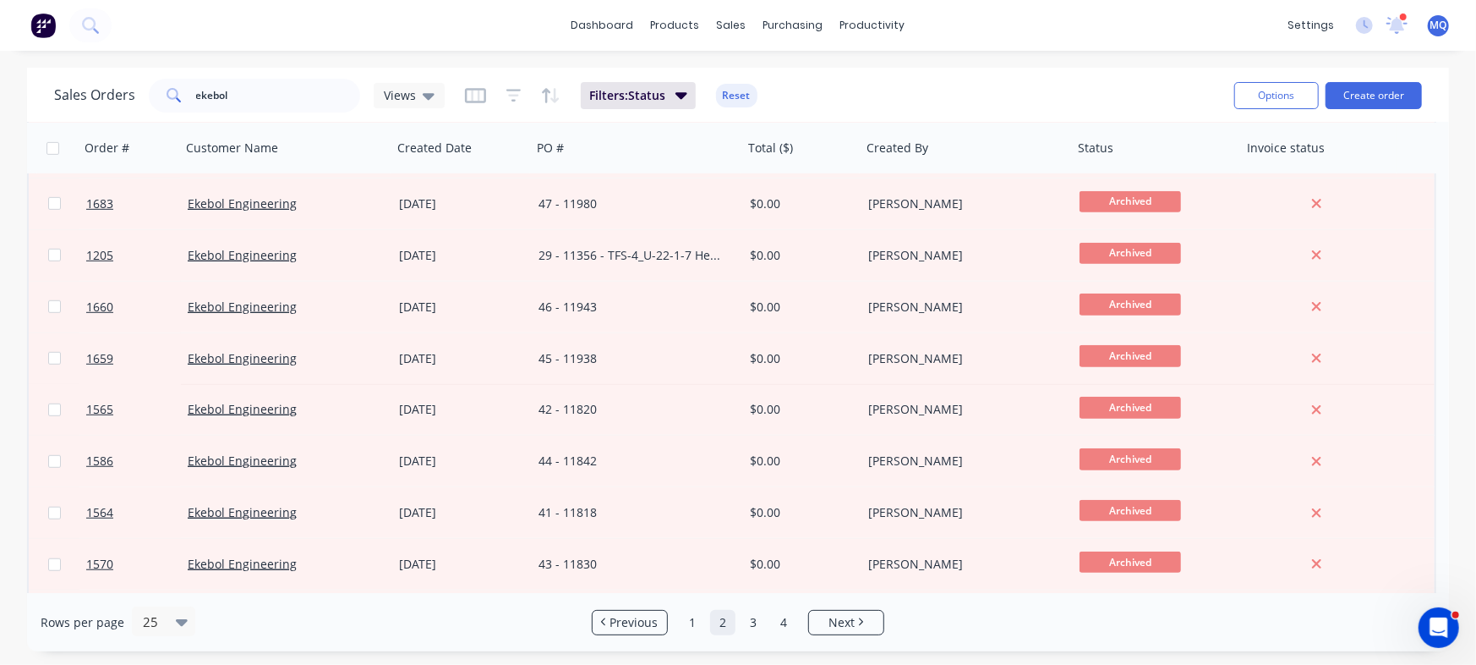
scroll to position [668, 0]
